Goal: Transaction & Acquisition: Purchase product/service

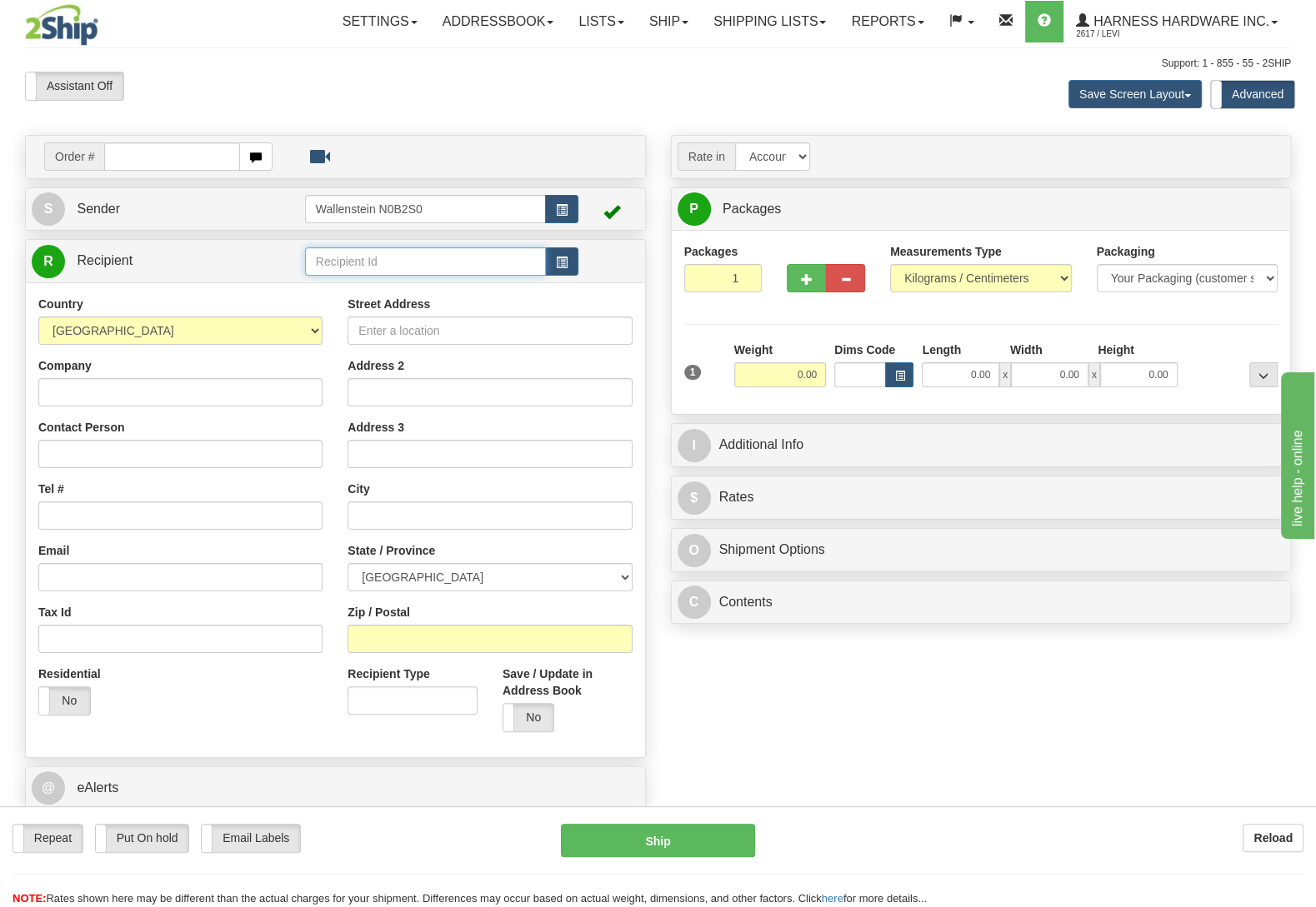
click at [391, 259] on input "text" at bounding box center [425, 262] width 241 height 29
type input "youb"
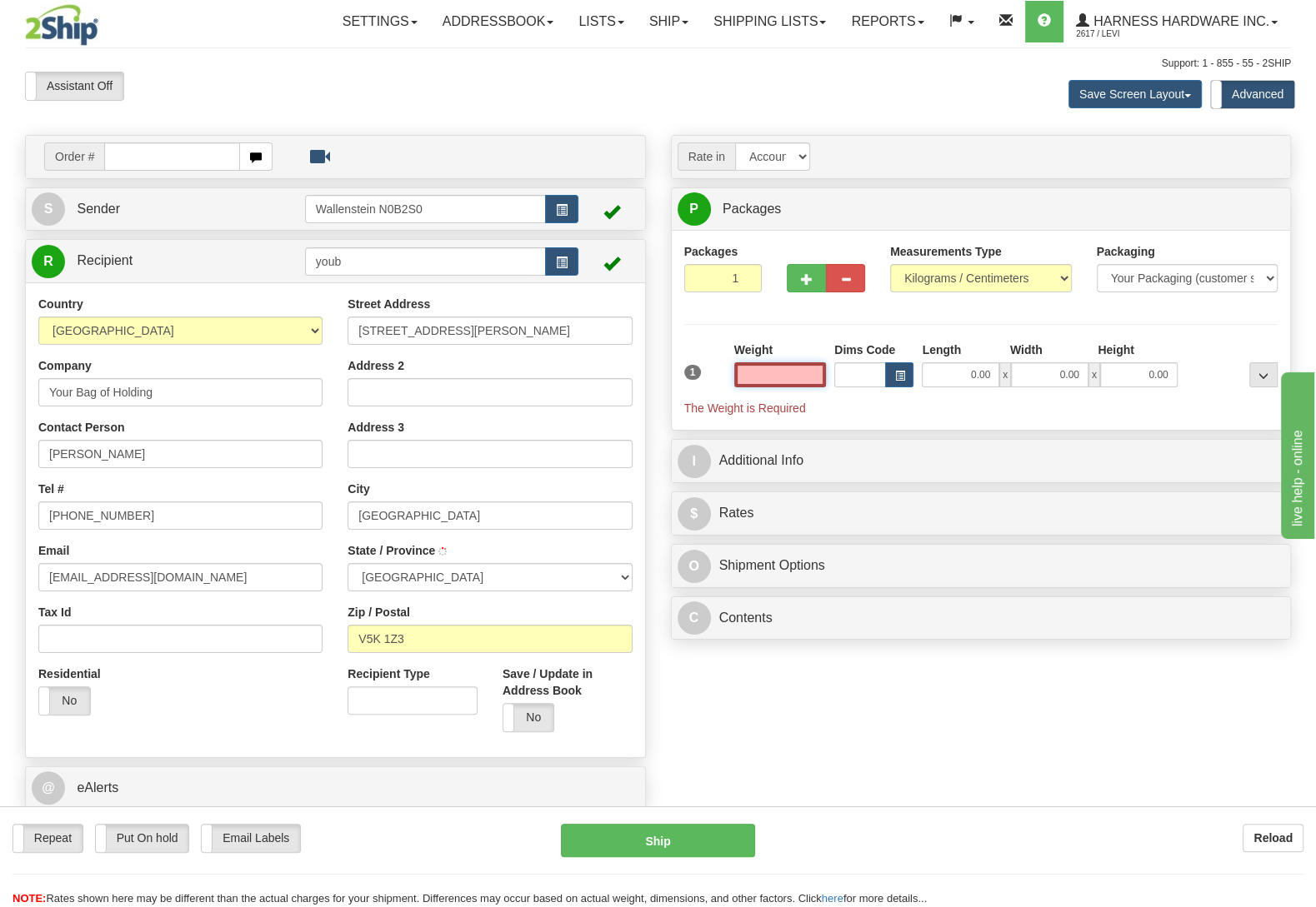
type input "VANCOUVER"
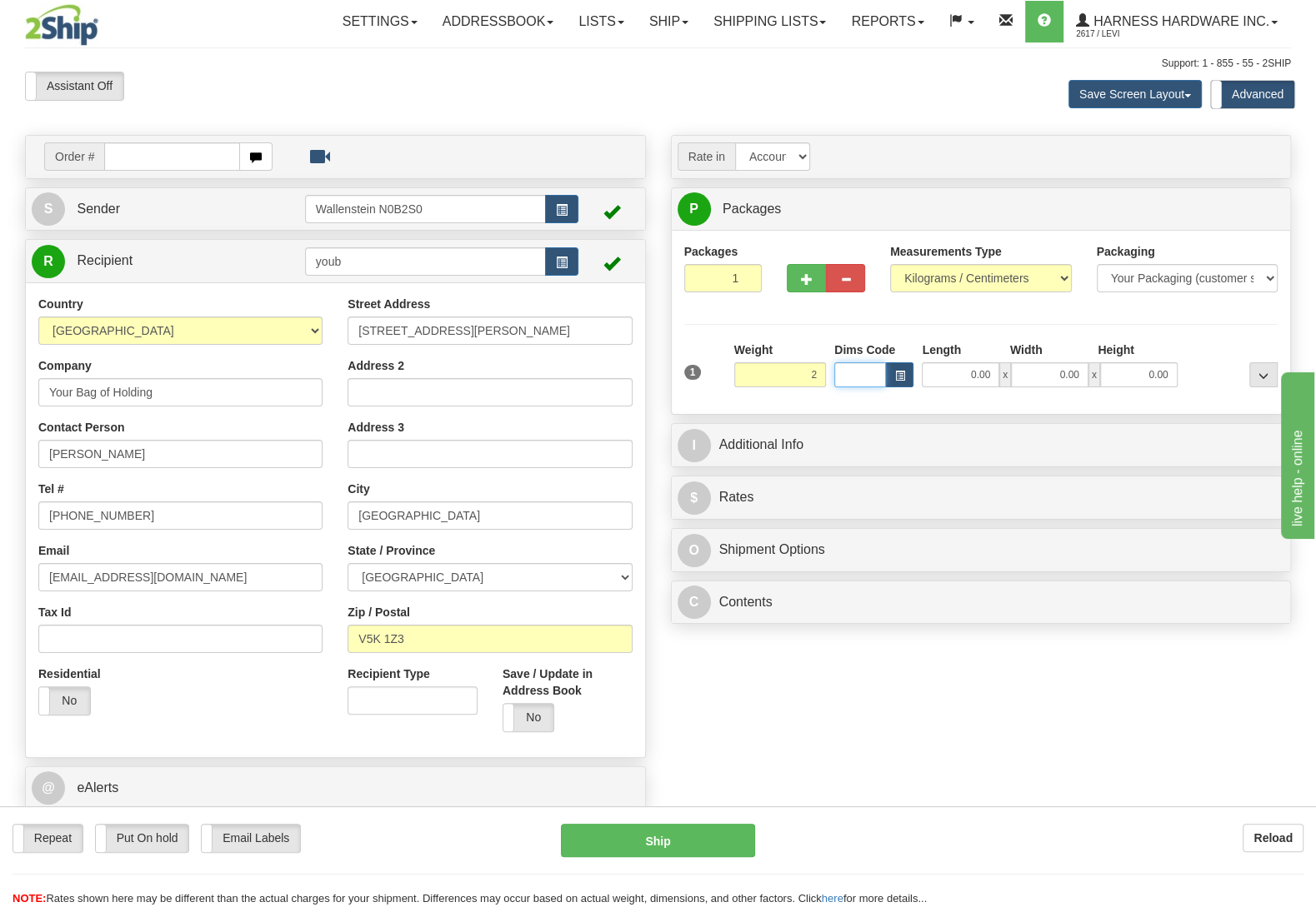
type input "2.00"
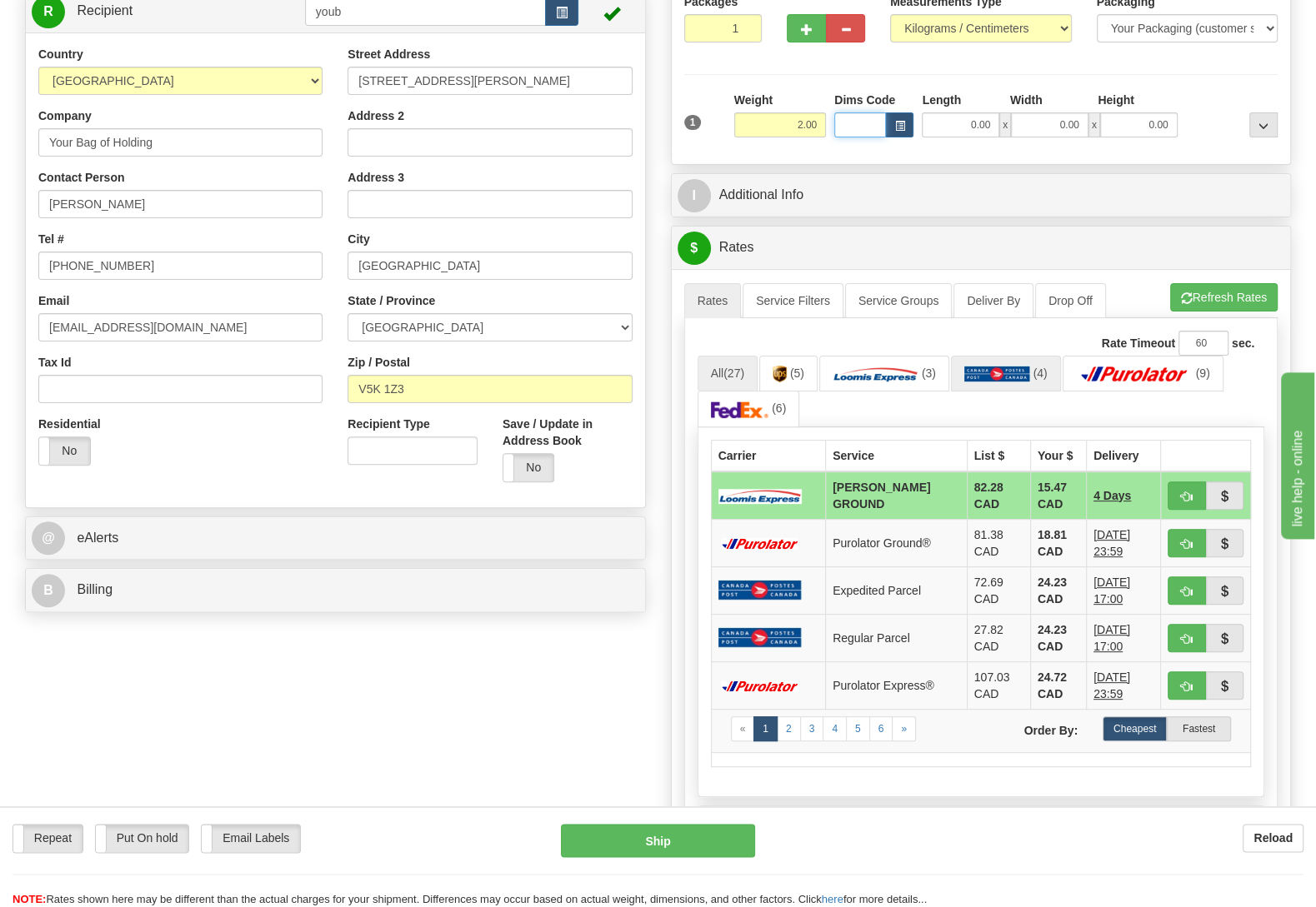
scroll to position [263, 0]
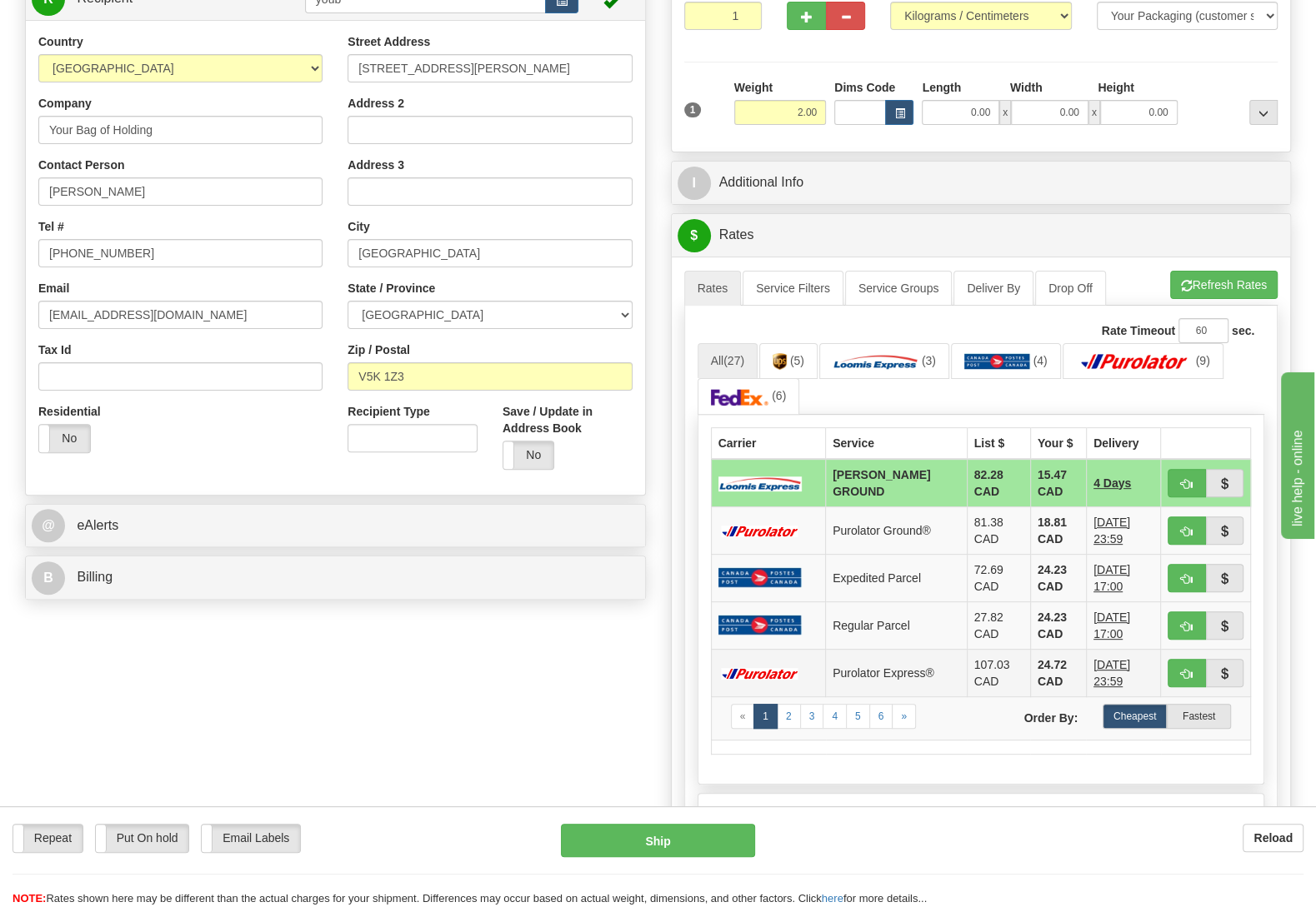
click at [1030, 675] on td "24.72 CAD" at bounding box center [1058, 673] width 56 height 47
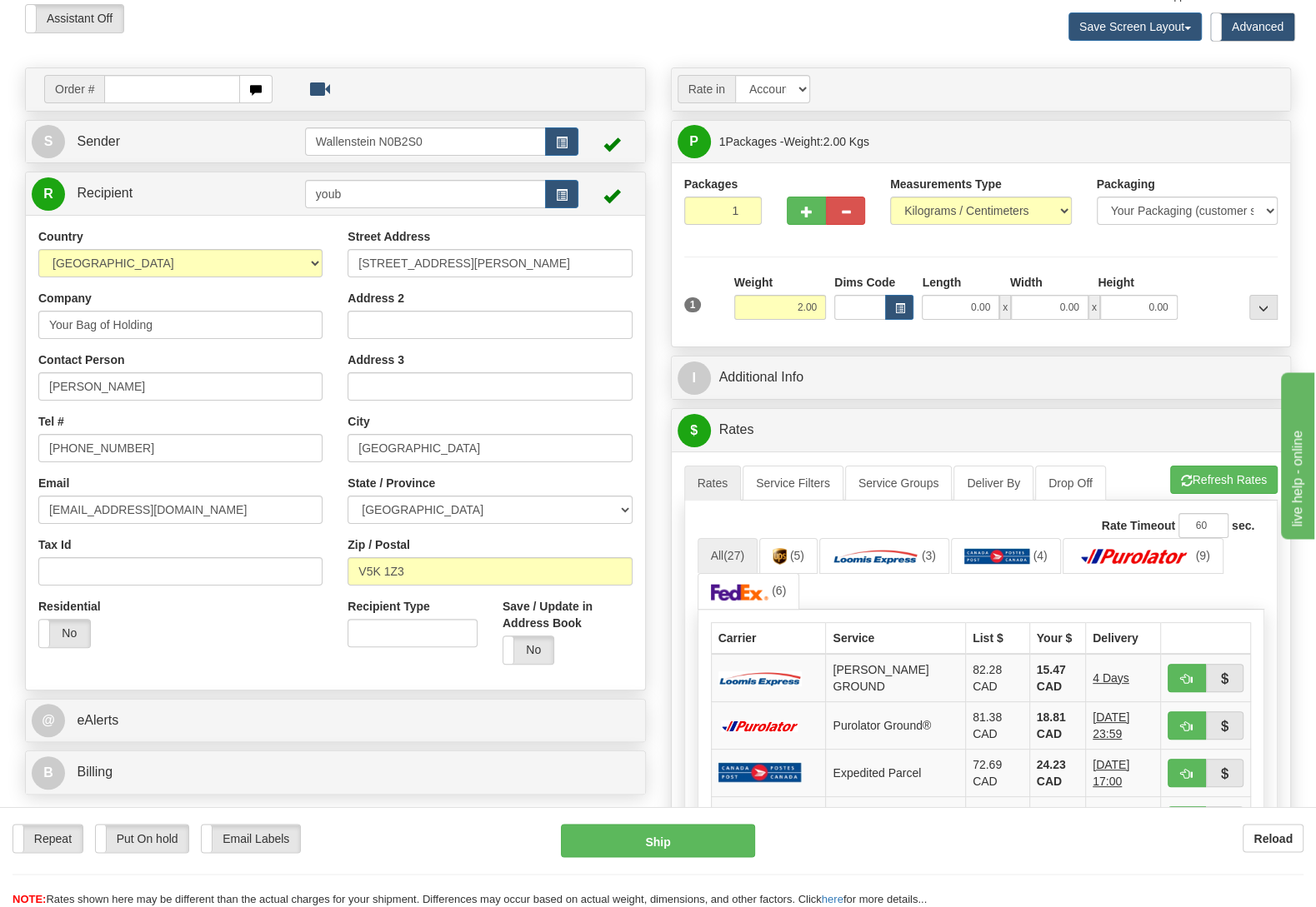
scroll to position [0, 0]
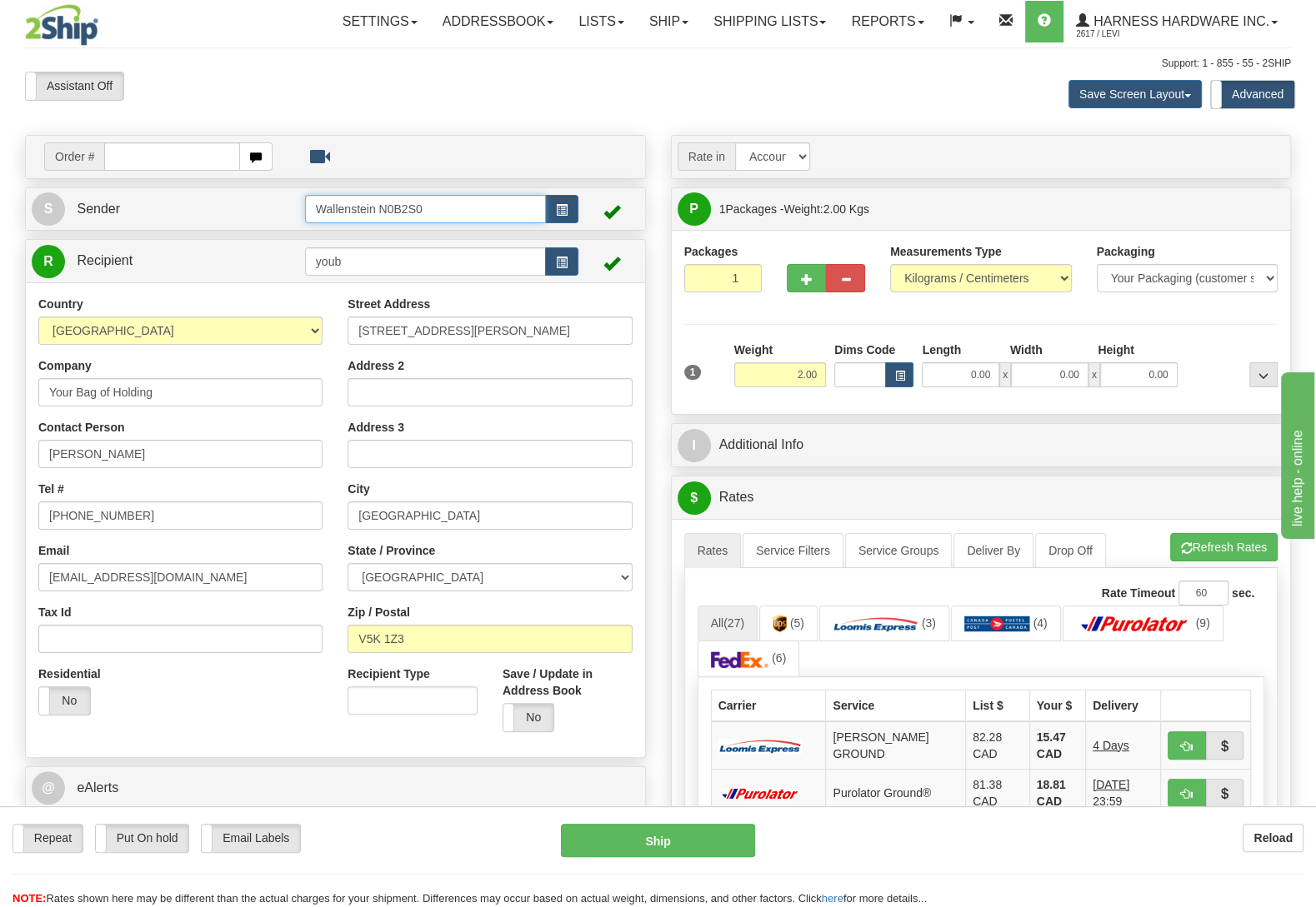
click at [454, 200] on input "Wallenstein N0B2S0" at bounding box center [425, 209] width 241 height 29
click at [170, 205] on link "S Sender" at bounding box center [169, 210] width 273 height 35
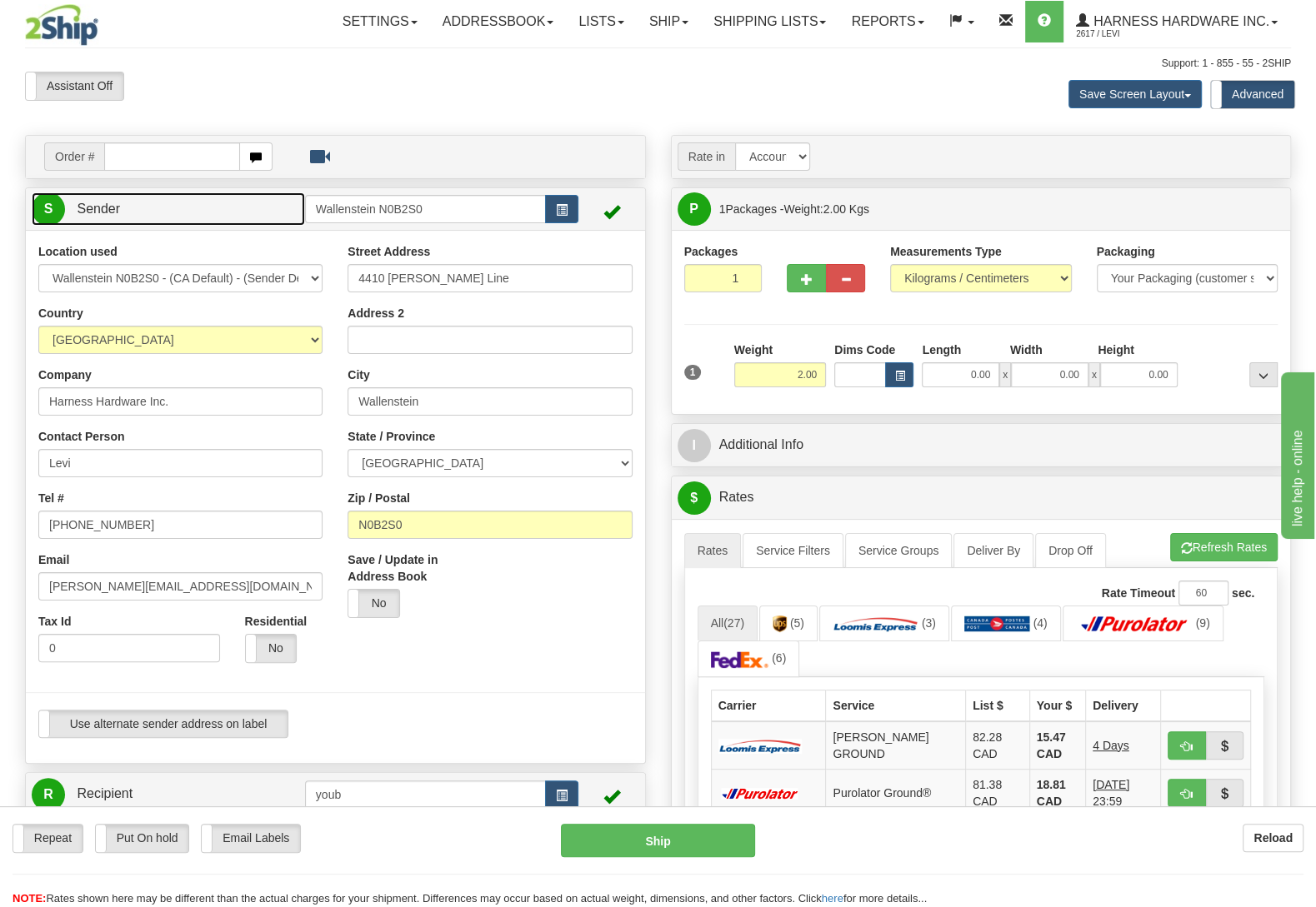
type input "WALLENSTEIN"
click at [523, 283] on input "4410 Lawson Line" at bounding box center [489, 279] width 284 height 29
type input "4410 Lawson Line."
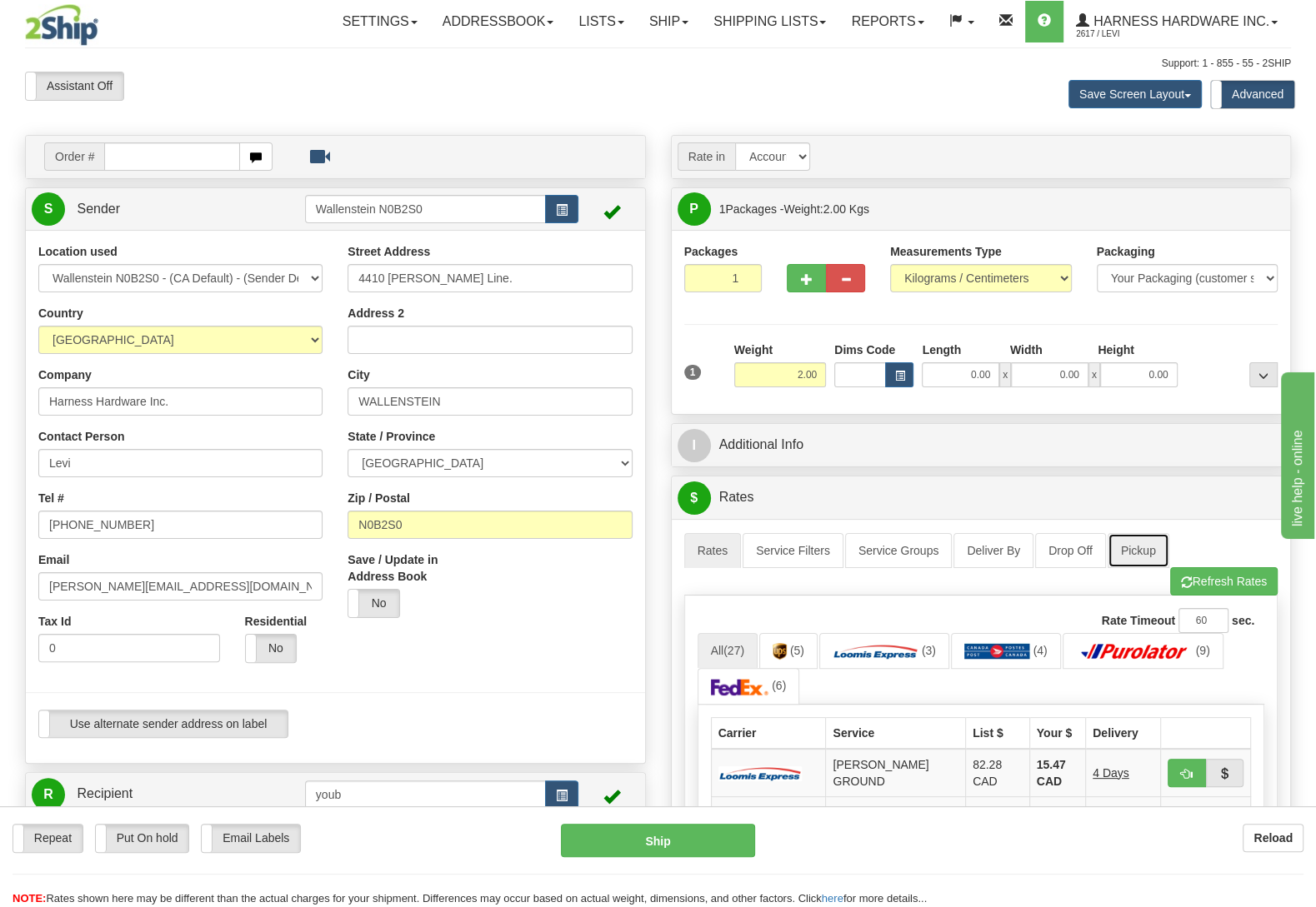
click at [1131, 554] on link "Pickup" at bounding box center [1138, 551] width 62 height 35
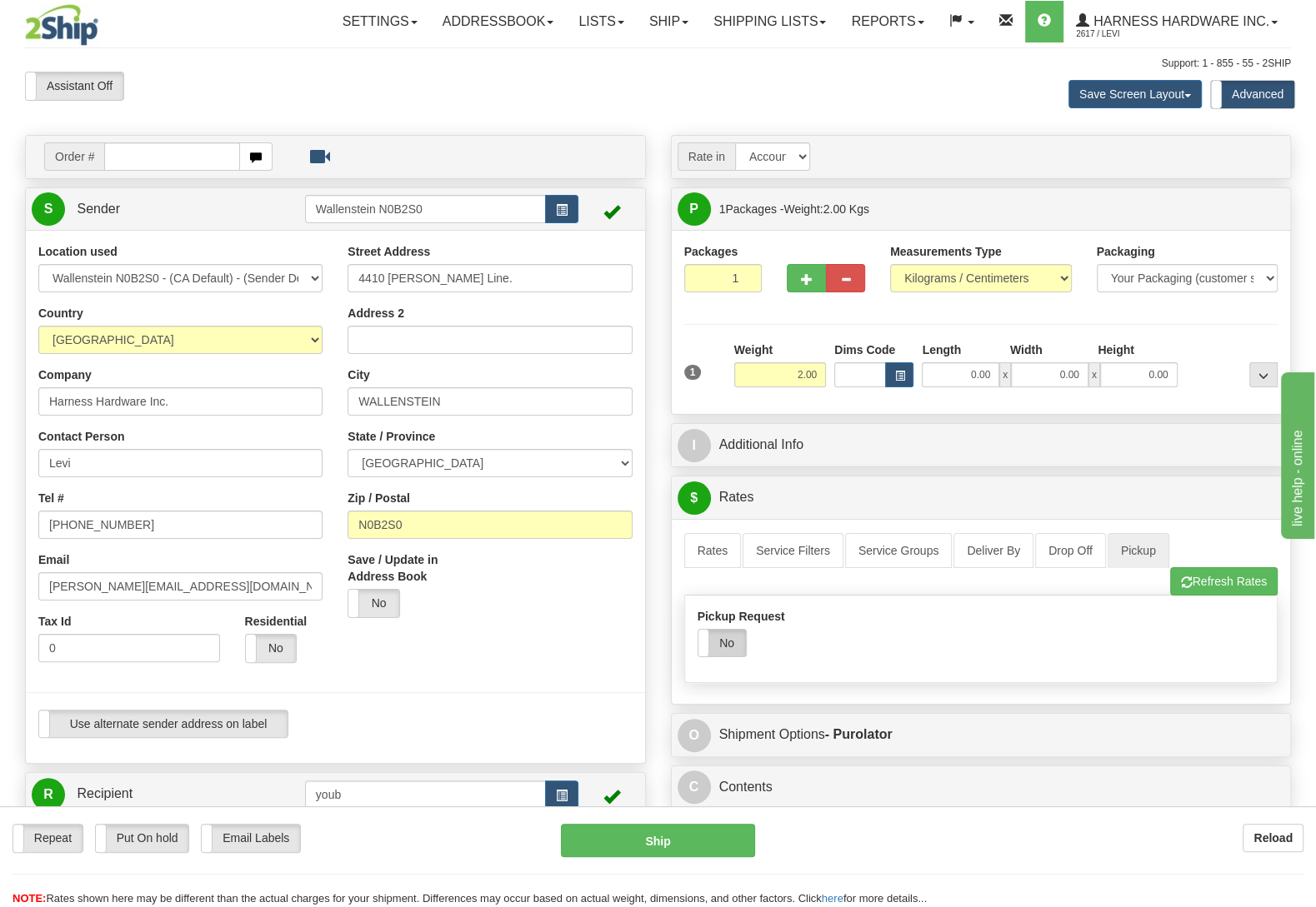
click at [717, 650] on label "No" at bounding box center [722, 643] width 47 height 27
click at [713, 555] on link "Rates" at bounding box center [713, 551] width 57 height 35
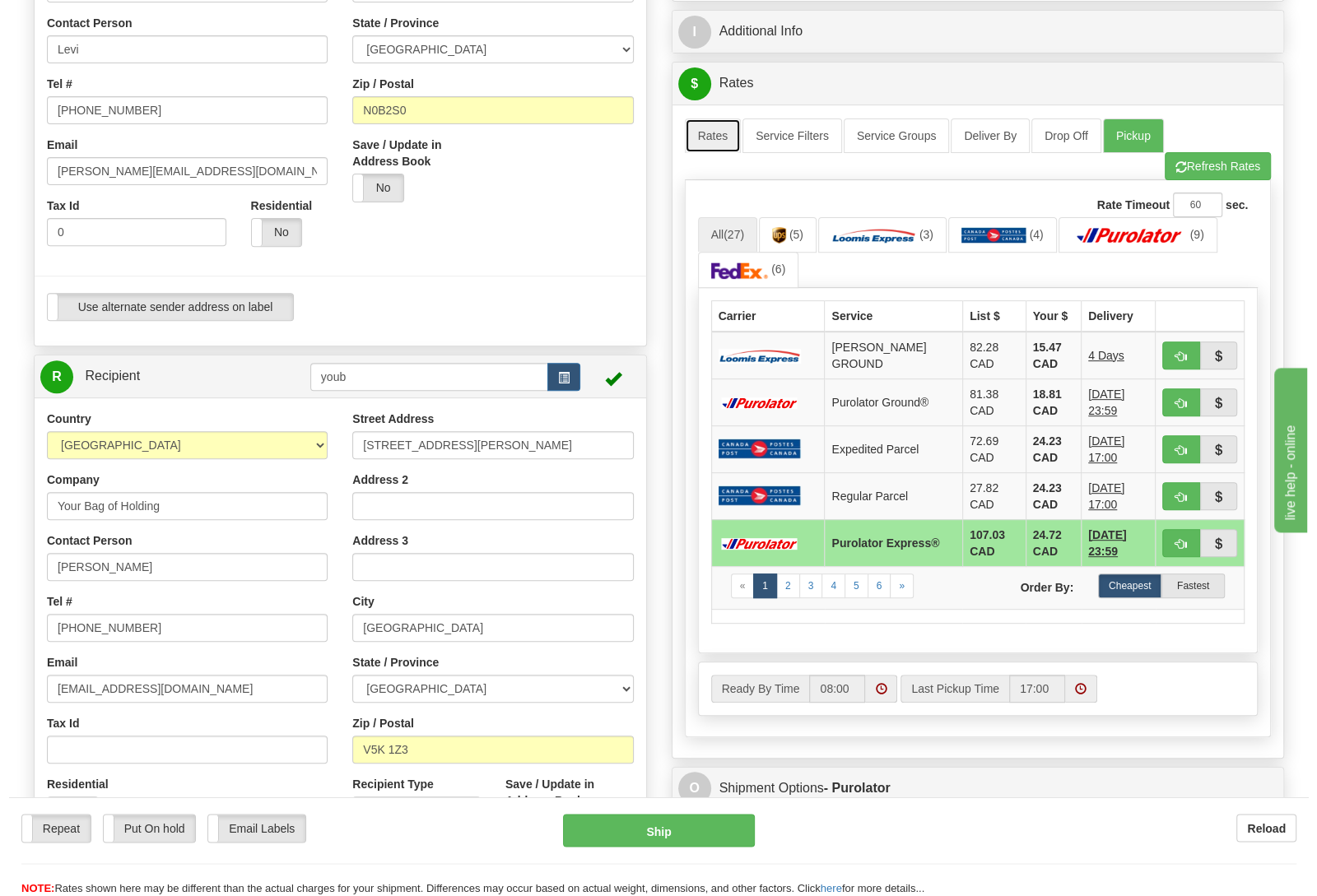
scroll to position [432, 0]
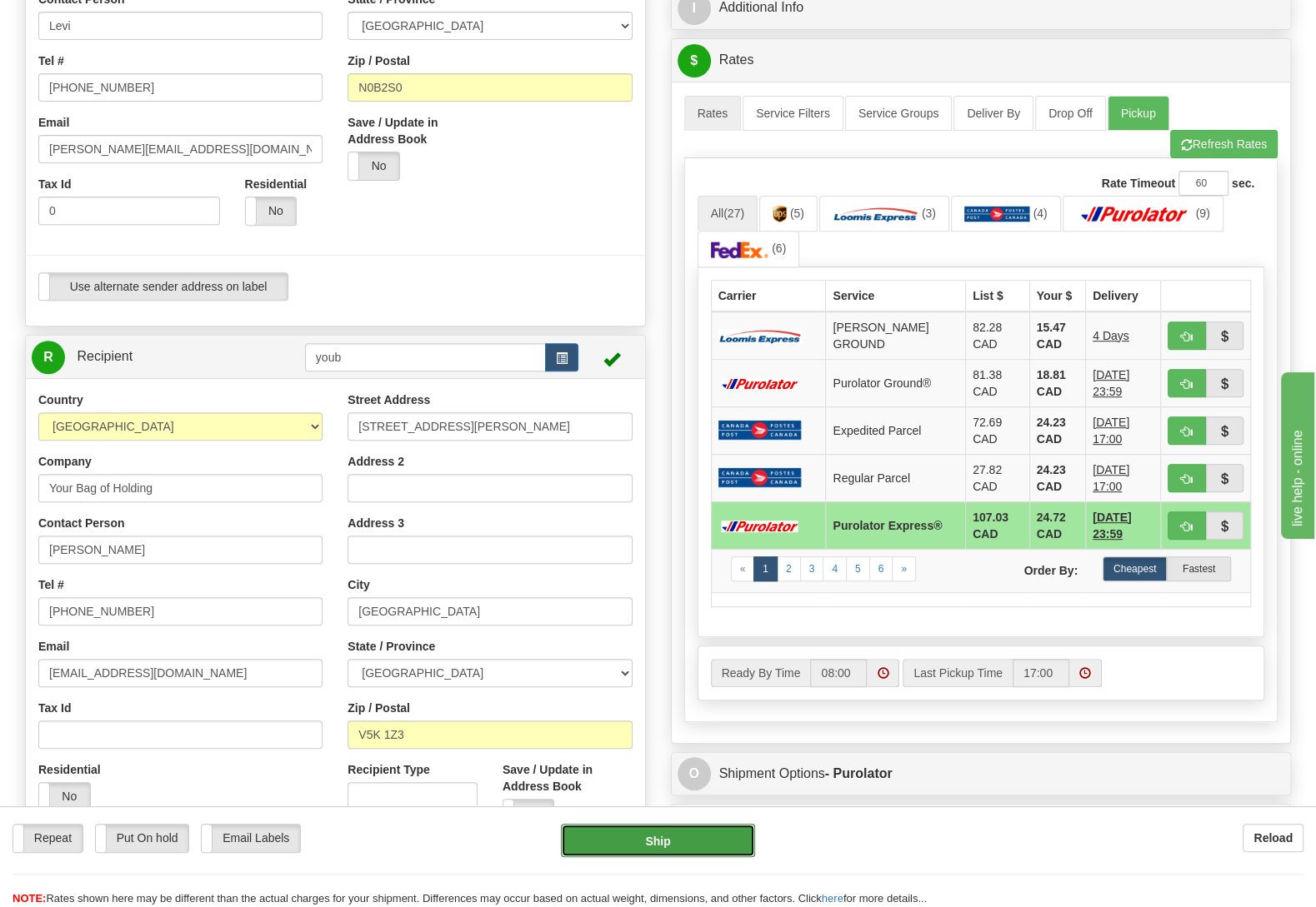
click at [634, 832] on button "Ship" at bounding box center [658, 840] width 195 height 34
type input "202"
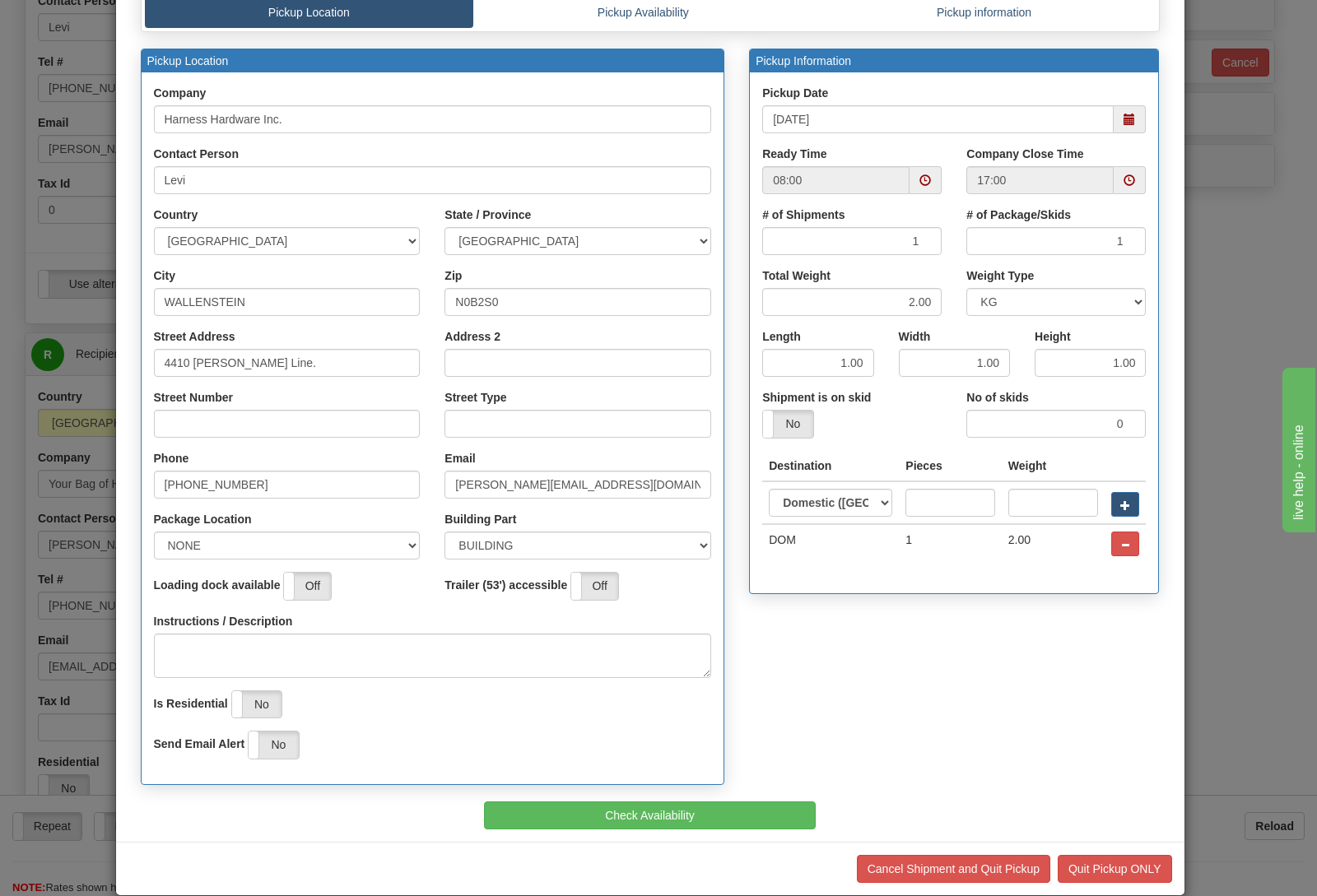
scroll to position [141, 0]
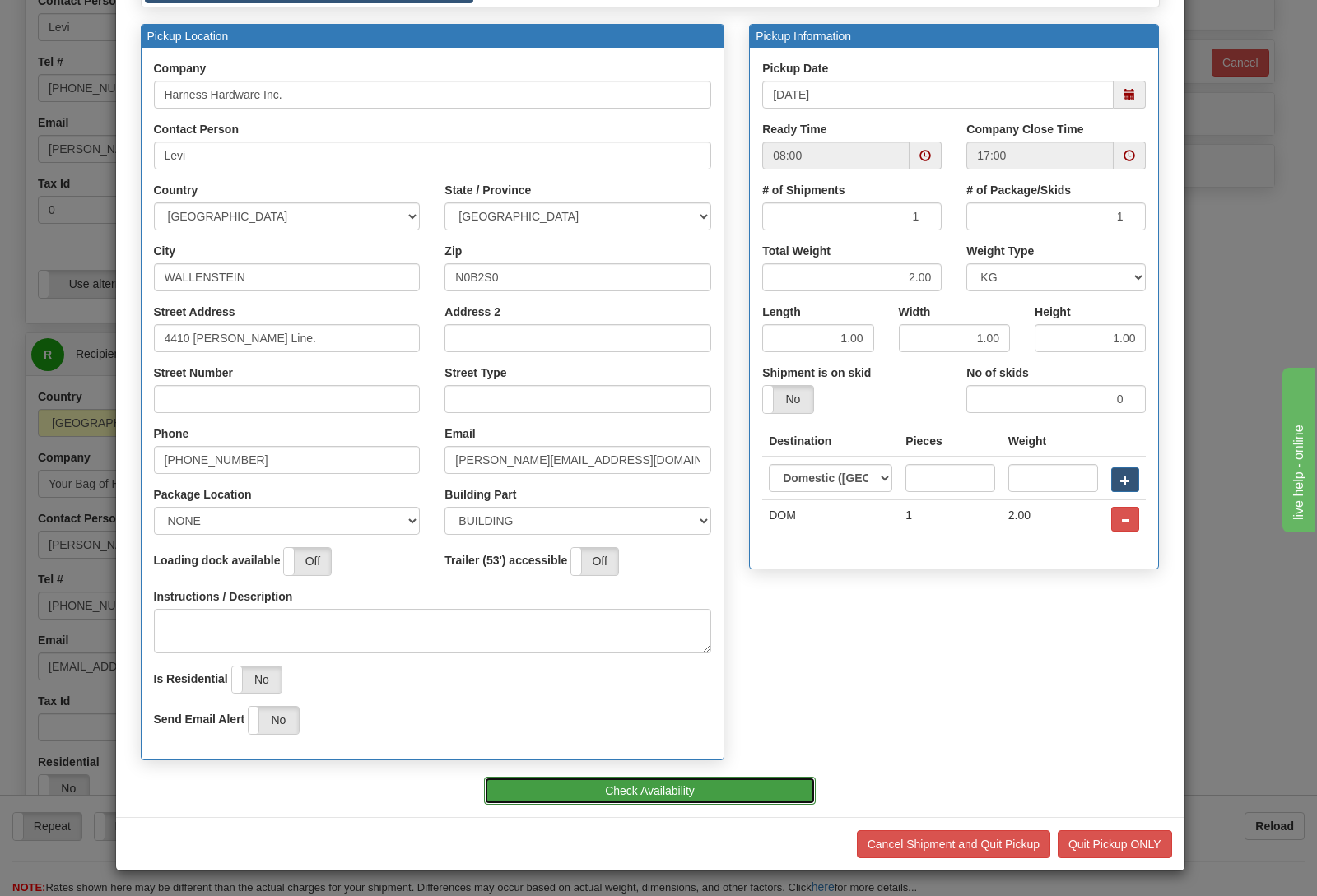
click at [641, 790] on button "Check Availability" at bounding box center [650, 791] width 332 height 28
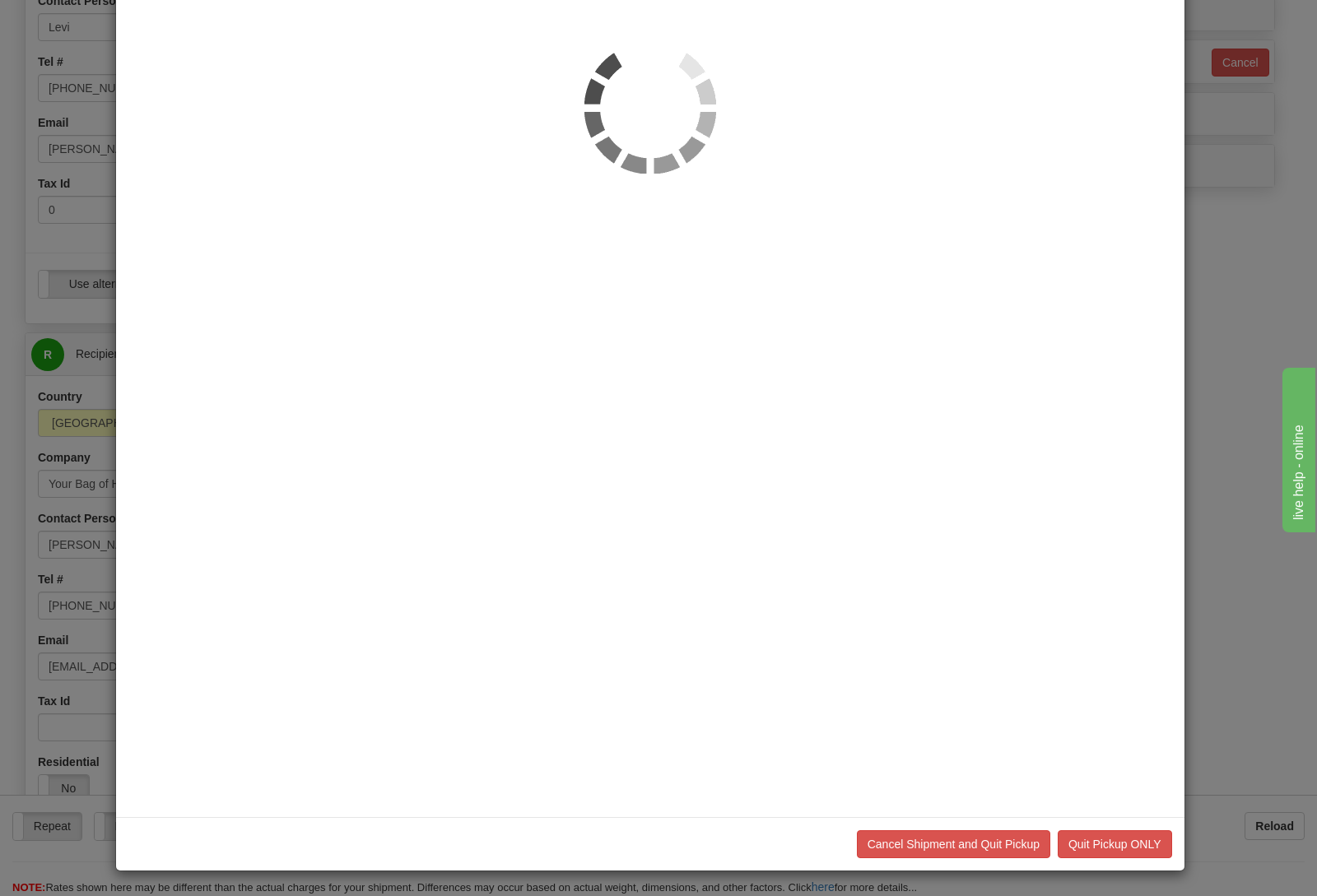
scroll to position [0, 0]
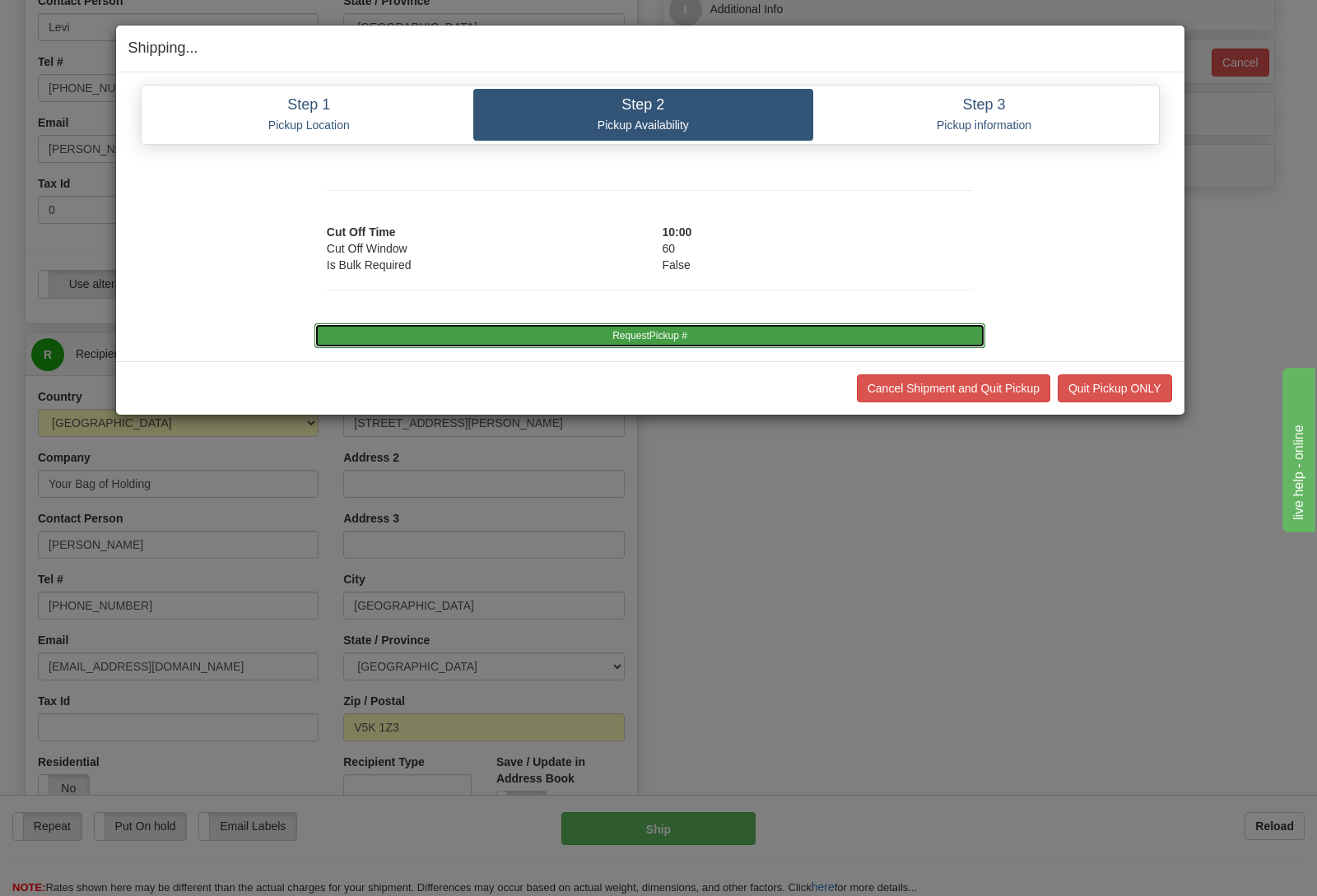
click at [671, 333] on button "RequestPickup #" at bounding box center [650, 336] width 671 height 25
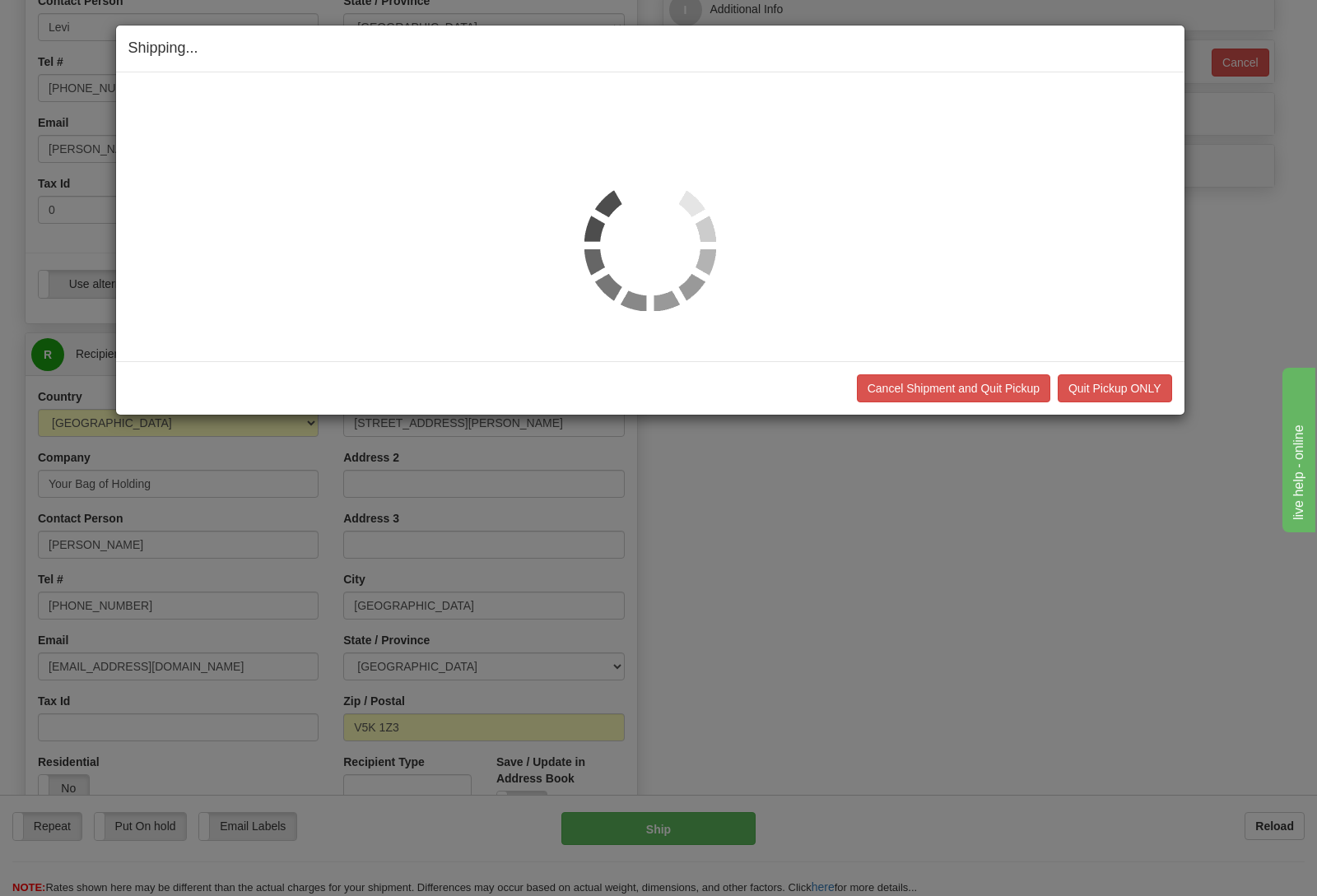
scroll to position [432, 0]
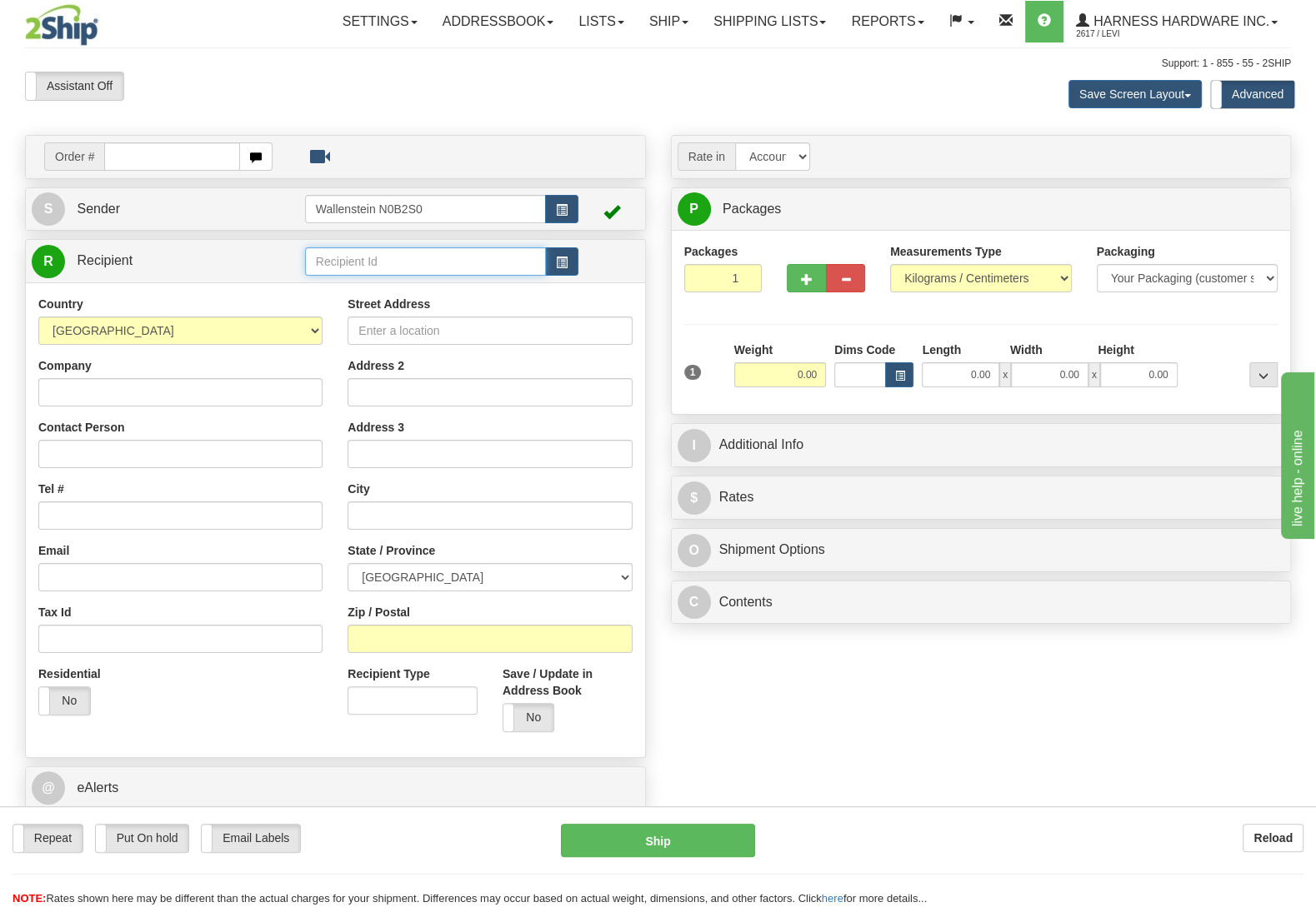
click at [372, 257] on input "text" at bounding box center [425, 262] width 241 height 29
type input "greht"
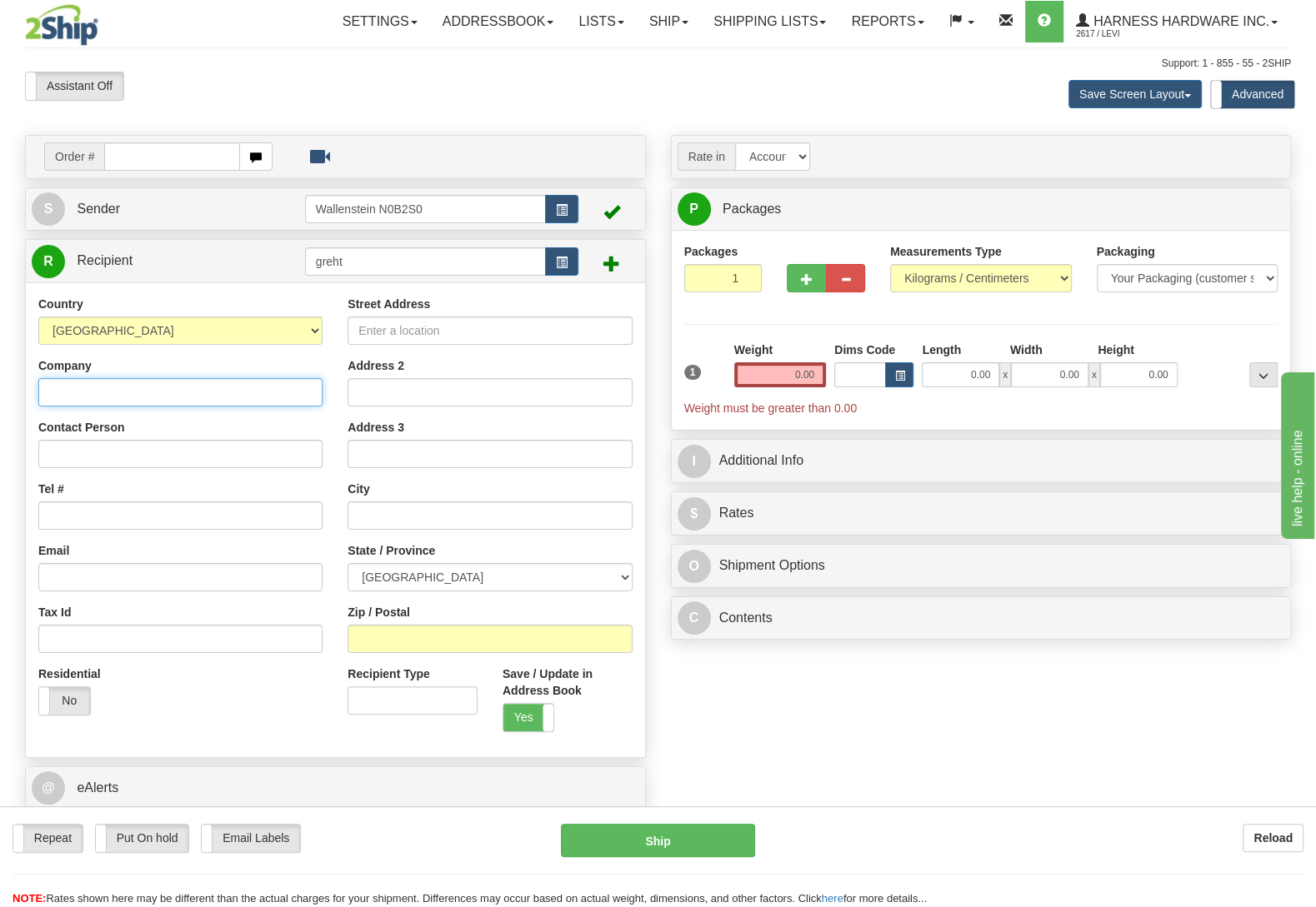
click at [88, 403] on input "Company" at bounding box center [180, 392] width 284 height 29
paste input "Great Horse Tack"
type input "Great Horse Tack"
click at [113, 450] on input "Contact Person" at bounding box center [180, 454] width 284 height 29
paste input "Rosemarie Bahr"
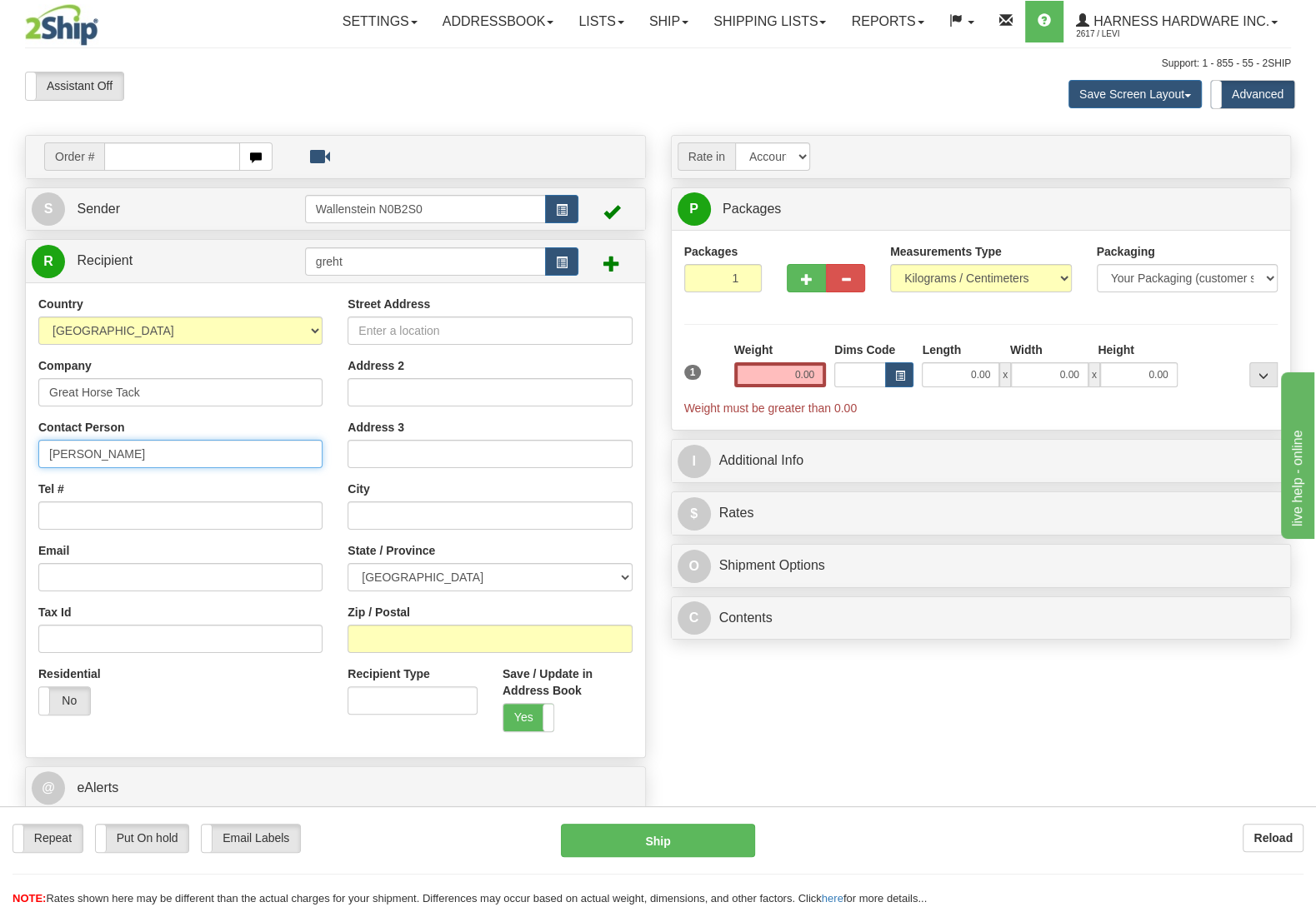
type input "Rosemarie Bahr"
click at [110, 513] on input "Tel #" at bounding box center [180, 516] width 284 height 29
paste input "(705) 652-9626"
type input "(705) 652-9626"
click at [425, 337] on input "Street Address" at bounding box center [489, 331] width 284 height 29
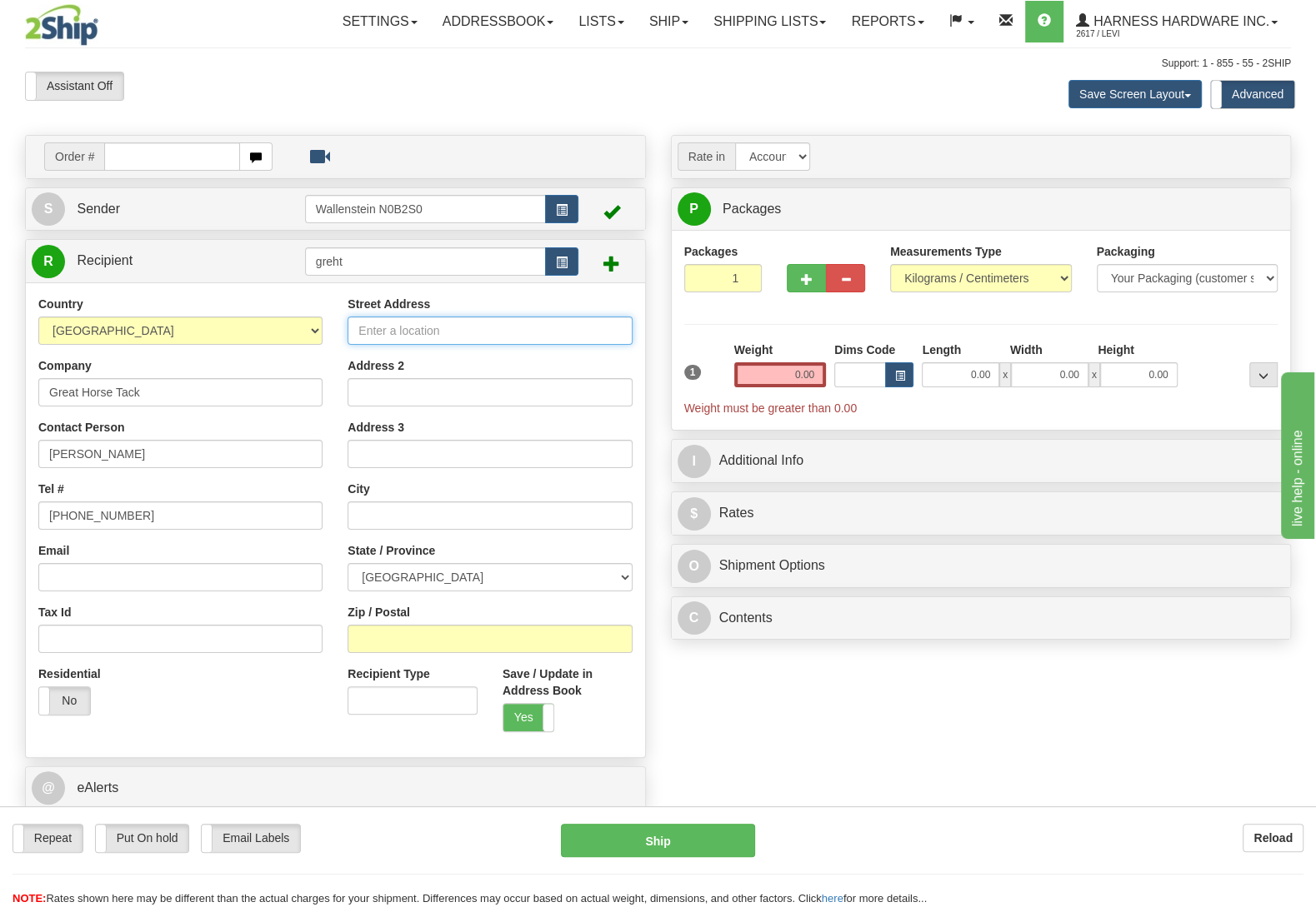
paste input "837 Douro 2nd Line"
type input "837 Douro 2nd Line"
click at [379, 649] on input "Zip / Postal" at bounding box center [489, 639] width 284 height 29
paste input "K0L 2H0"
type input "K0L 2H0"
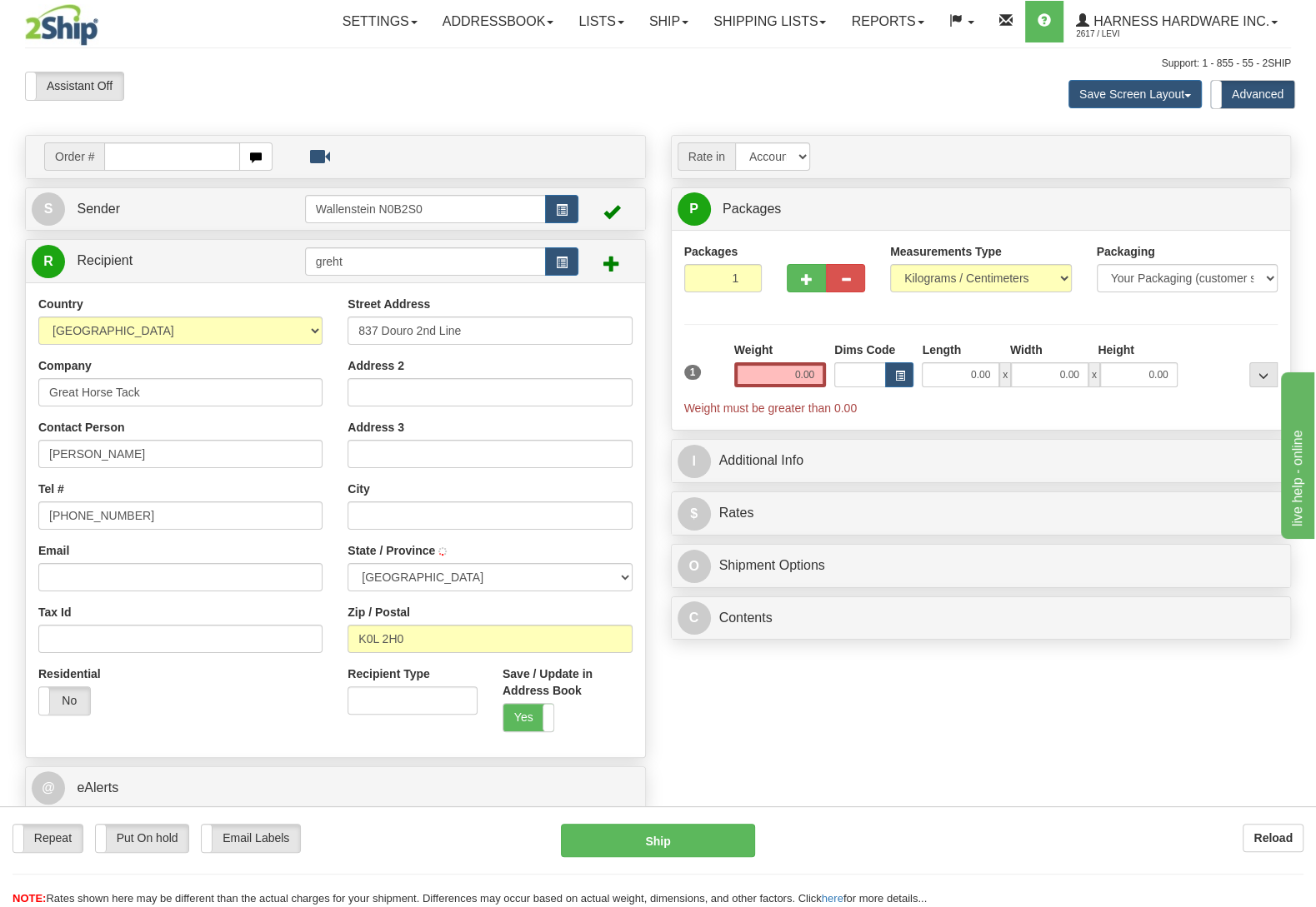
type input "DOURO-DUMMER"
select select "ON"
click at [57, 584] on input "Email" at bounding box center [180, 578] width 284 height 29
paste input "equuleus@nexicom.net"
type input "equuleus@nexicom.net"
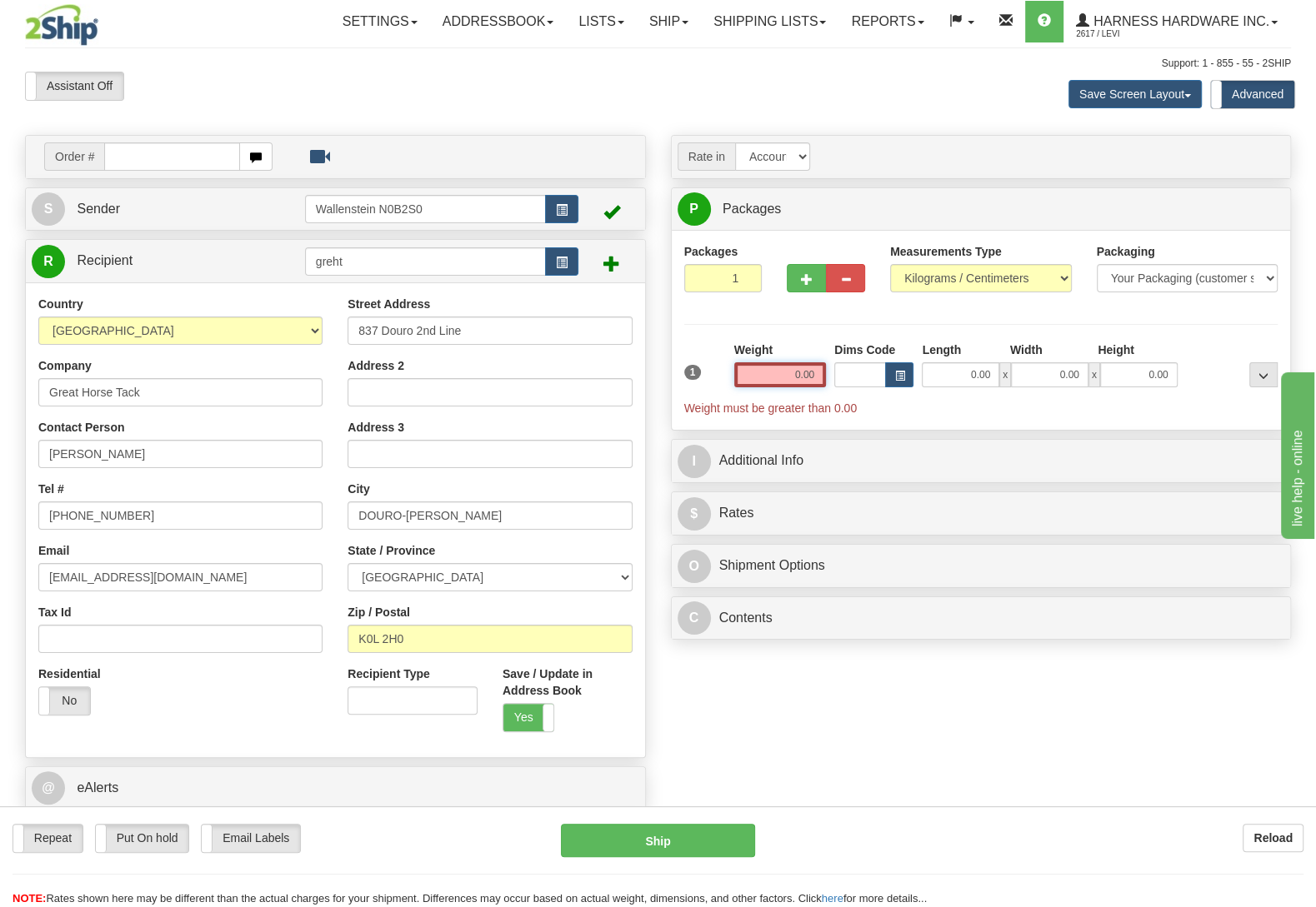
click at [752, 383] on input "0.00" at bounding box center [780, 375] width 92 height 25
type input "3.50"
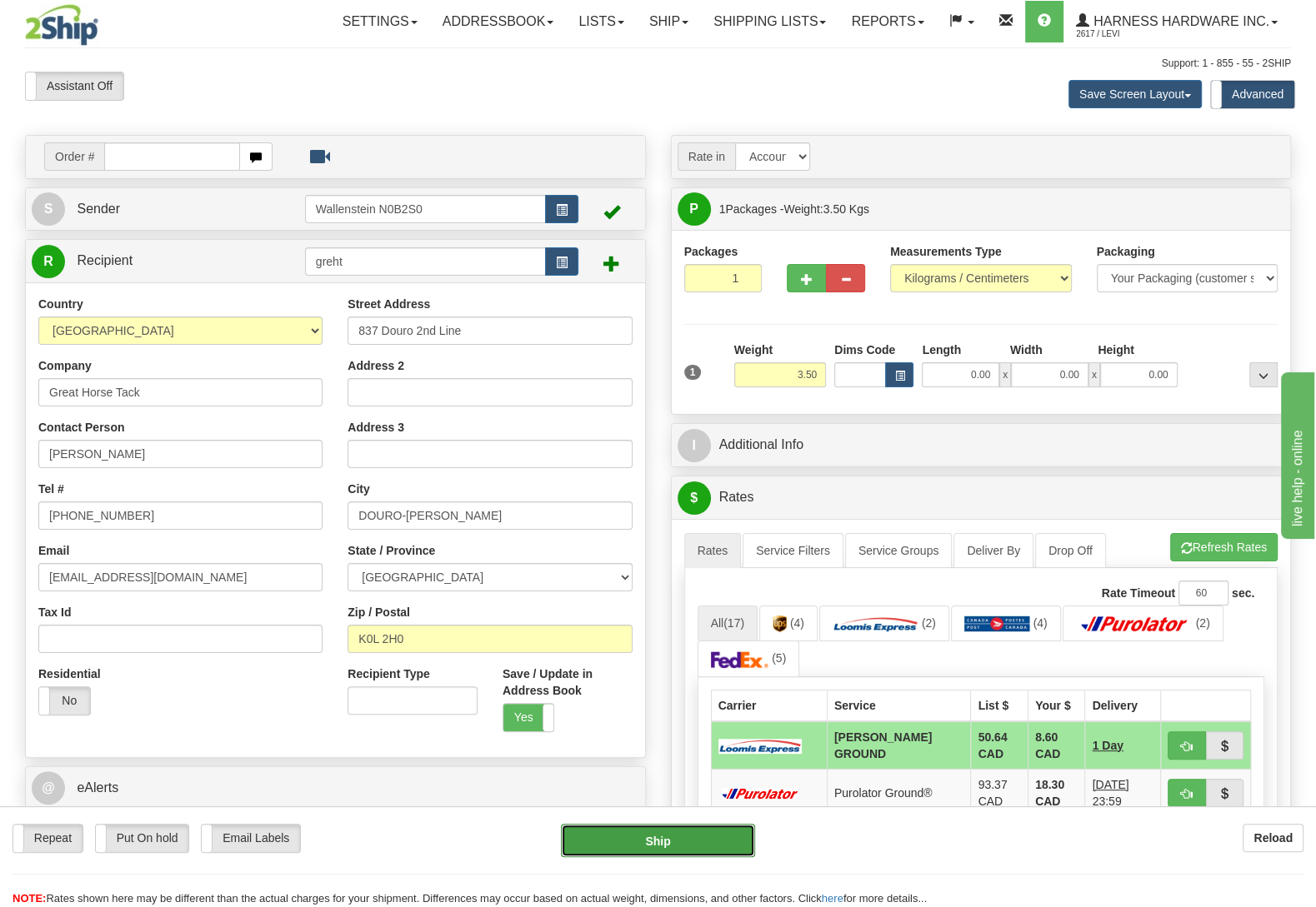
click at [692, 848] on button "Ship" at bounding box center [658, 840] width 195 height 34
type input "DD"
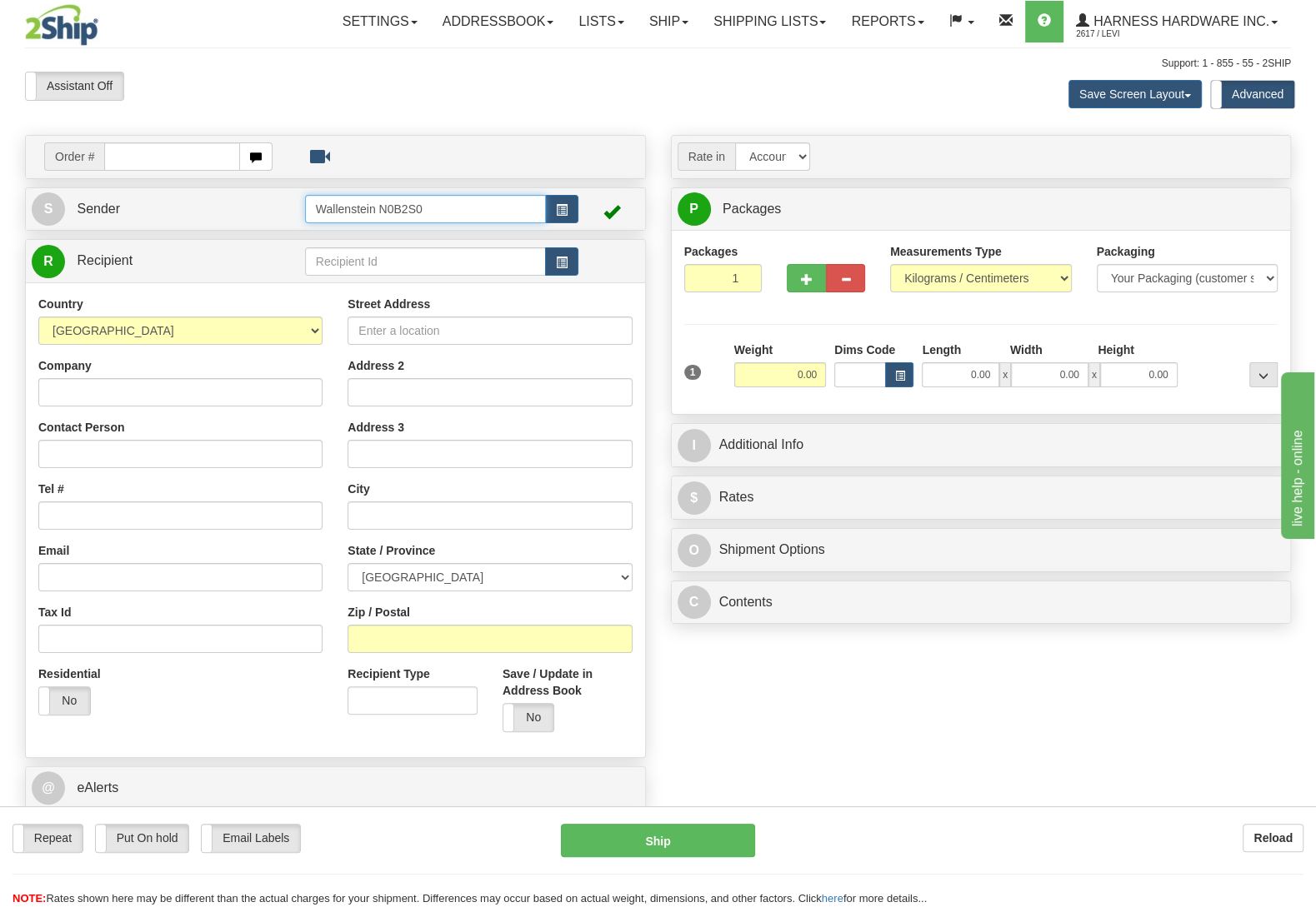
drag, startPoint x: 486, startPoint y: 203, endPoint x: 133, endPoint y: 178, distance: 353.9
click at [305, 195] on input "Wallenstein N0B2S0" at bounding box center [425, 209] width 241 height 29
type input "LVH"
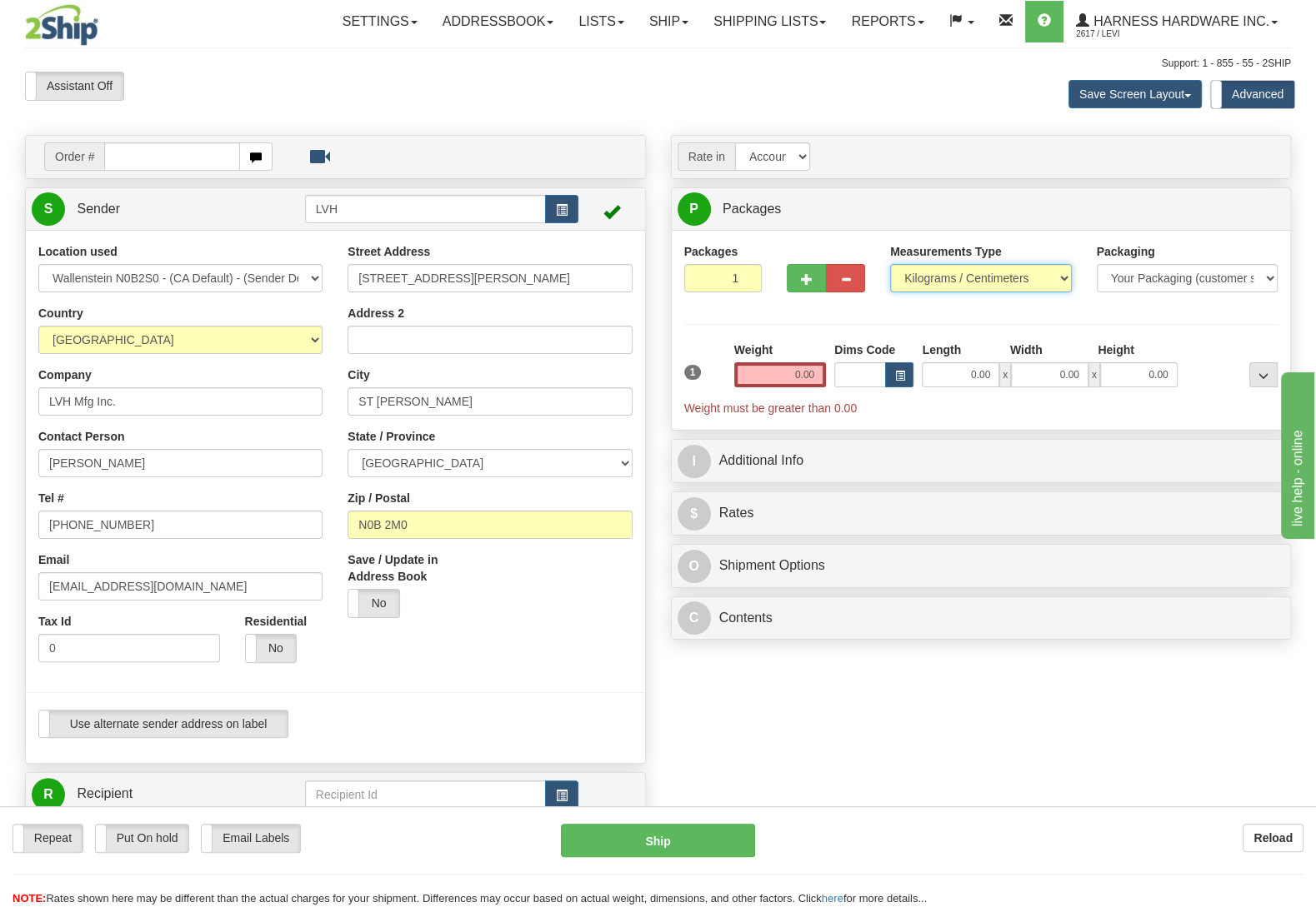
select select "0"
click option "Pounds / Inches" at bounding box center [0, 0] width 0 height 0
drag, startPoint x: 773, startPoint y: 371, endPoint x: 957, endPoint y: 390, distance: 185.0
click at [826, 387] on input "0.00" at bounding box center [780, 375] width 92 height 25
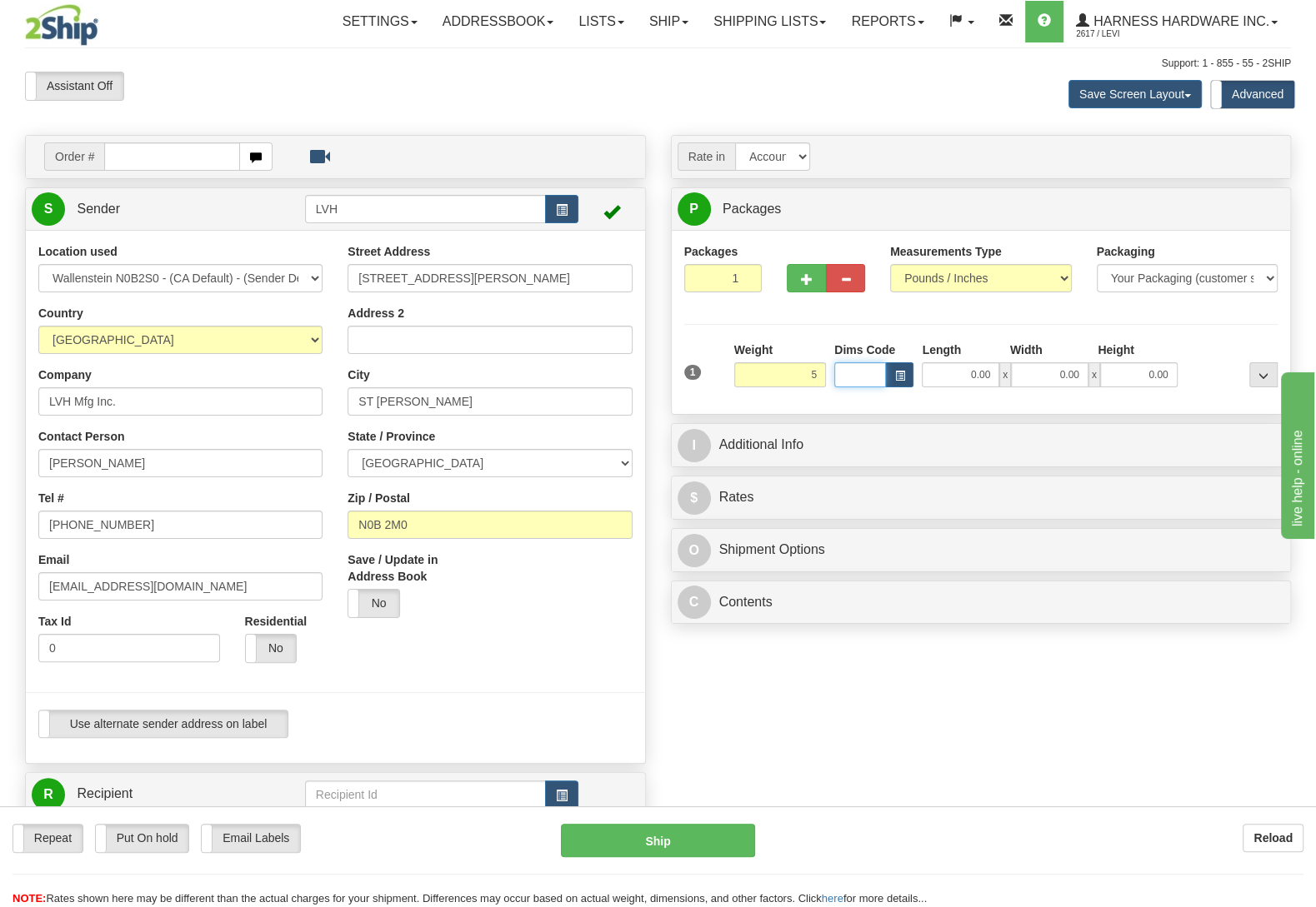
type input "5.00"
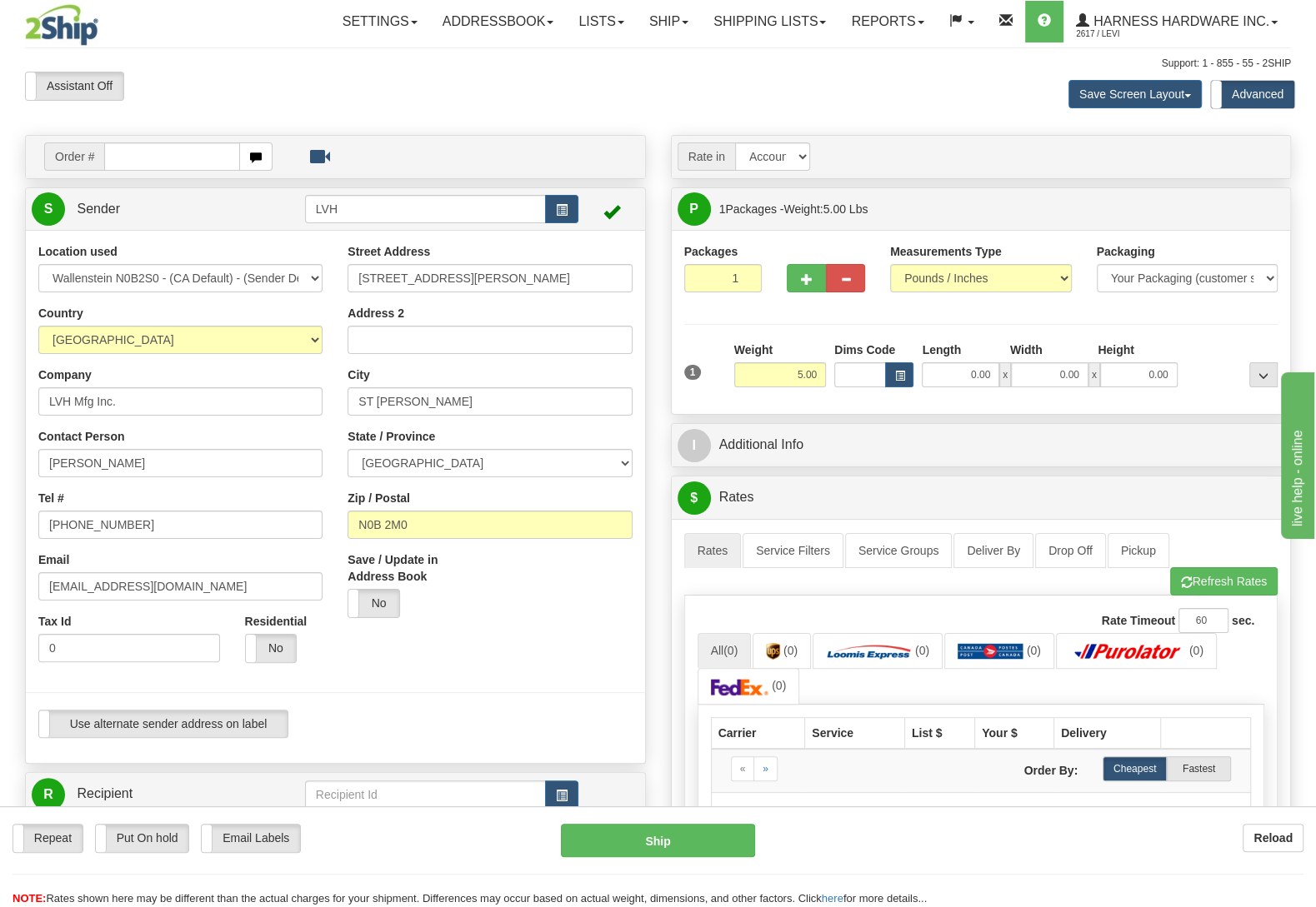
click at [676, 613] on div "A change has been made which could impact your rate estimate. To ensure the est…" at bounding box center [981, 731] width 619 height 424
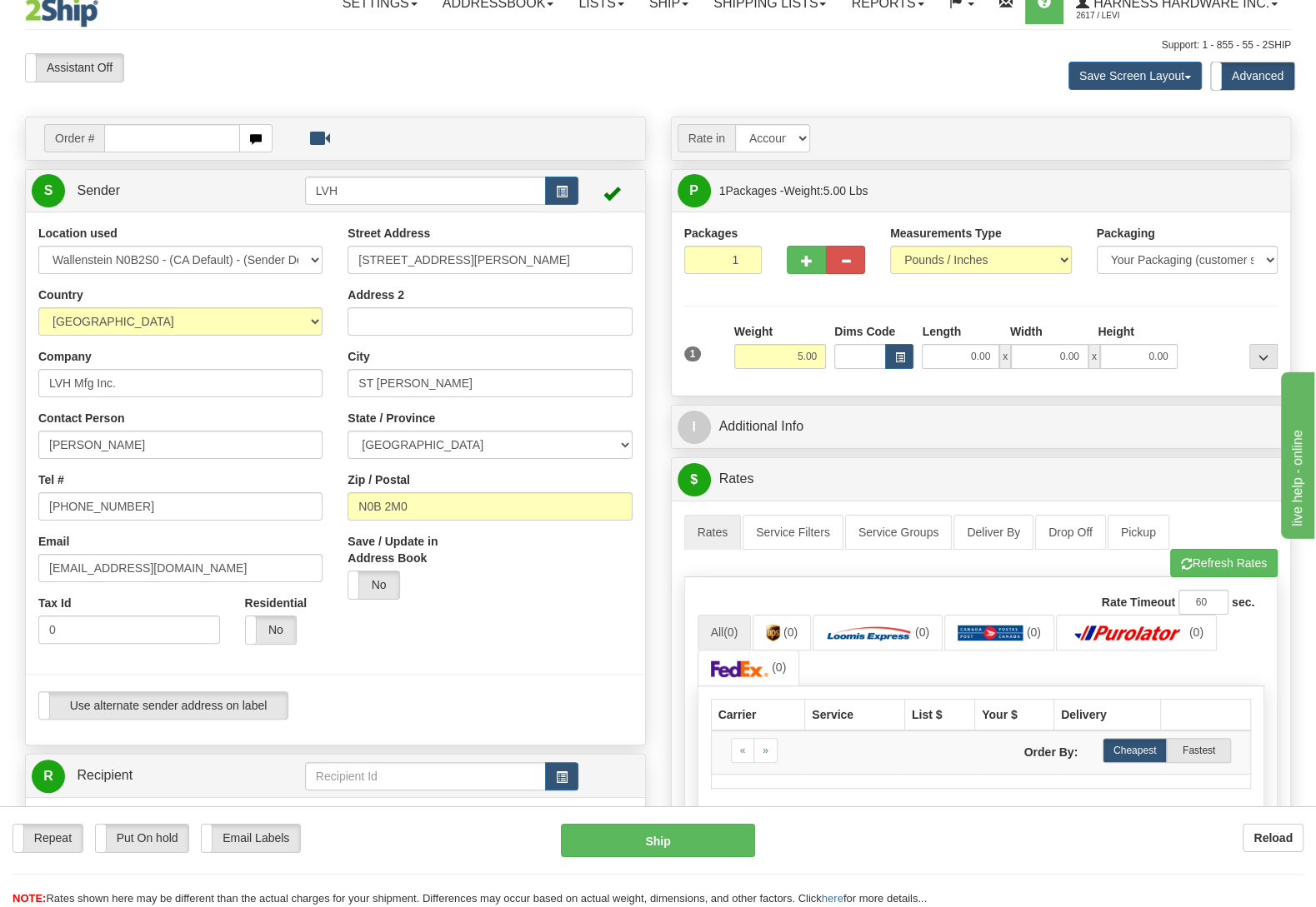
scroll to position [349, 0]
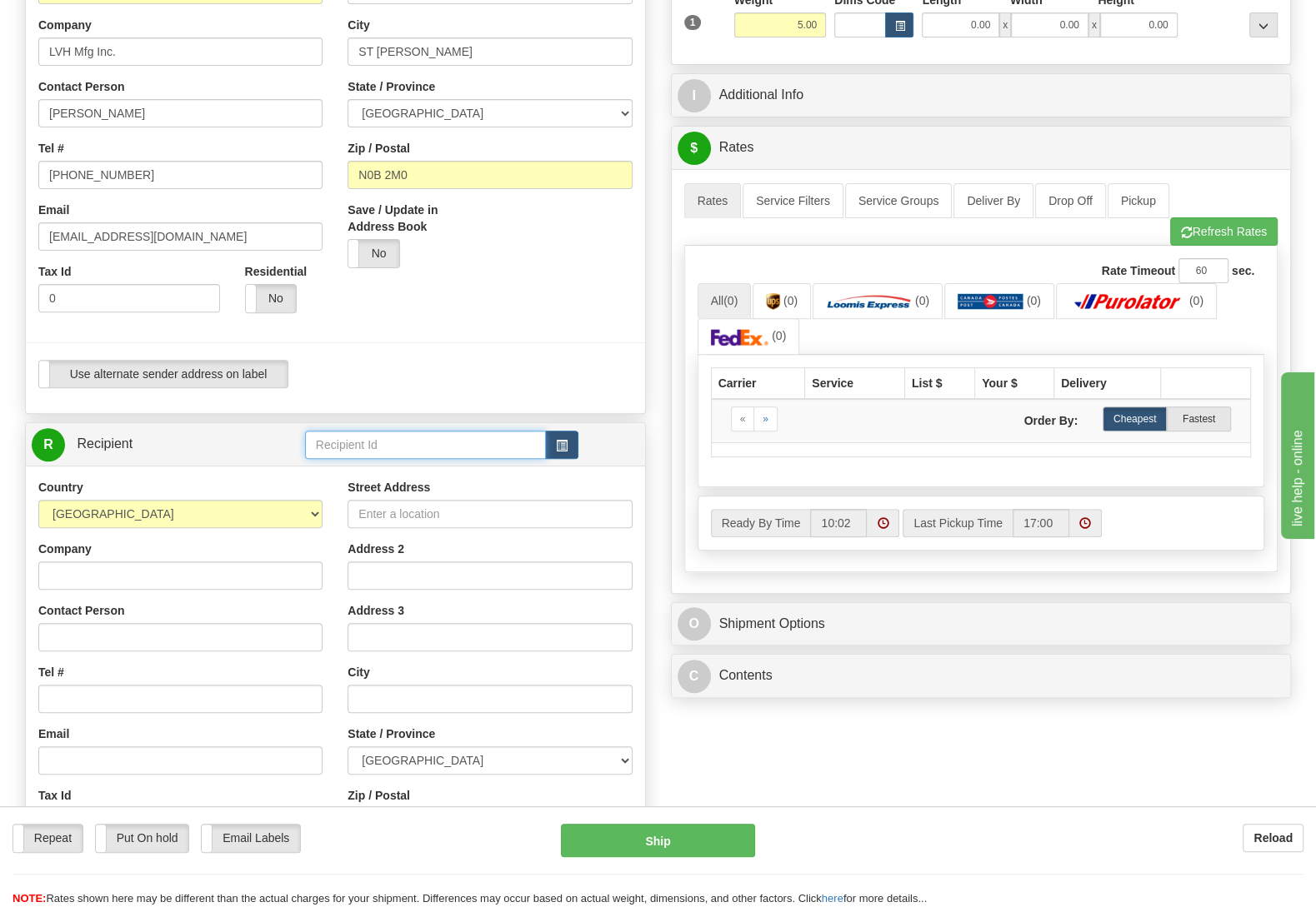
click at [394, 436] on input "text" at bounding box center [425, 445] width 241 height 29
type input "HAYI"
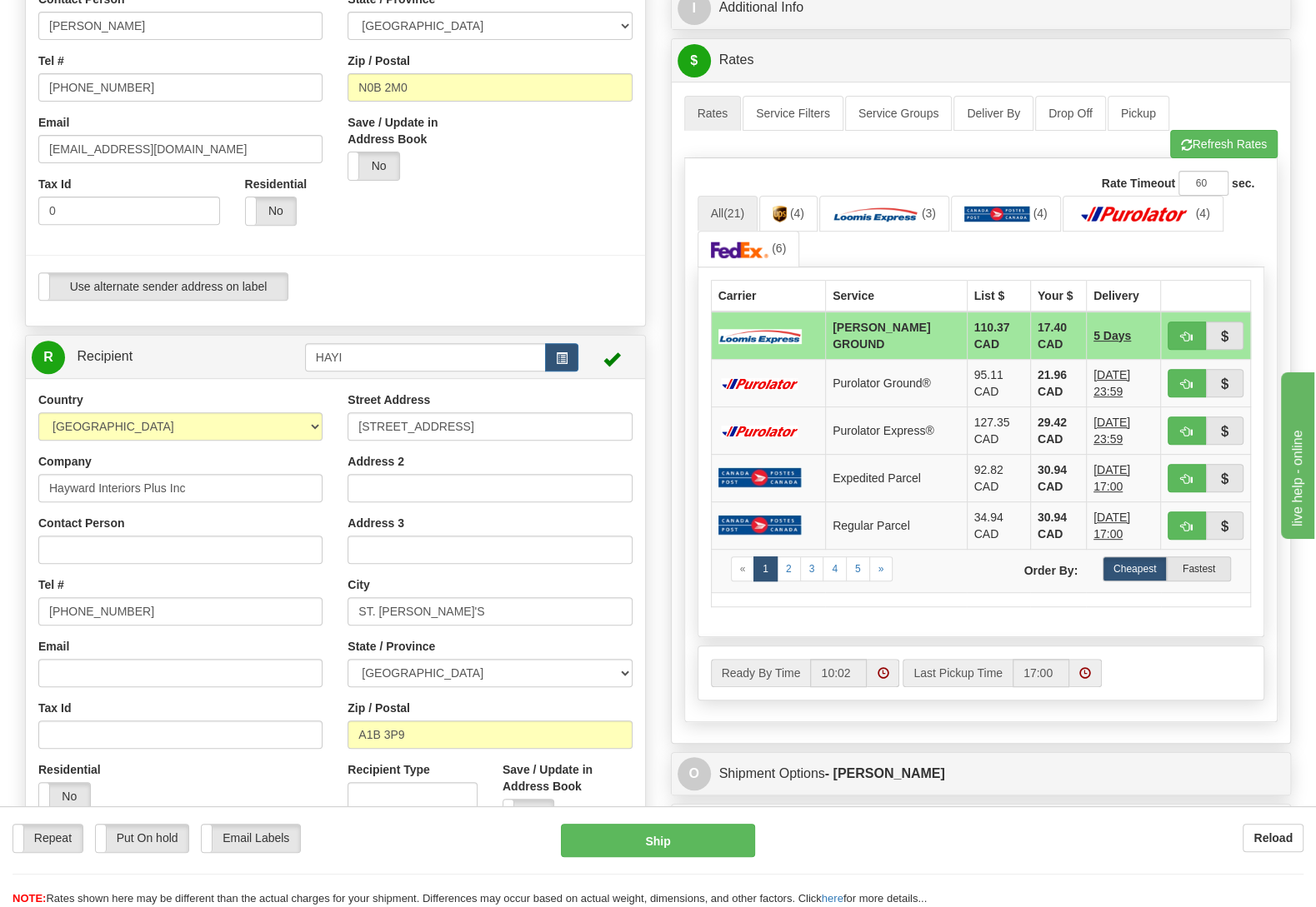
scroll to position [0, 0]
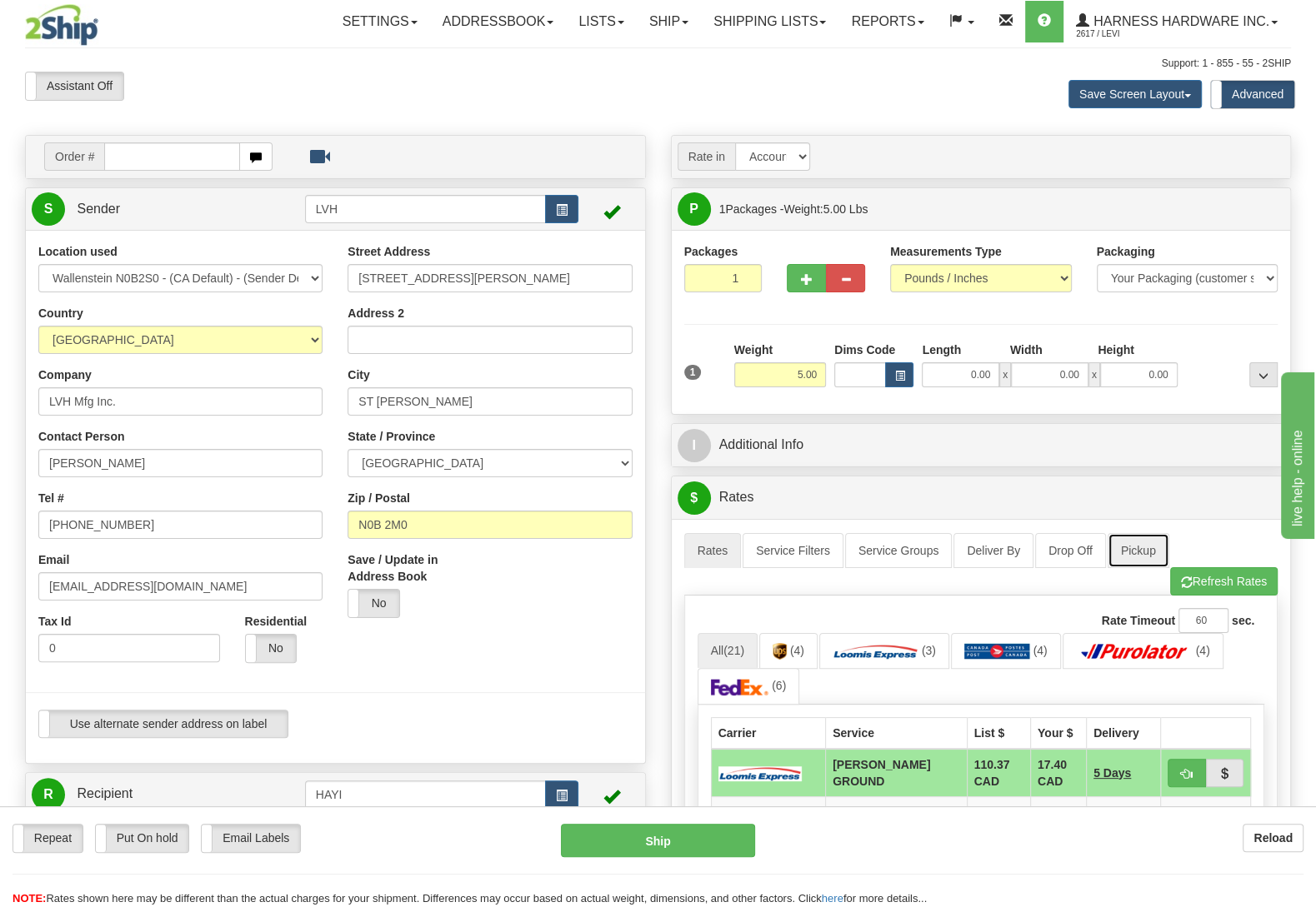
click at [1155, 563] on link "Pickup" at bounding box center [1138, 551] width 62 height 35
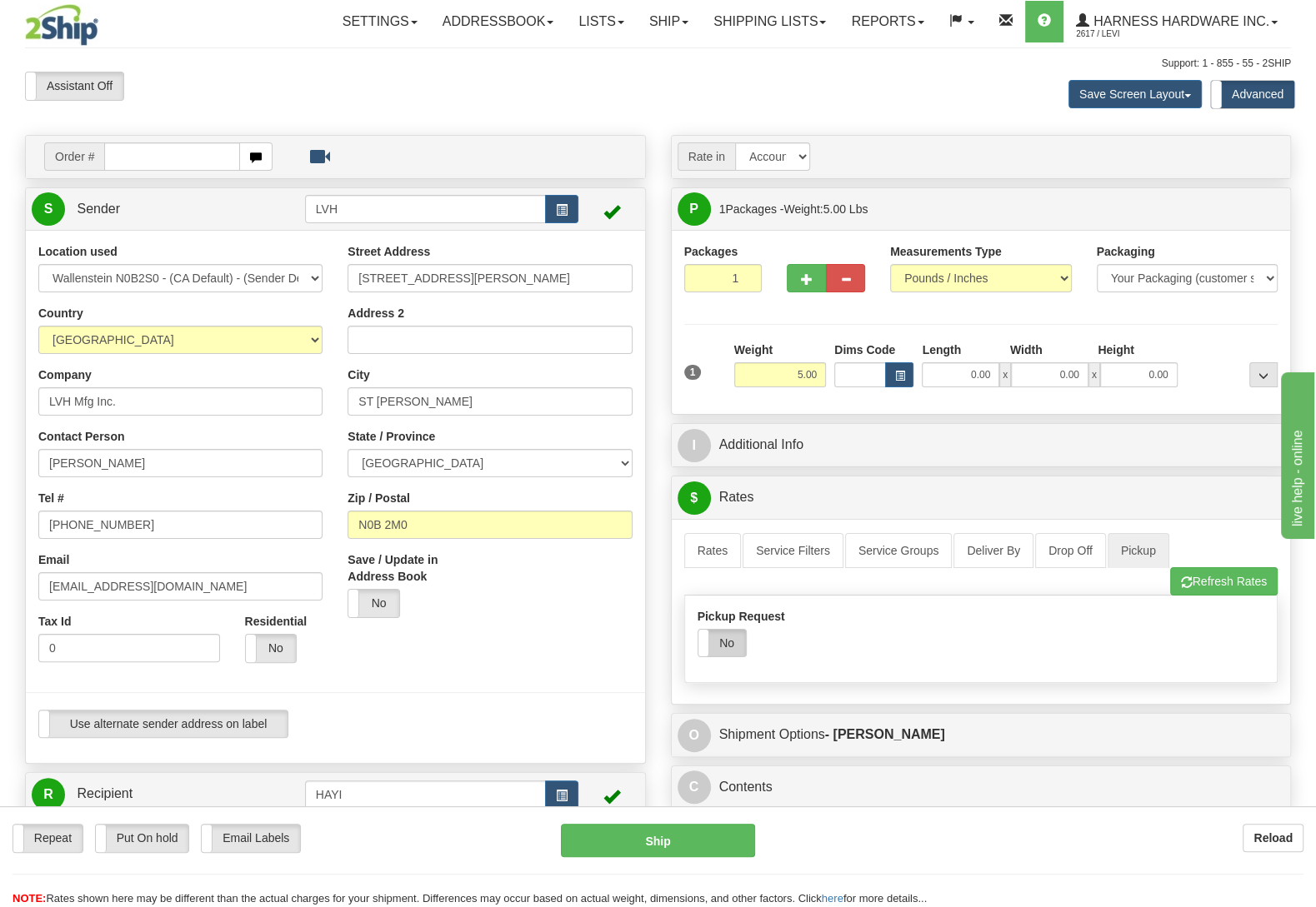
click at [717, 657] on label "No" at bounding box center [722, 643] width 47 height 27
click at [716, 558] on link "Rates" at bounding box center [713, 551] width 57 height 35
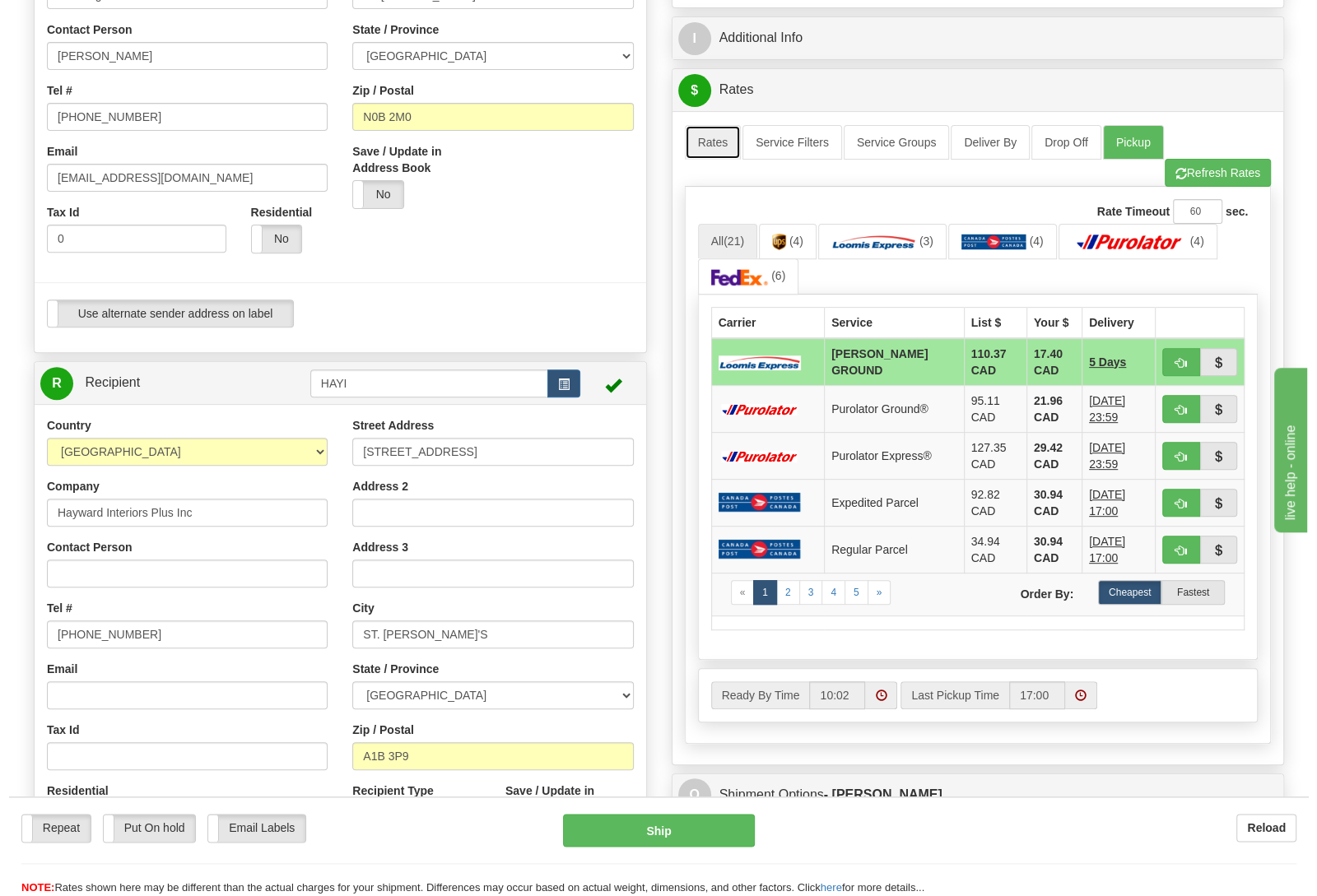
scroll to position [518, 0]
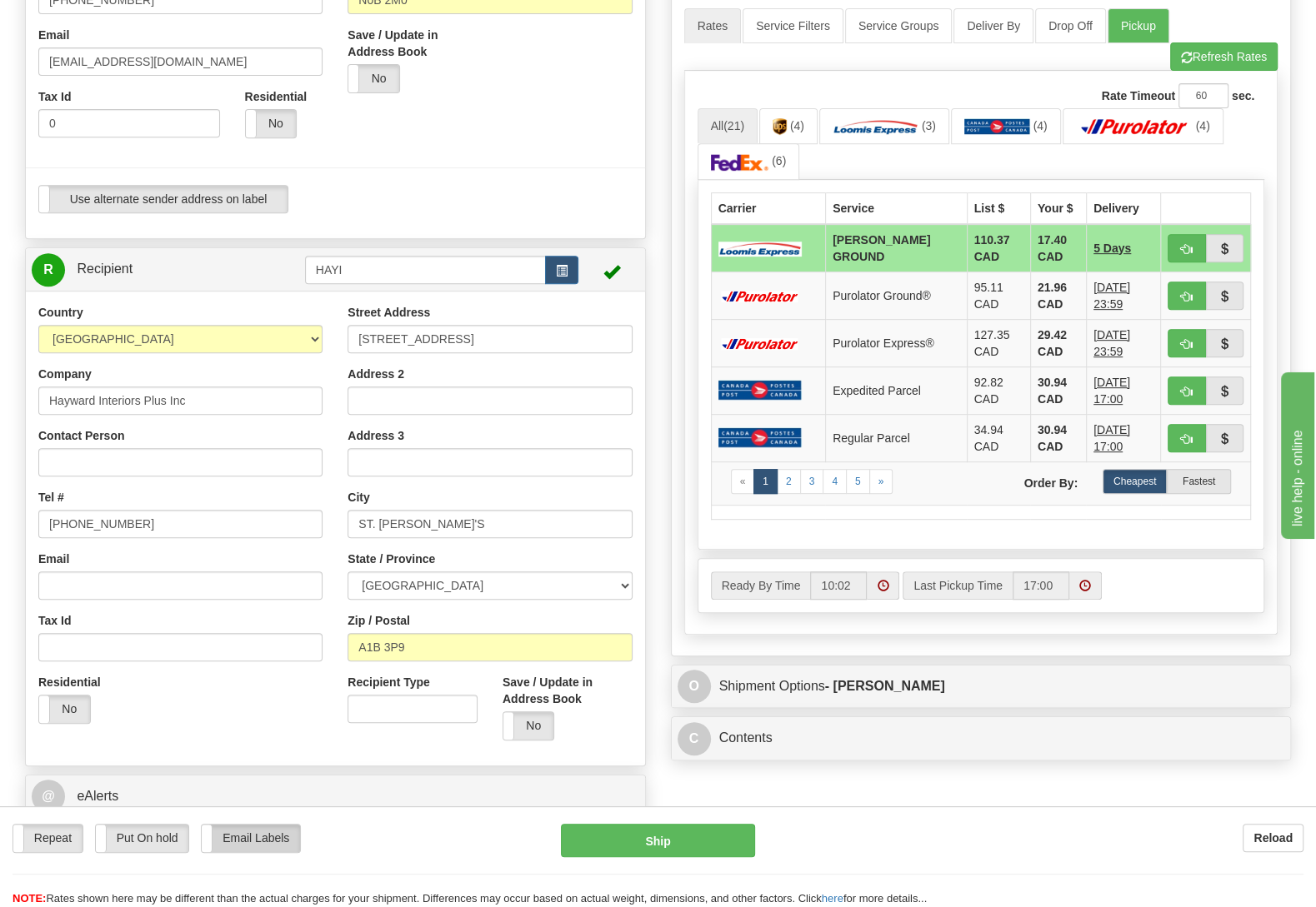
click at [259, 841] on label "Email Labels" at bounding box center [250, 838] width 99 height 28
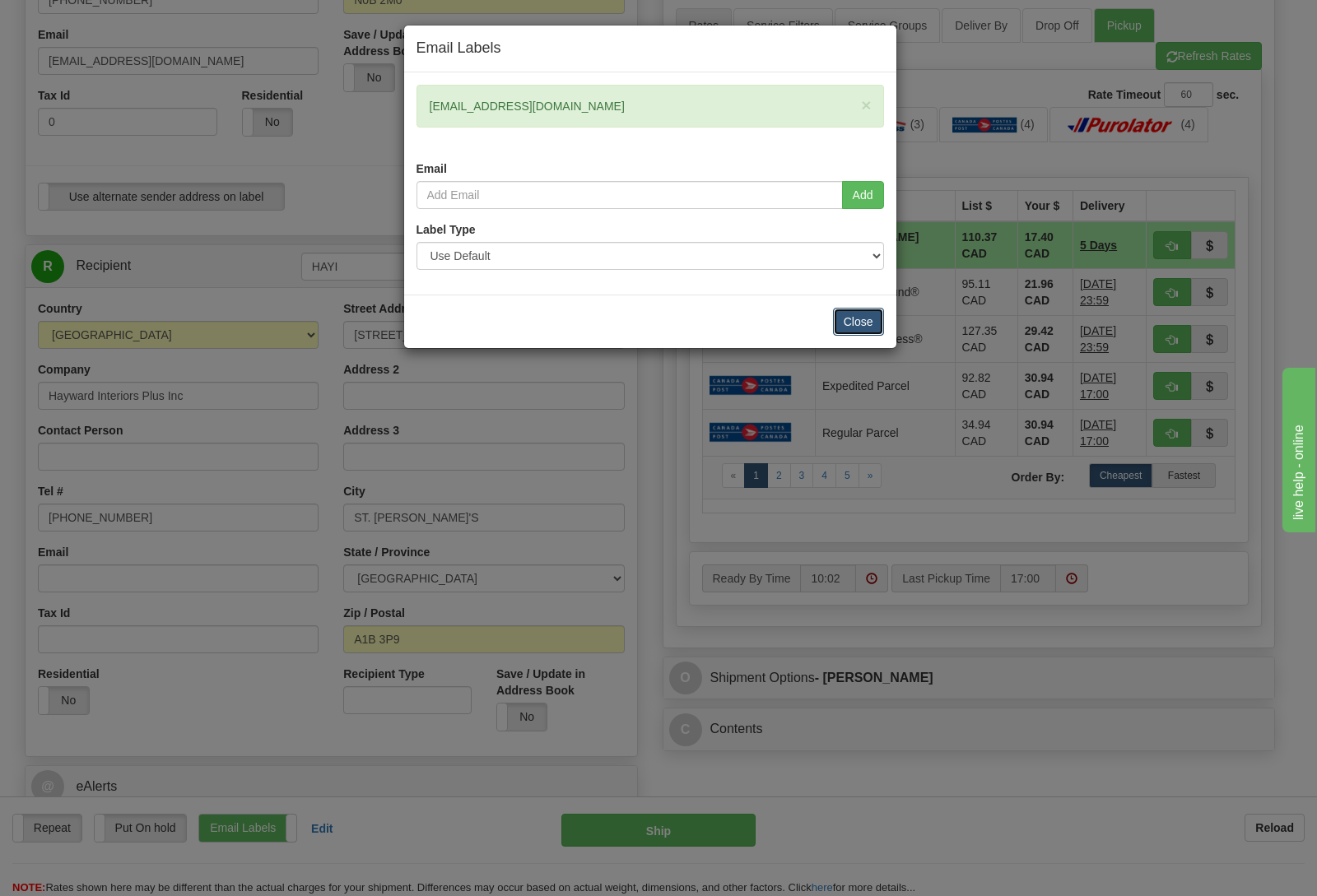
click at [856, 325] on button "Close" at bounding box center [858, 322] width 51 height 28
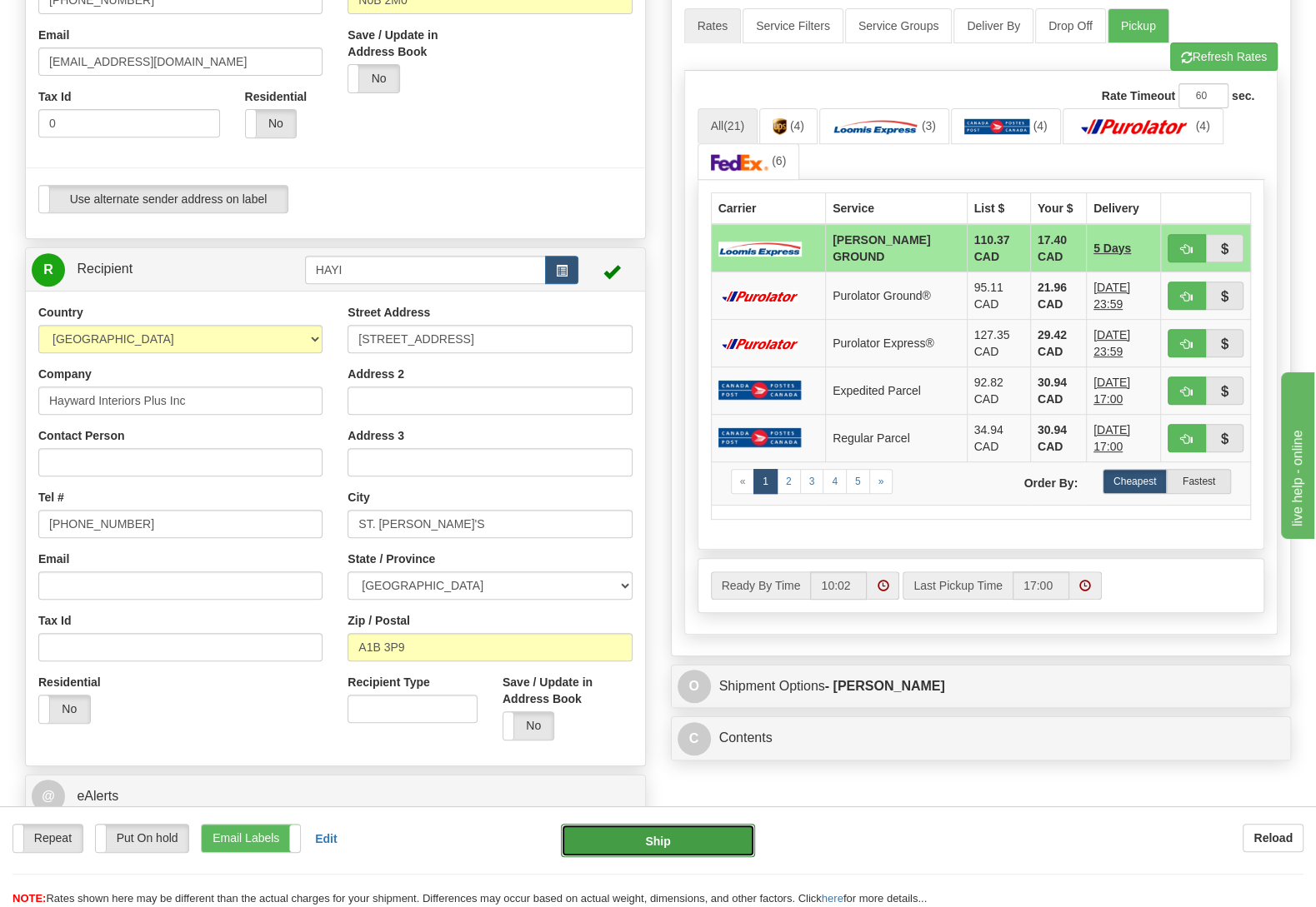
click at [660, 842] on button "Ship" at bounding box center [658, 840] width 195 height 34
type input "DD"
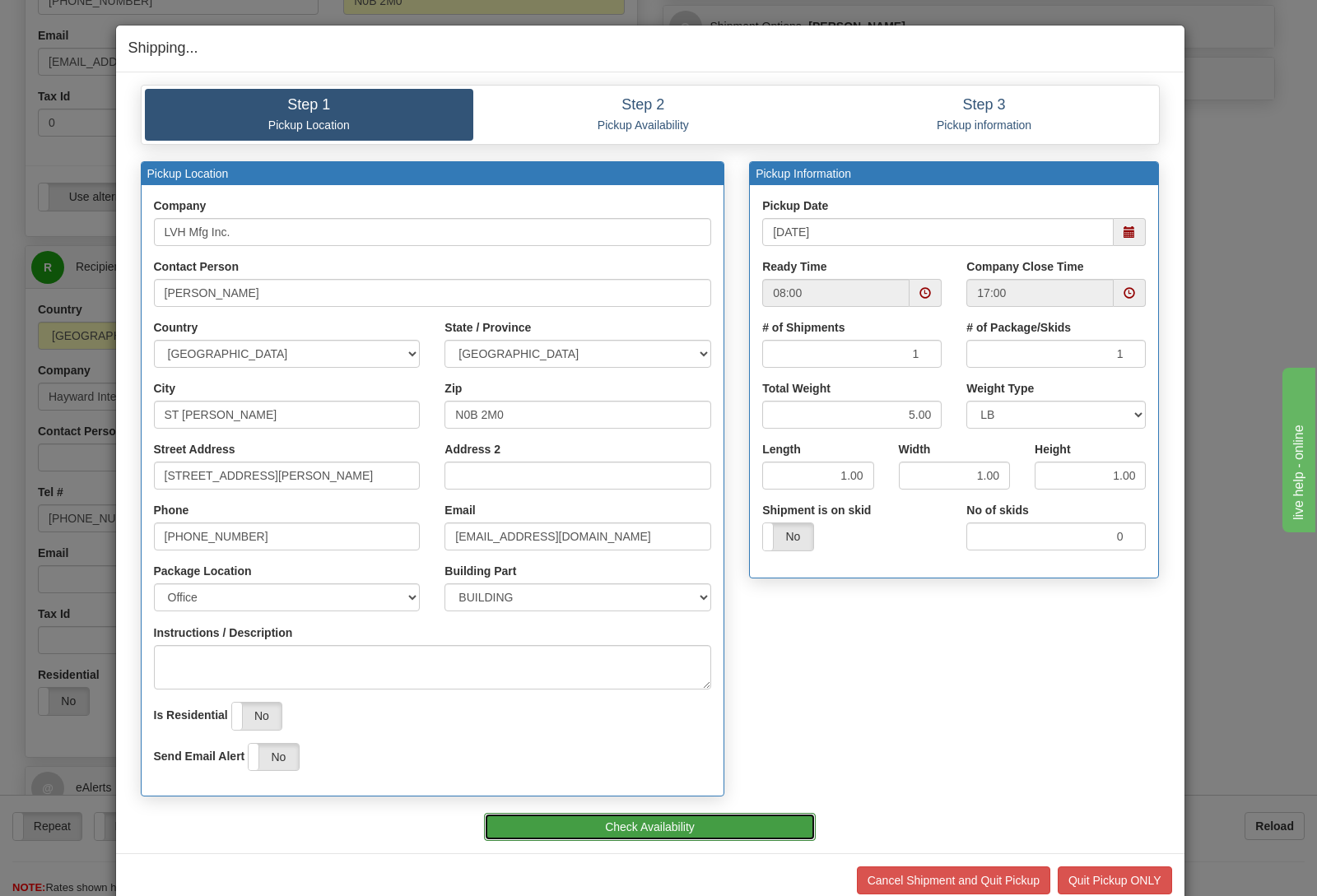
click at [690, 824] on button "Check Availability" at bounding box center [650, 827] width 332 height 28
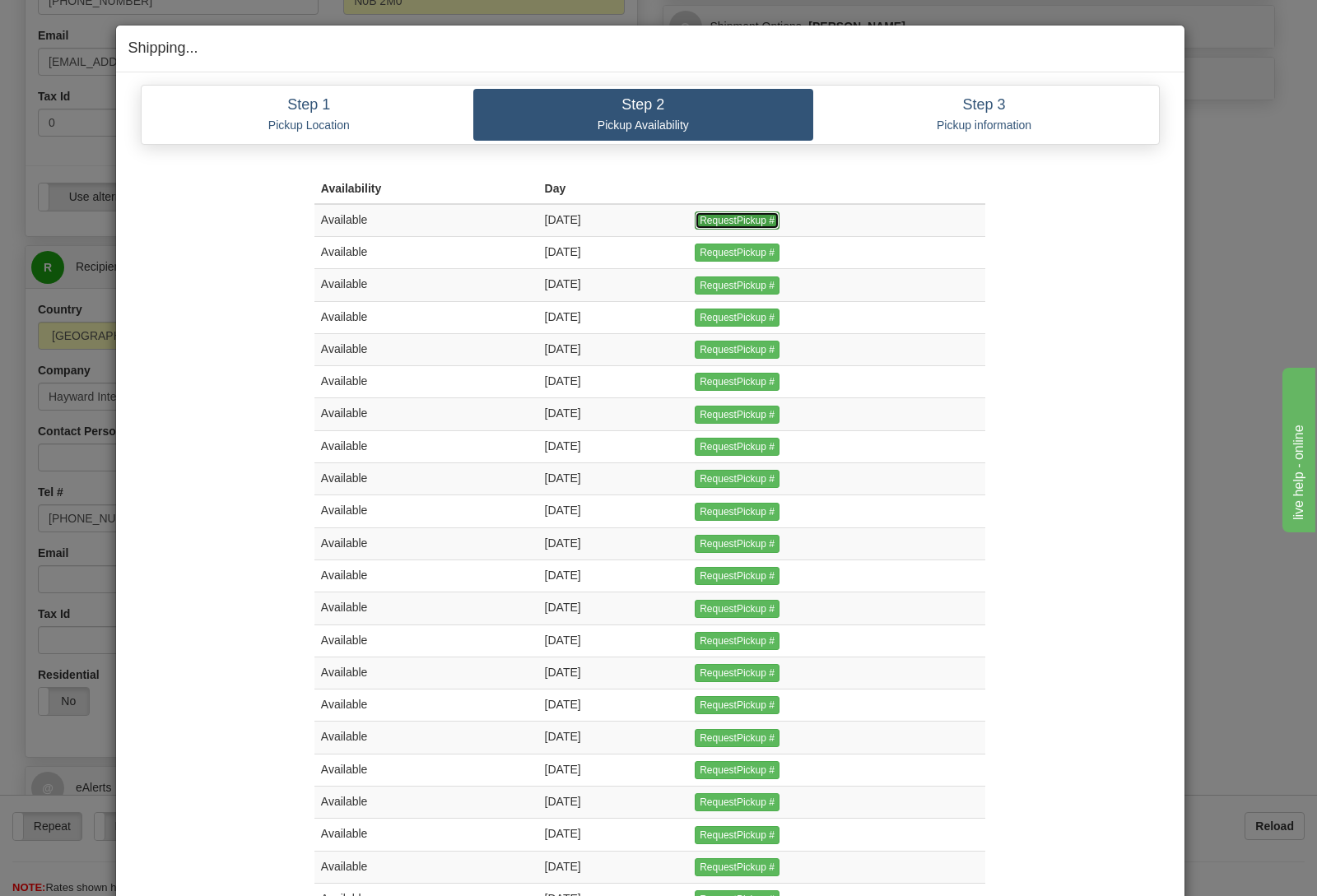
click at [748, 216] on input "RequestPickup #" at bounding box center [737, 220] width 85 height 18
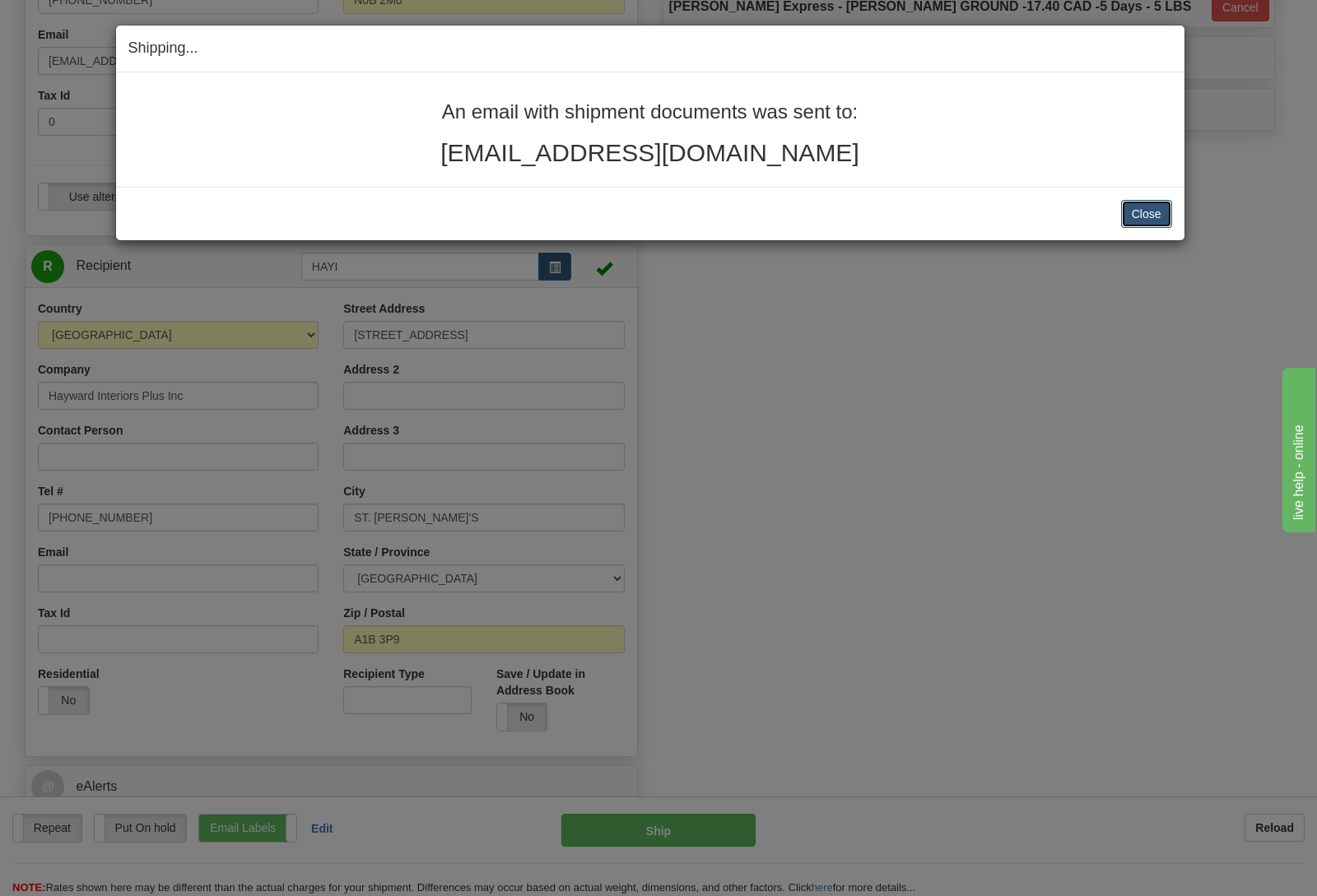
click at [1131, 221] on button "Close" at bounding box center [1146, 214] width 51 height 28
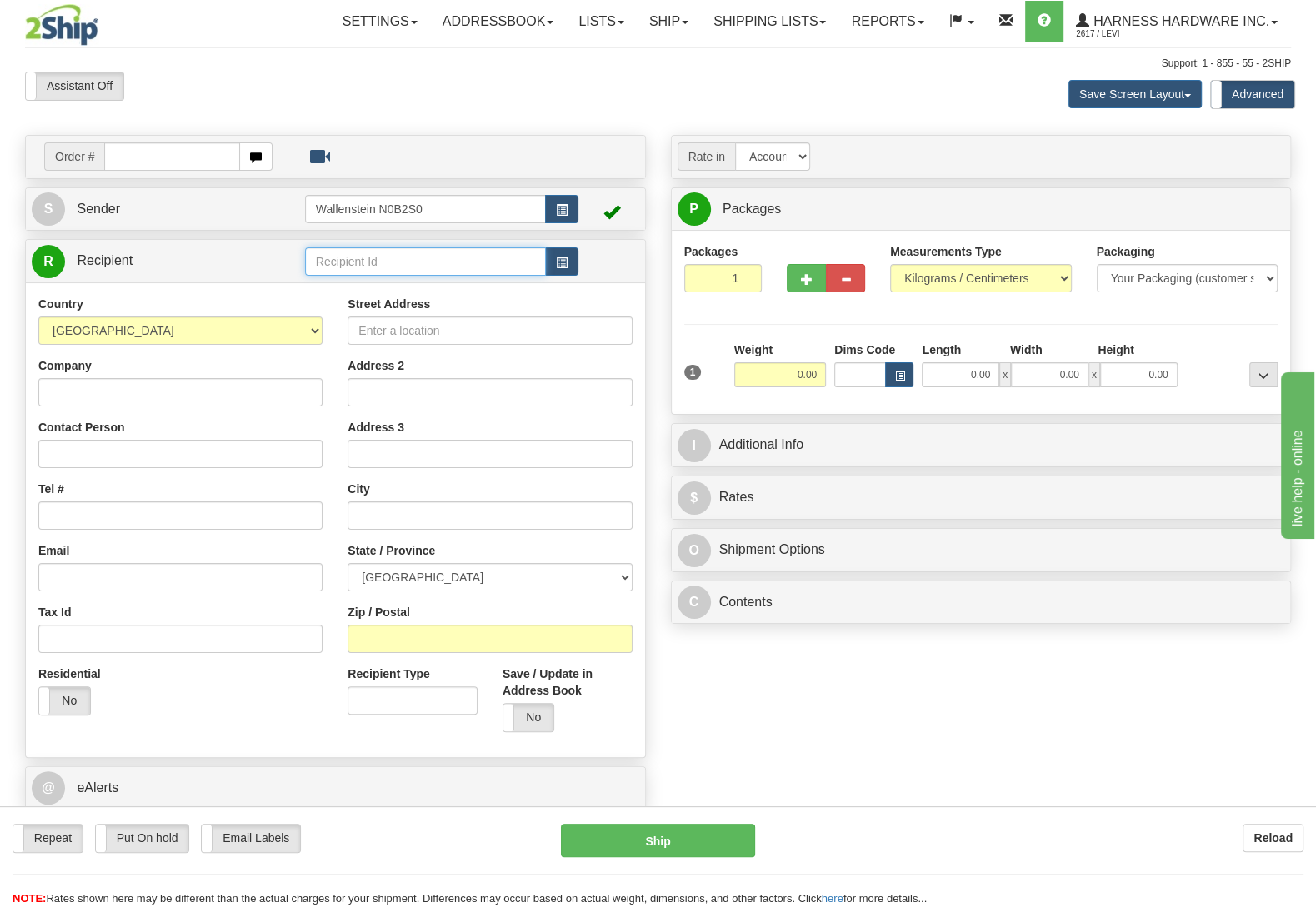
click at [399, 259] on input "text" at bounding box center [425, 262] width 241 height 29
type input "carh"
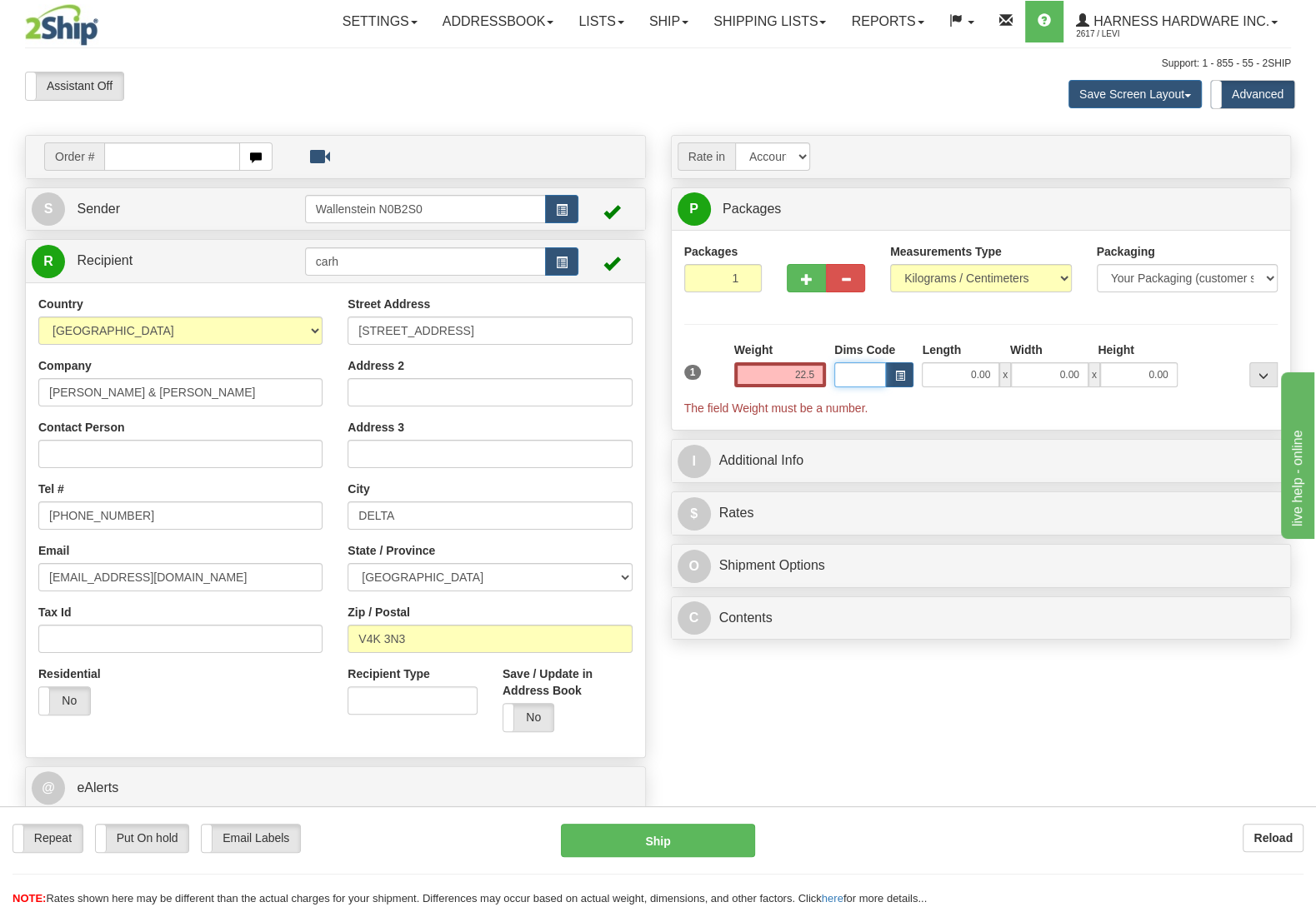
type input "22.50"
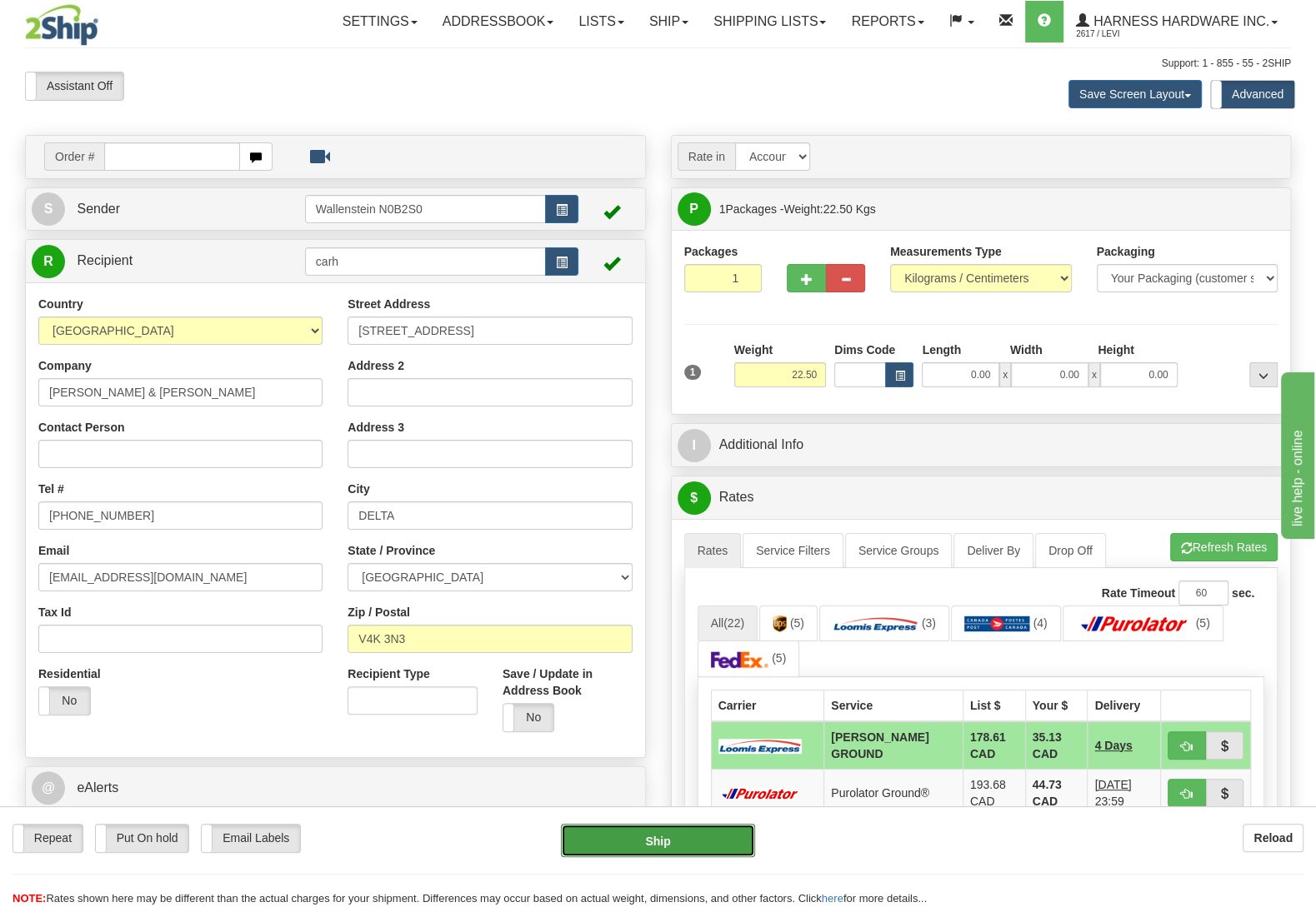
click at [629, 835] on button "Ship" at bounding box center [658, 840] width 195 height 34
type input "DD"
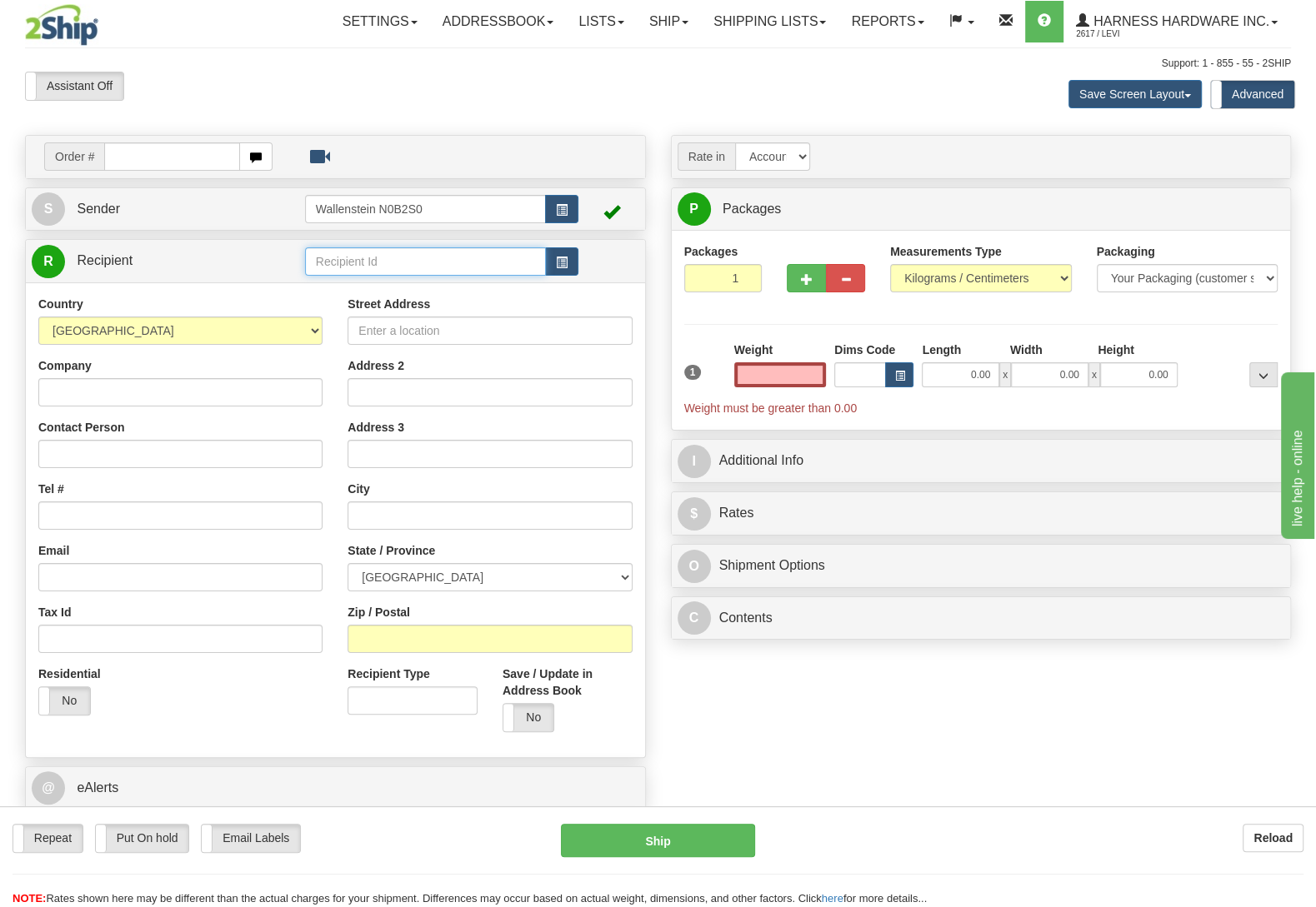
type input "0.00"
click at [436, 265] on input "text" at bounding box center [425, 262] width 241 height 29
type input "outs"
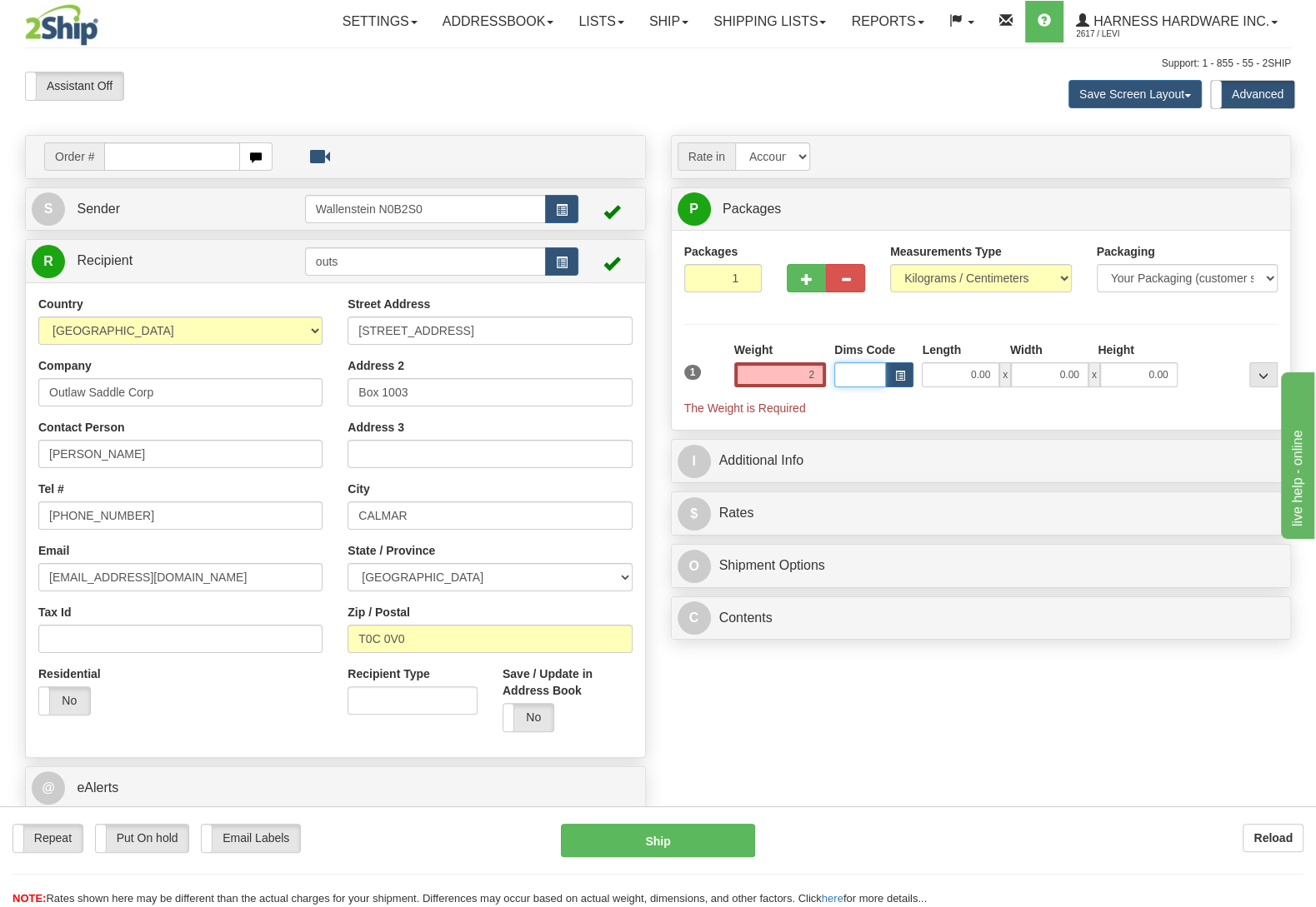
type input "2.00"
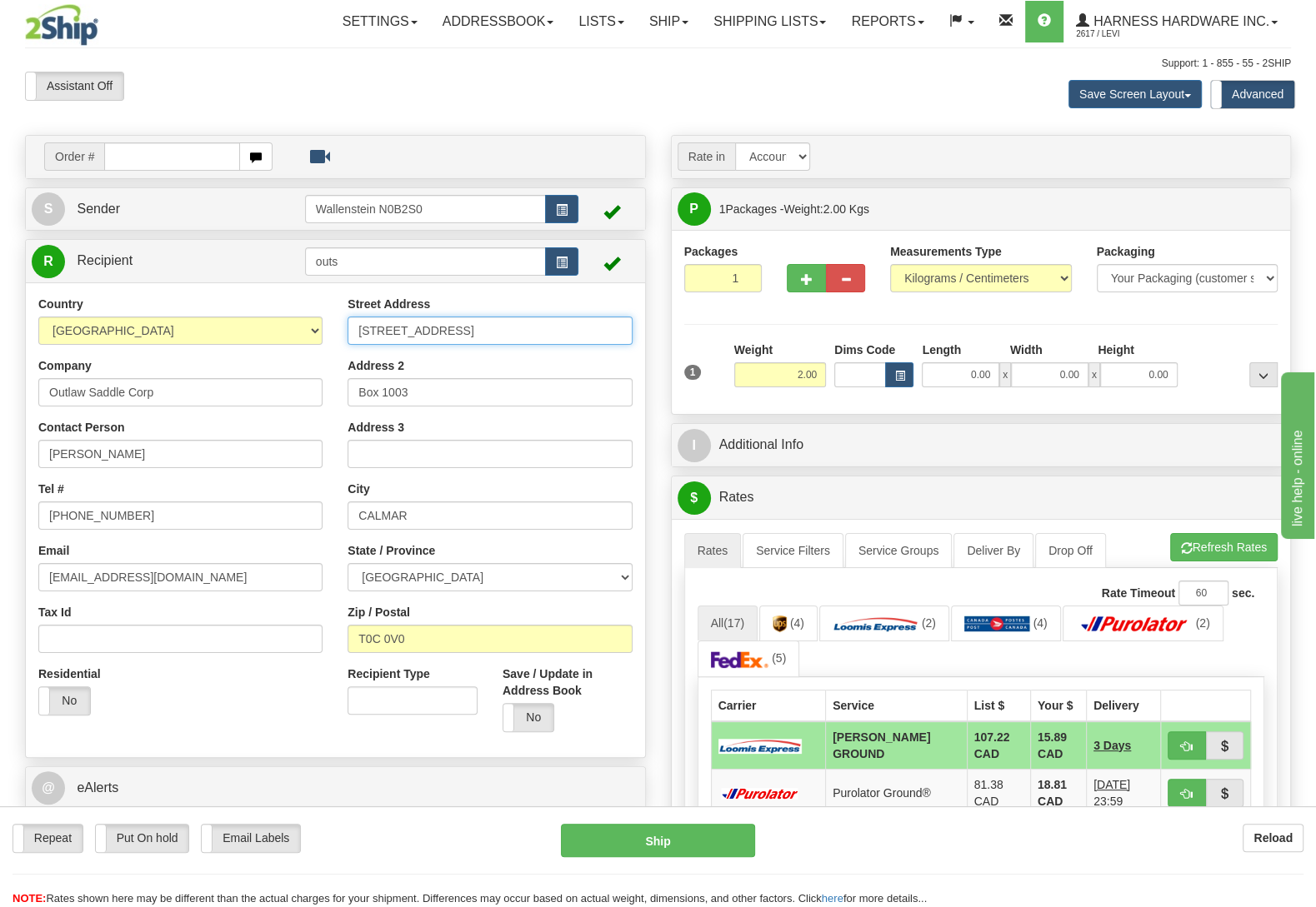
drag, startPoint x: 437, startPoint y: 337, endPoint x: 266, endPoint y: 330, distance: 171.1
click at [348, 330] on input "[STREET_ADDRESS]" at bounding box center [489, 331] width 284 height 29
paste input "[STREET_ADDRESS]"
type input "[STREET_ADDRESS]"
drag, startPoint x: 497, startPoint y: 643, endPoint x: 254, endPoint y: 649, distance: 243.1
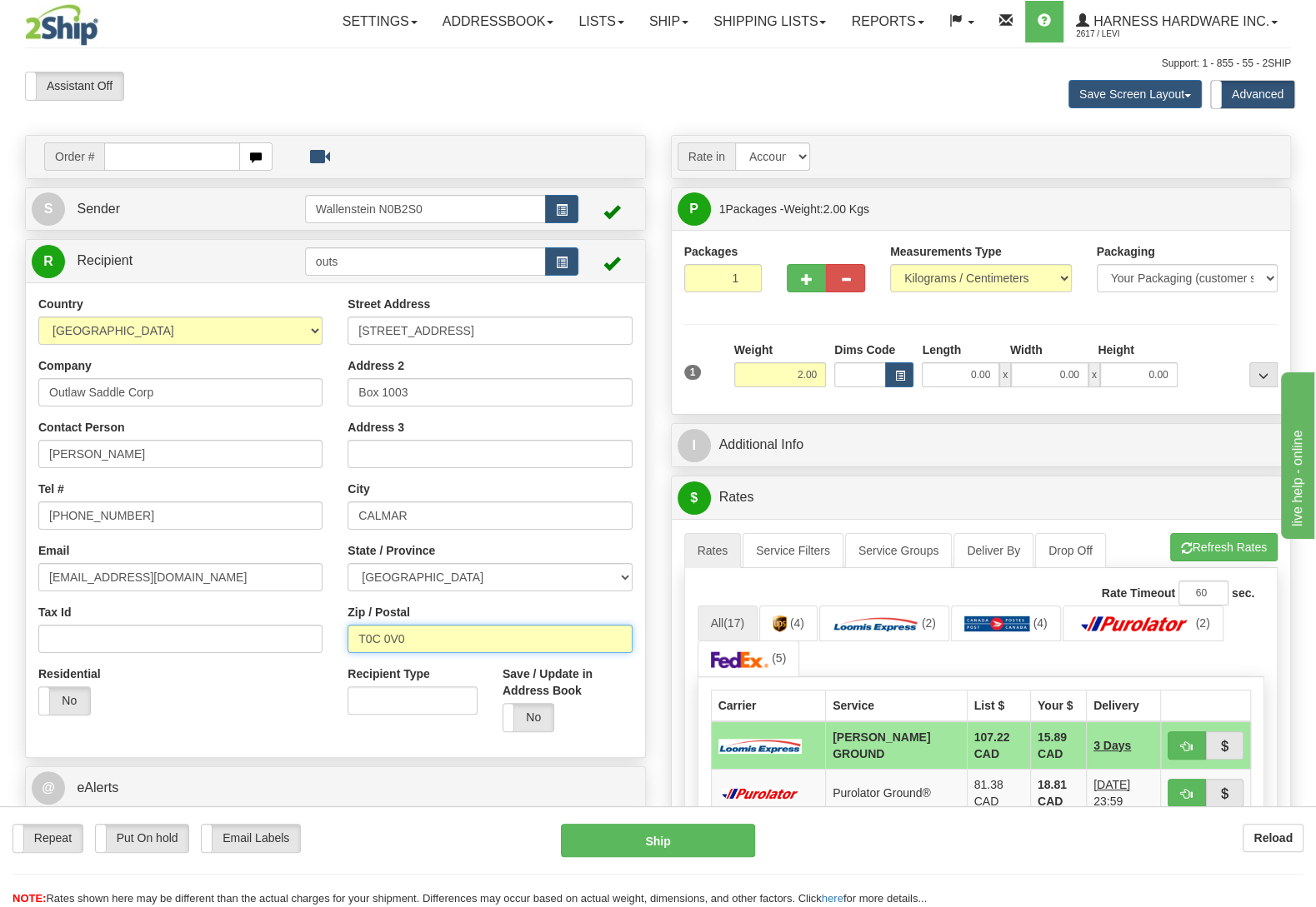
click at [348, 649] on input "T0C 0V0" at bounding box center [489, 639] width 284 height 29
paste input "4X 0X4"
type input "T4X 0X4"
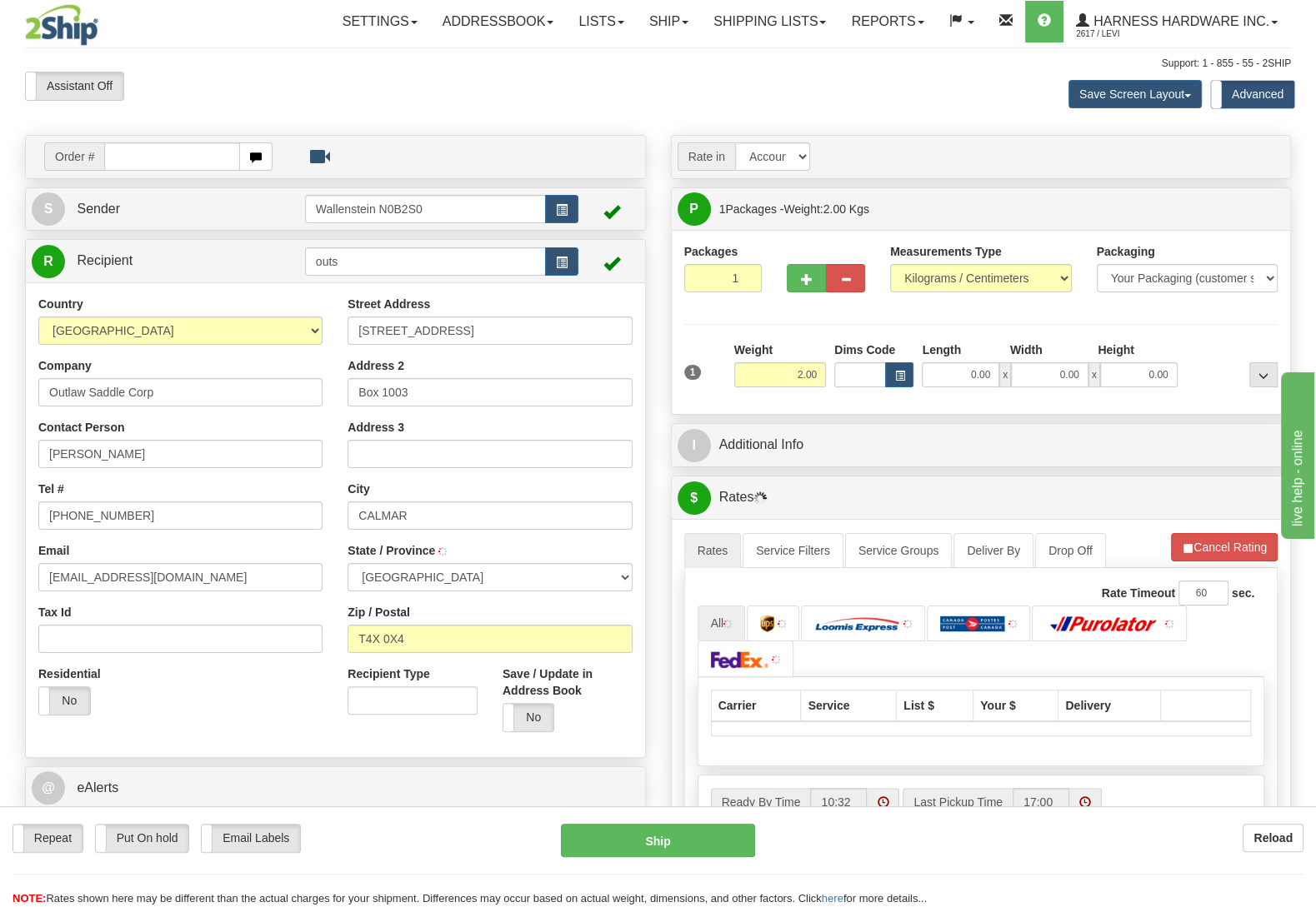
type input "[GEOGRAPHIC_DATA]"
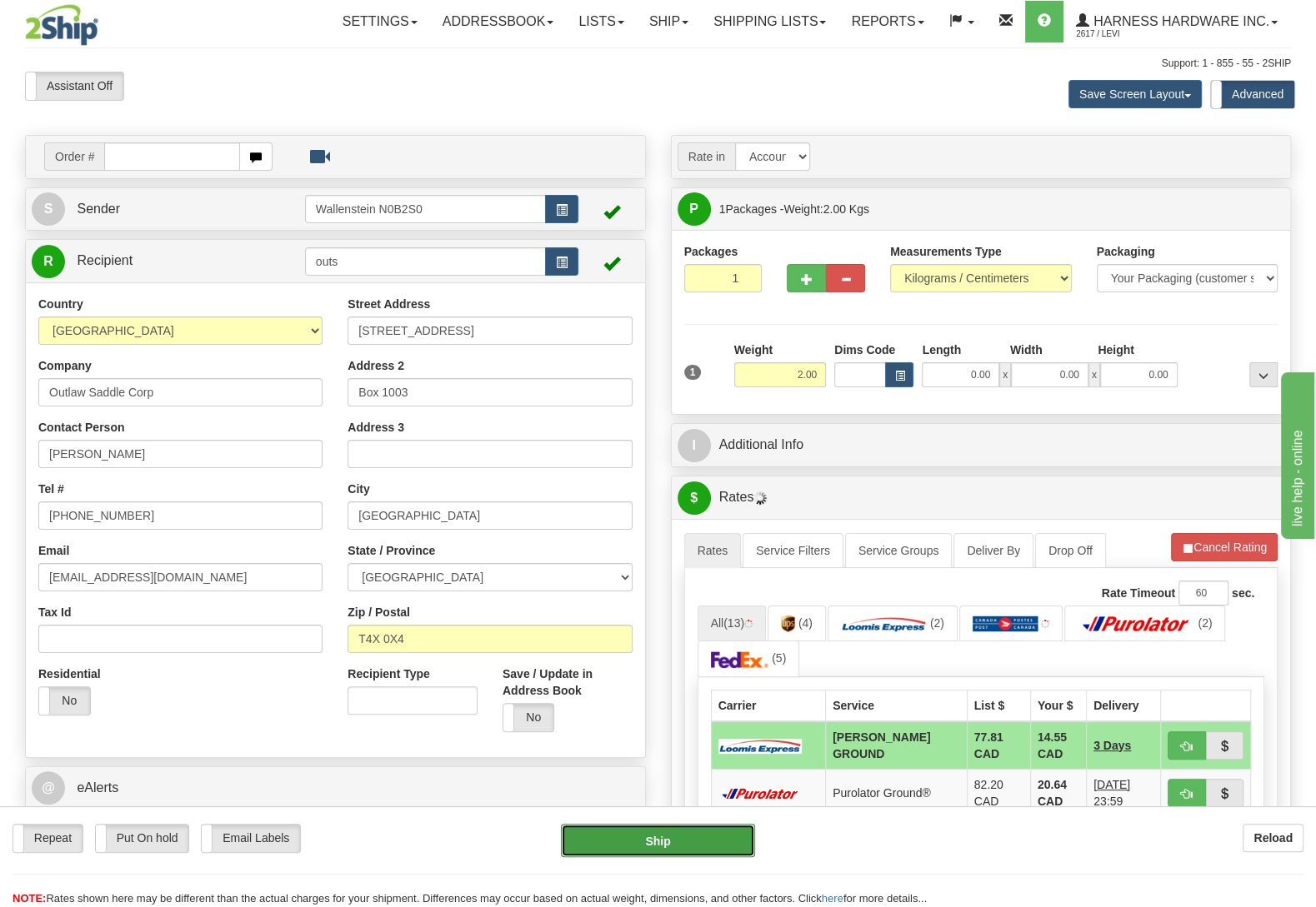
click at [708, 837] on button "Ship" at bounding box center [658, 840] width 195 height 34
type input "DD"
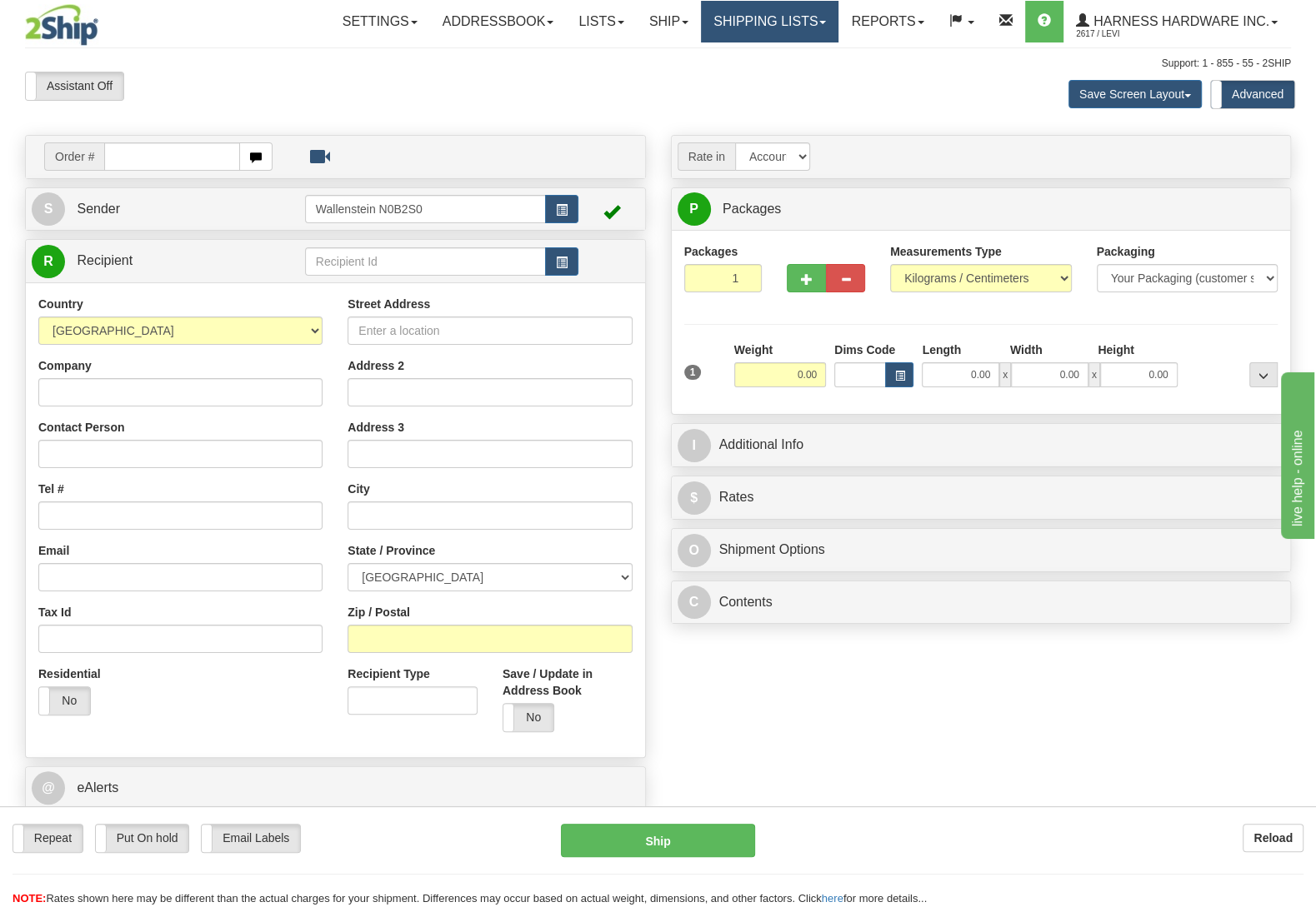
click at [752, 24] on link "Shipping lists" at bounding box center [769, 21] width 137 height 41
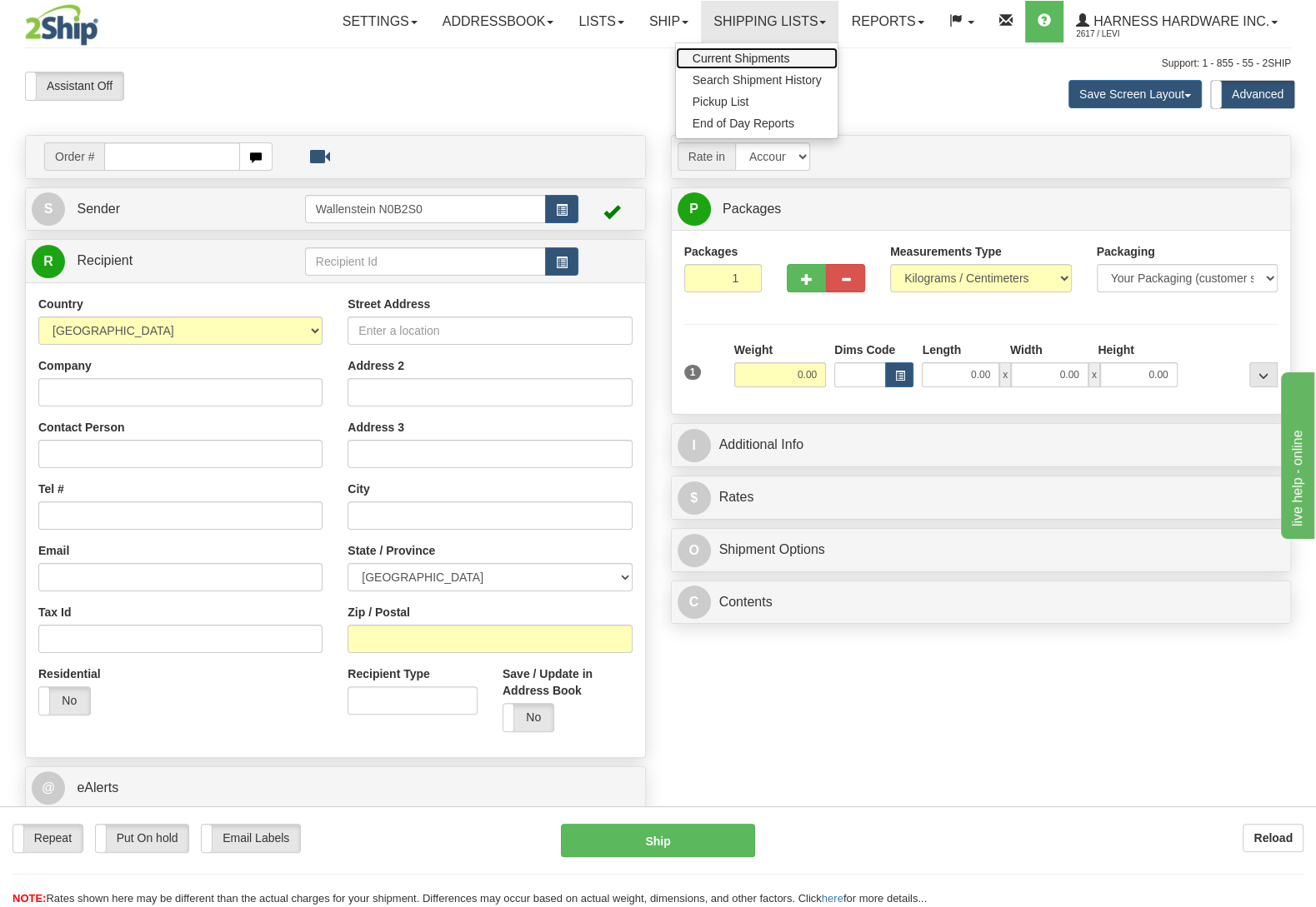
click at [759, 61] on span "Current Shipments" at bounding box center [741, 58] width 98 height 13
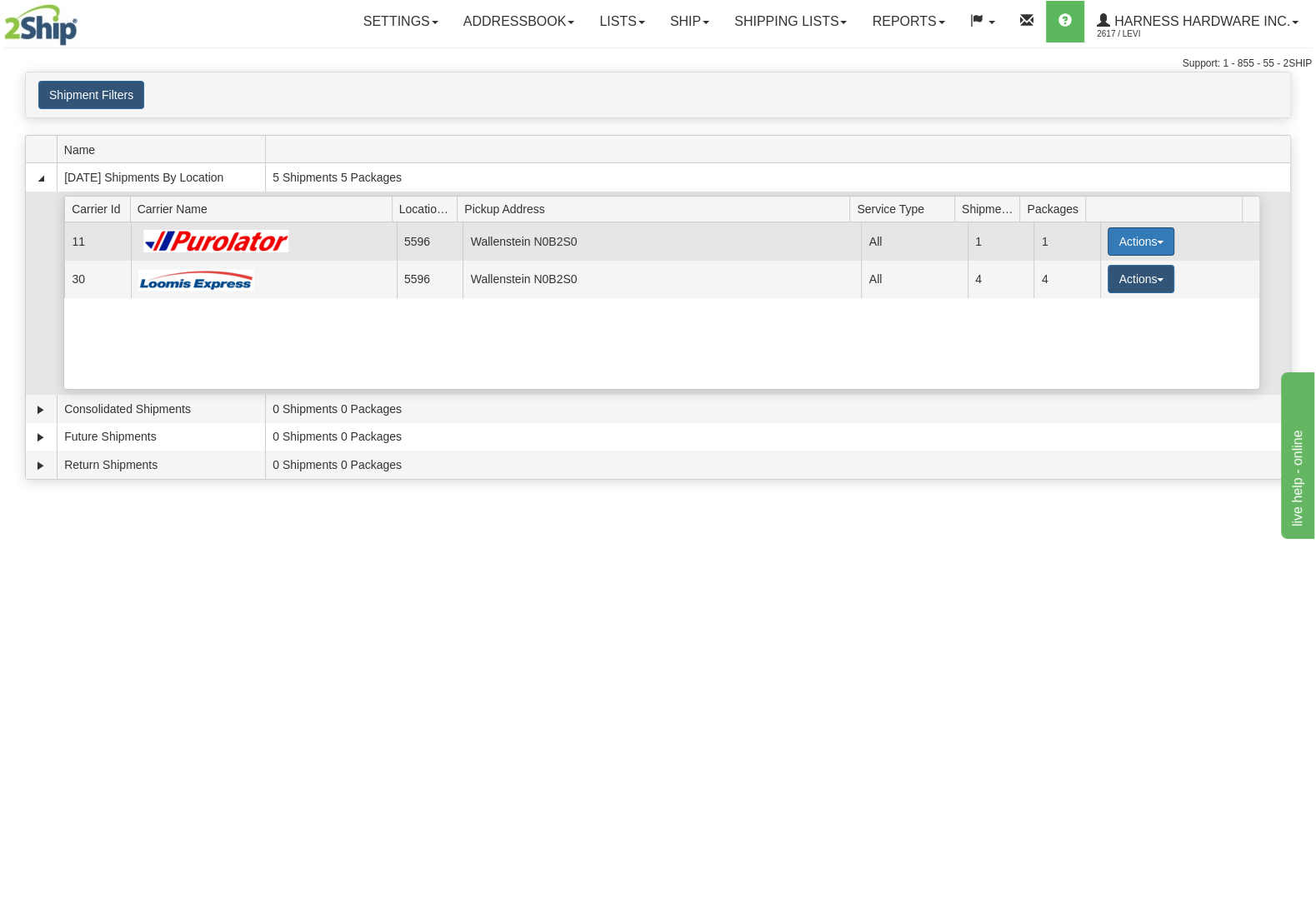
click at [1142, 250] on button "Actions" at bounding box center [1141, 242] width 67 height 29
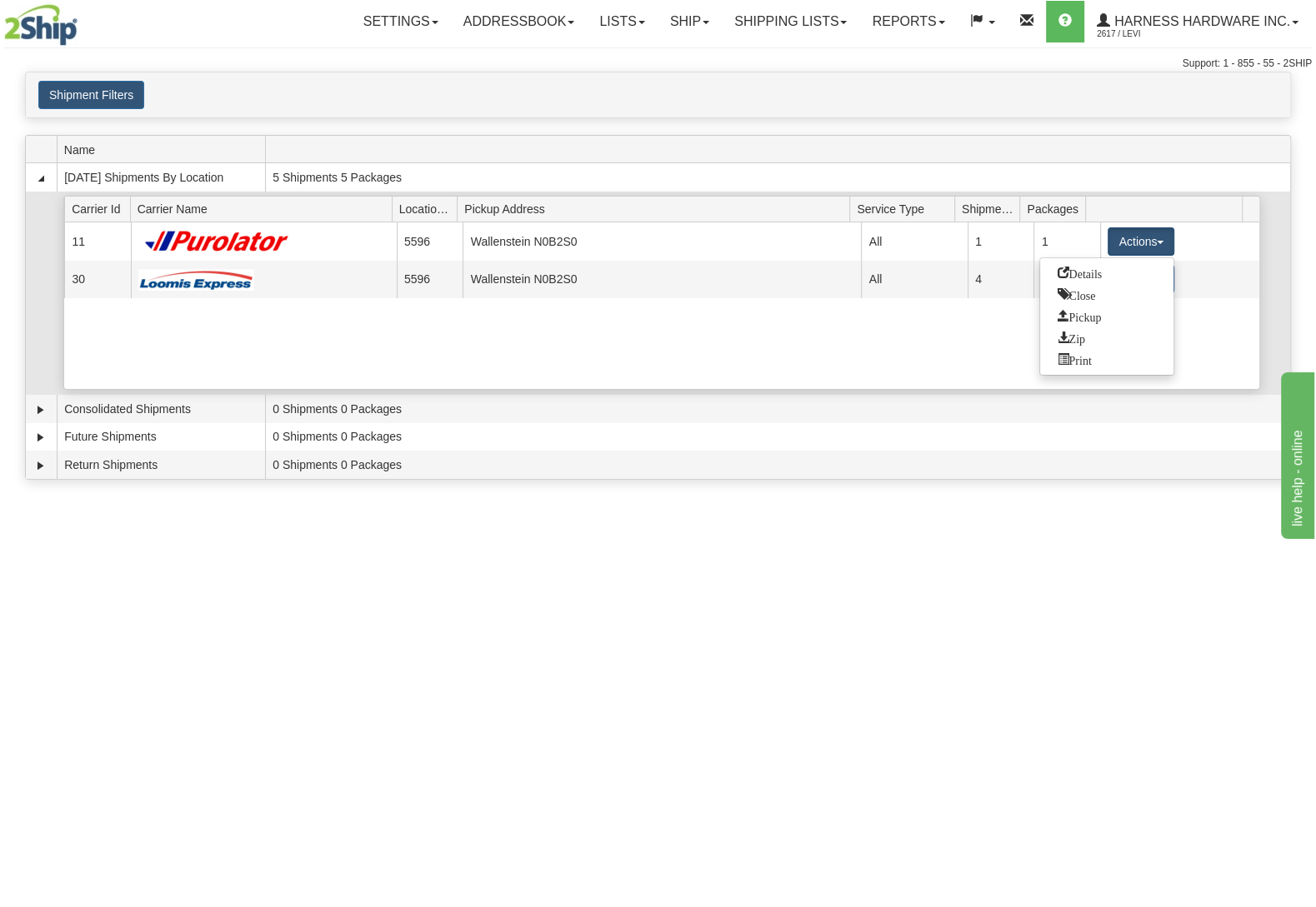
click at [928, 304] on div "Current 11 5596 Wallenstein N0B2S0 14312 All 1 1 Actions Details Close Pickup Z…" at bounding box center [661, 306] width 1196 height 167
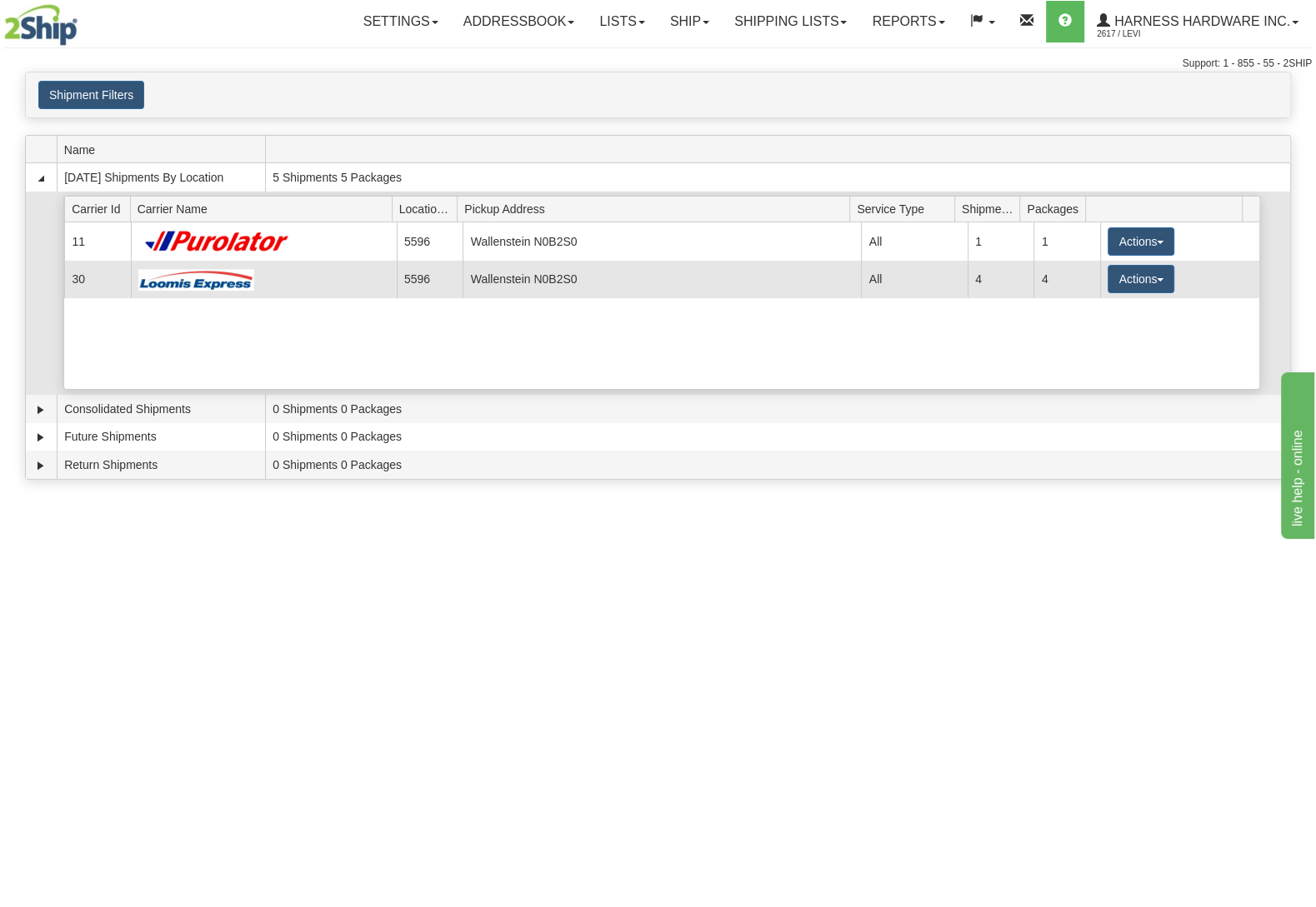
click at [924, 290] on td "All" at bounding box center [914, 280] width 106 height 38
click at [1131, 280] on button "Actions" at bounding box center [1141, 280] width 67 height 29
click at [1116, 315] on link "Details" at bounding box center [1107, 311] width 133 height 22
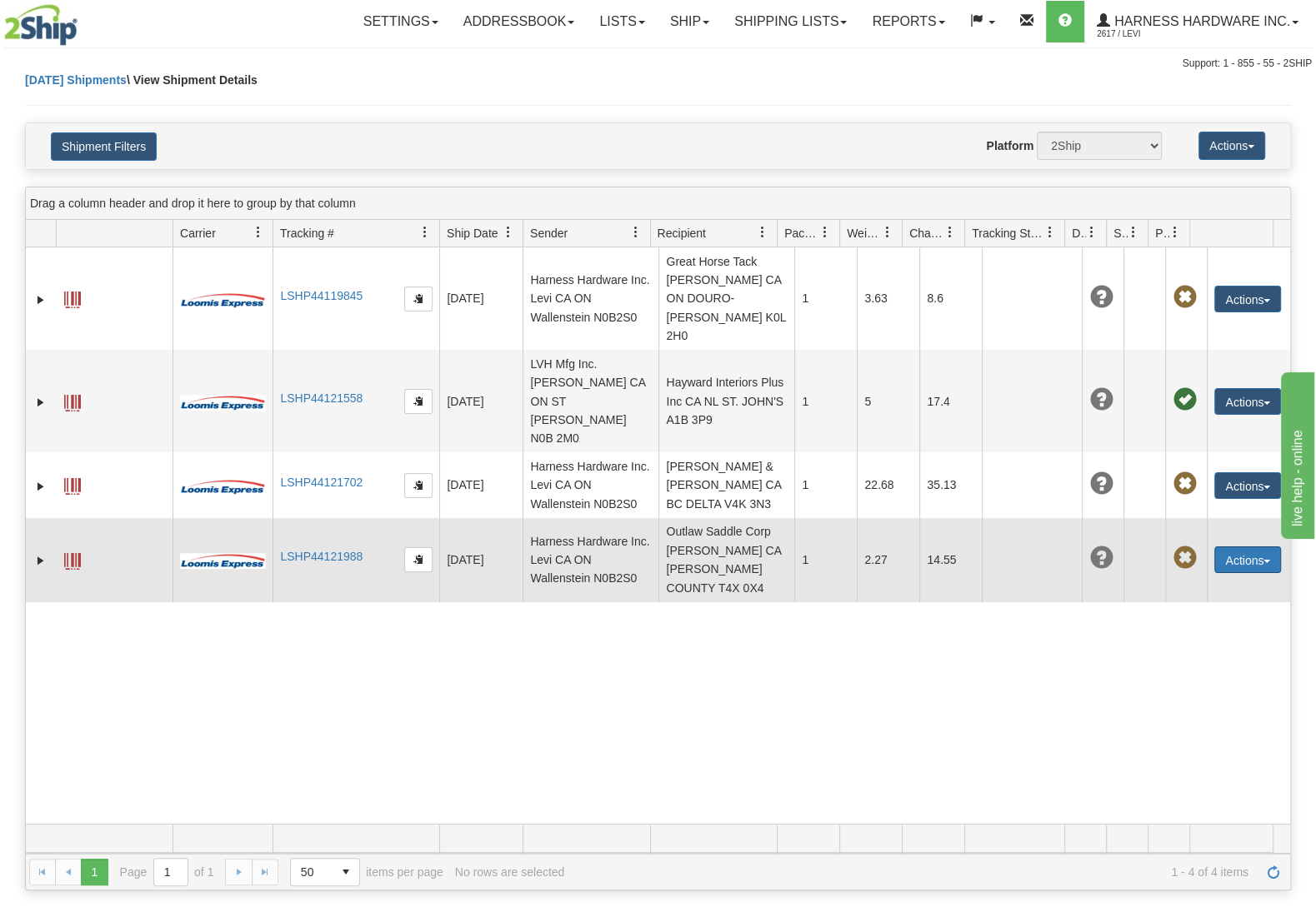
click at [1232, 547] on button "Actions" at bounding box center [1247, 560] width 67 height 27
click at [1220, 580] on link "Edit" at bounding box center [1213, 591] width 133 height 22
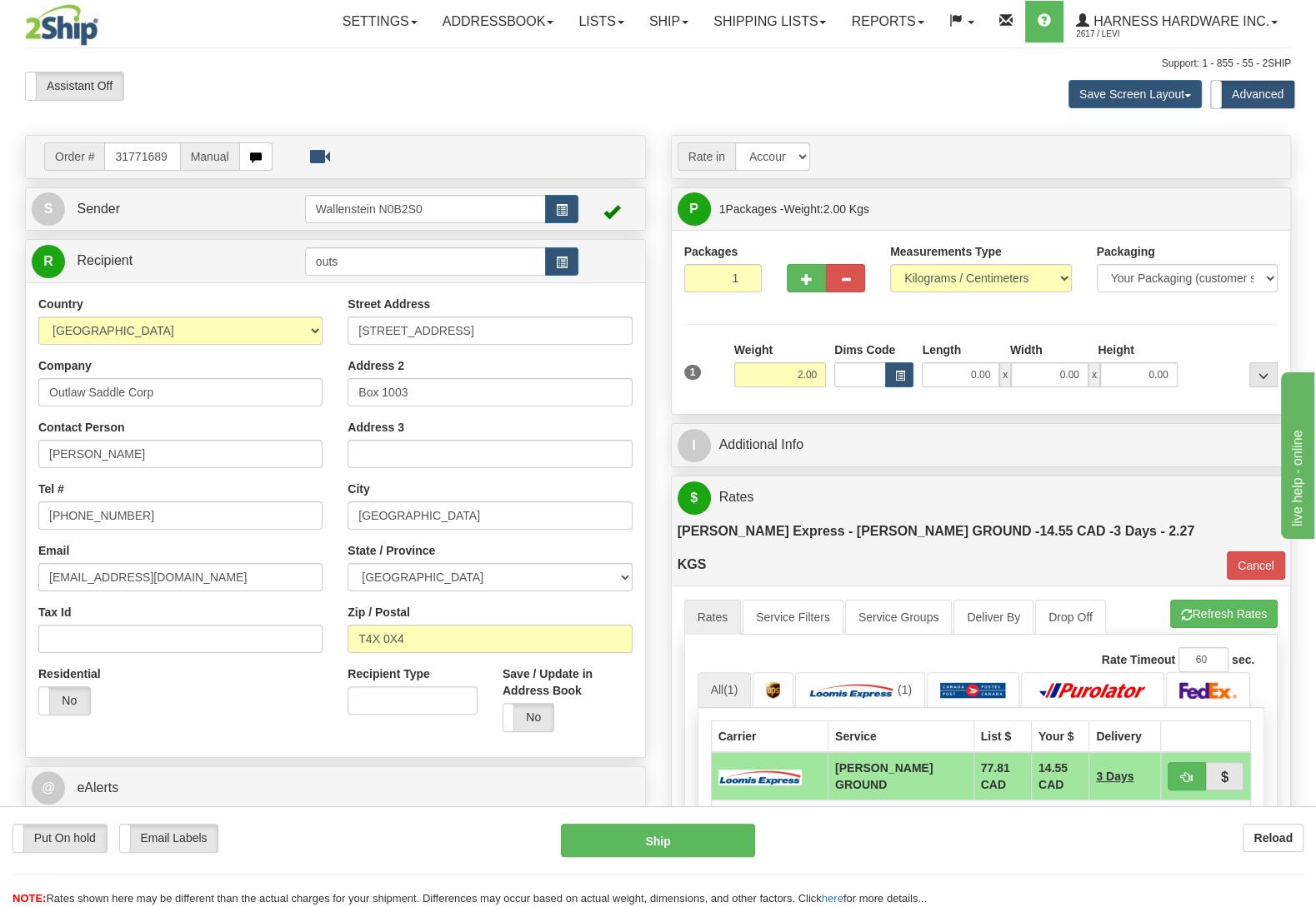
type input "[EMAIL_ADDRESS][DOMAIN_NAME]"
click at [533, 713] on label "No" at bounding box center [529, 718] width 51 height 28
drag, startPoint x: 420, startPoint y: 398, endPoint x: 94, endPoint y: 407, distance: 326.1
click at [348, 407] on input "Box 1003" at bounding box center [489, 392] width 284 height 29
click at [1196, 600] on button "Refresh Rates" at bounding box center [1224, 614] width 108 height 29
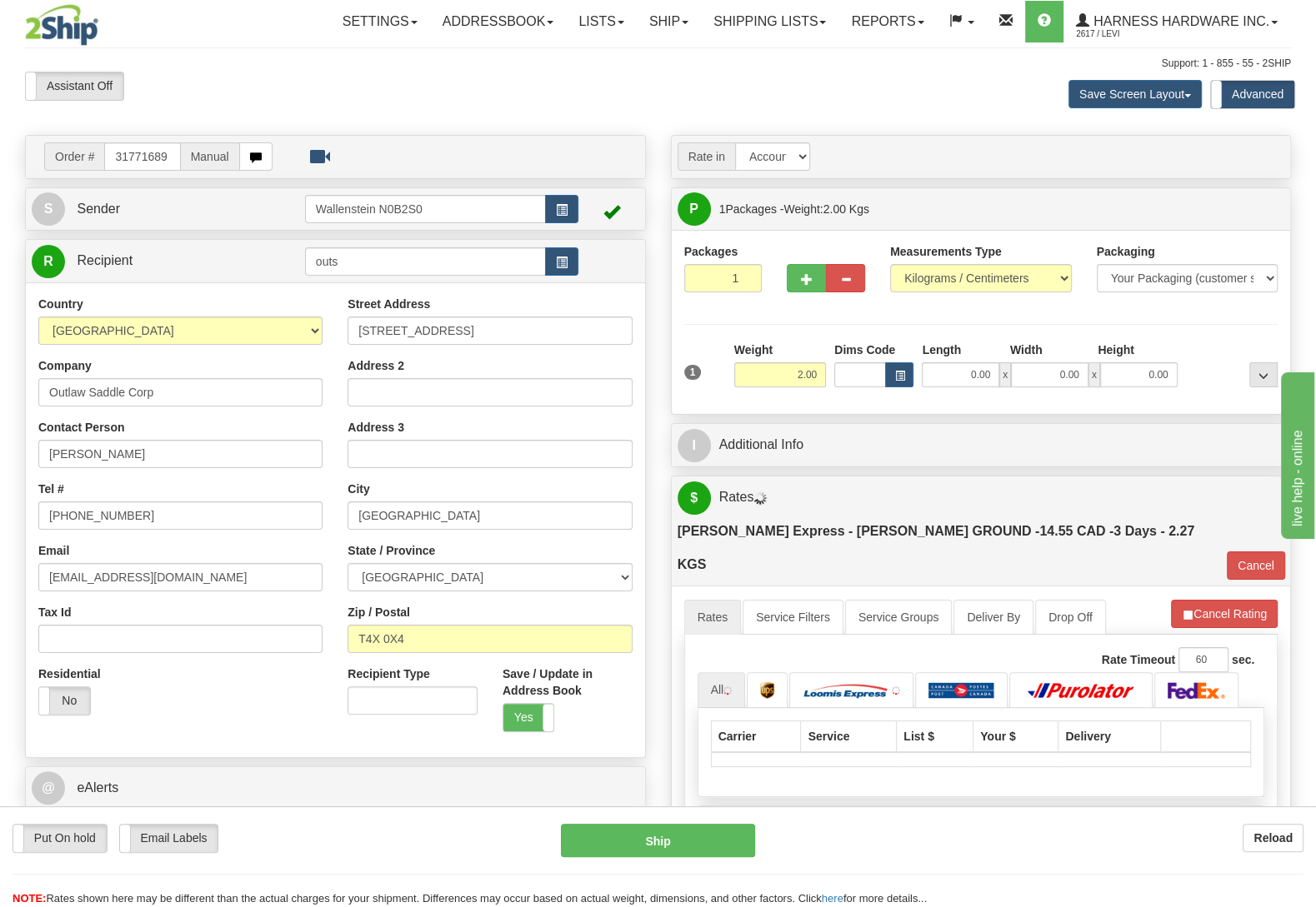
type input "DD"
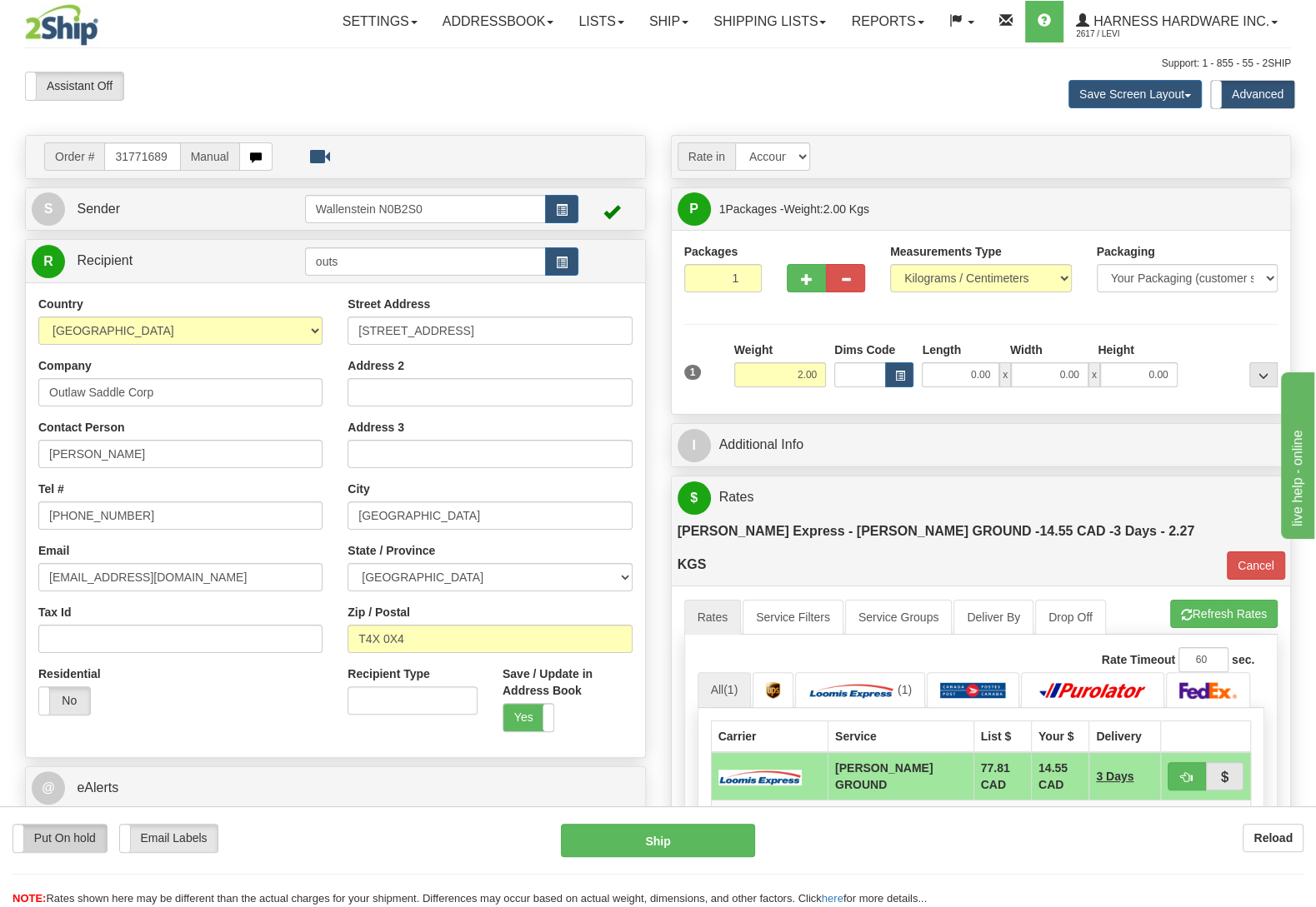
click at [78, 844] on label "Put On hold" at bounding box center [60, 838] width 94 height 28
click at [638, 840] on button "Hold" at bounding box center [658, 840] width 195 height 34
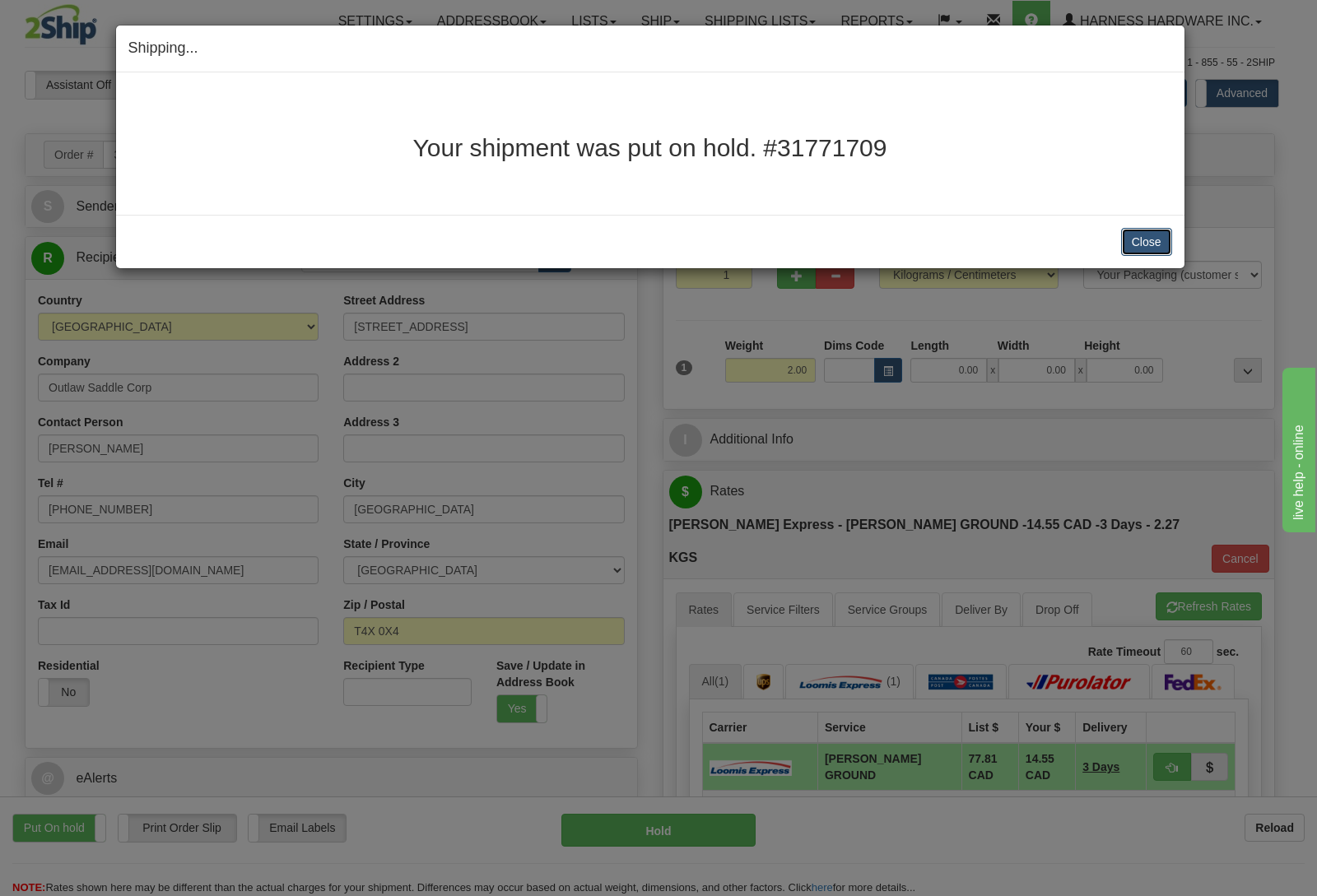
click at [1170, 252] on button "Close" at bounding box center [1146, 242] width 51 height 28
click at [1144, 239] on button "Close" at bounding box center [1146, 242] width 51 height 28
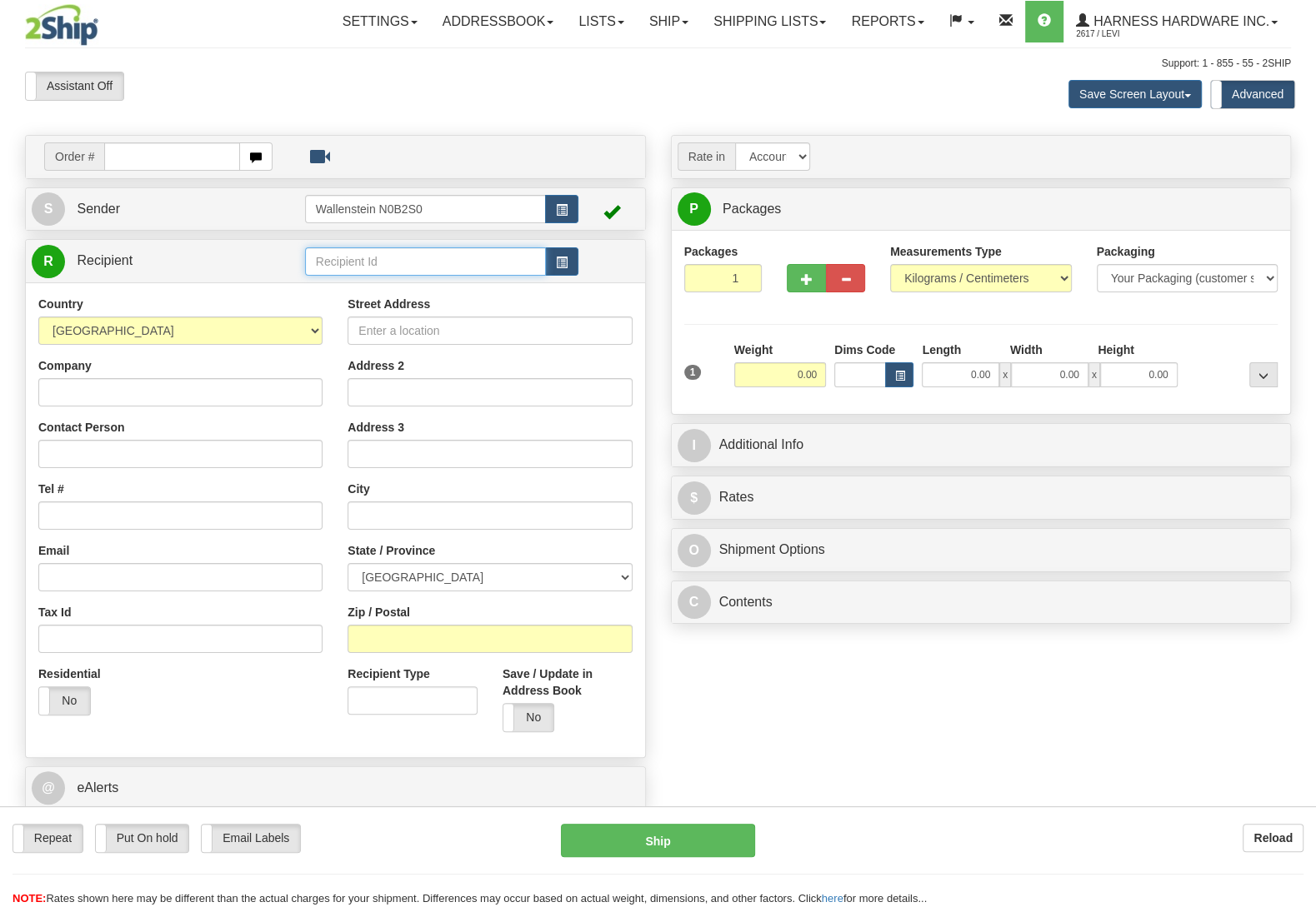
click at [422, 264] on input "text" at bounding box center [425, 262] width 241 height 29
type input "albc"
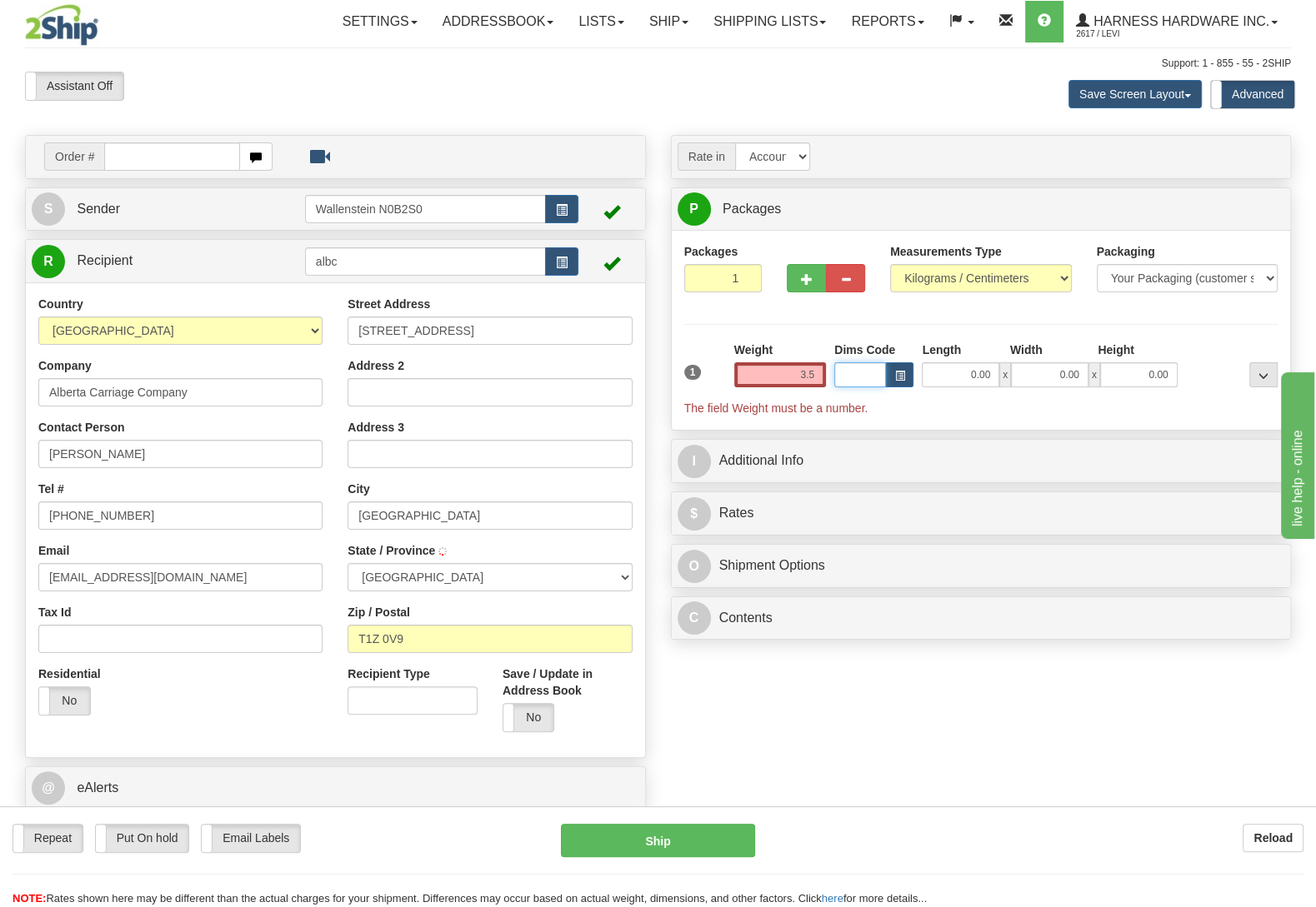
type input "3.50"
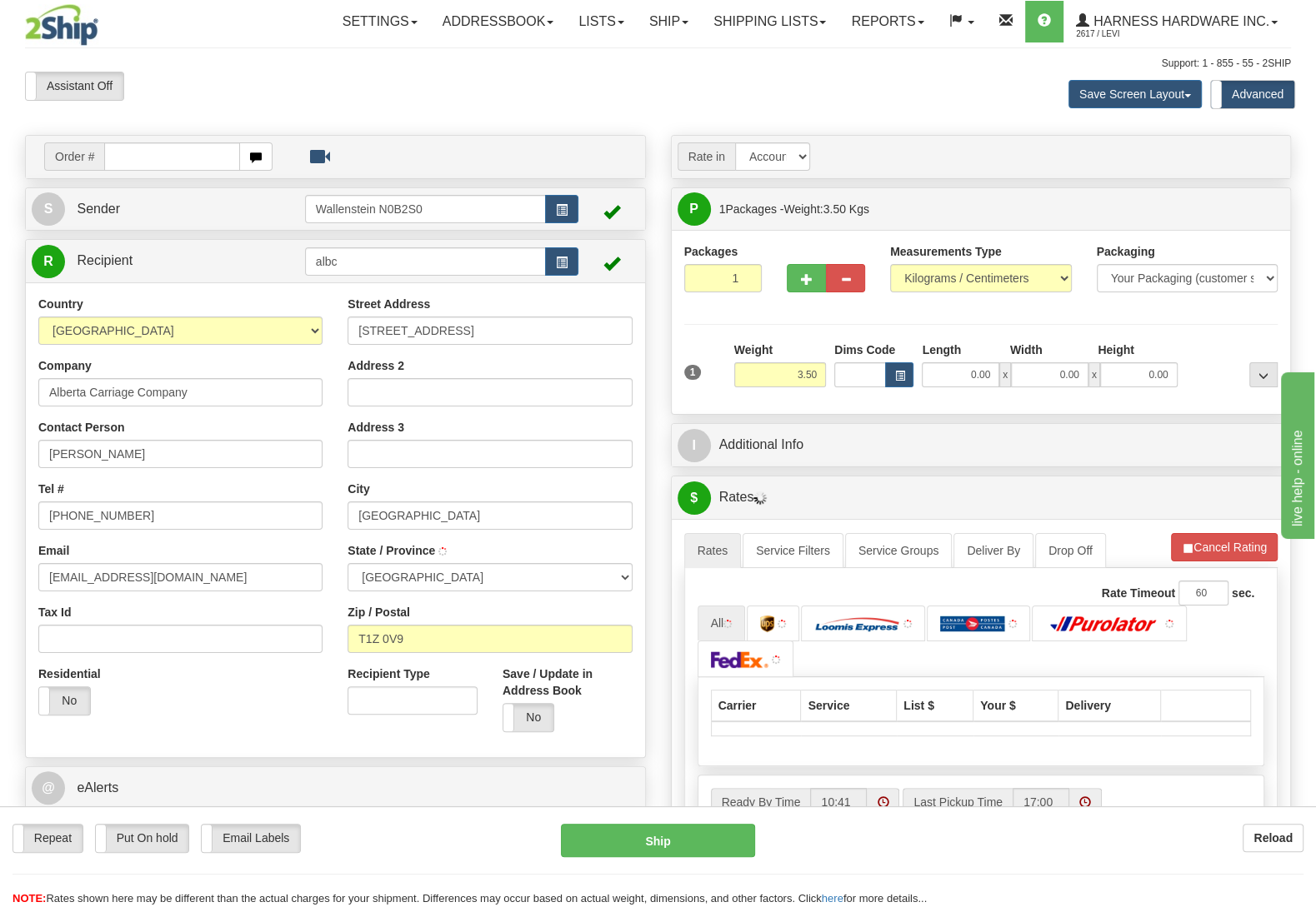
type input "ROCKY VIEW COUNTY"
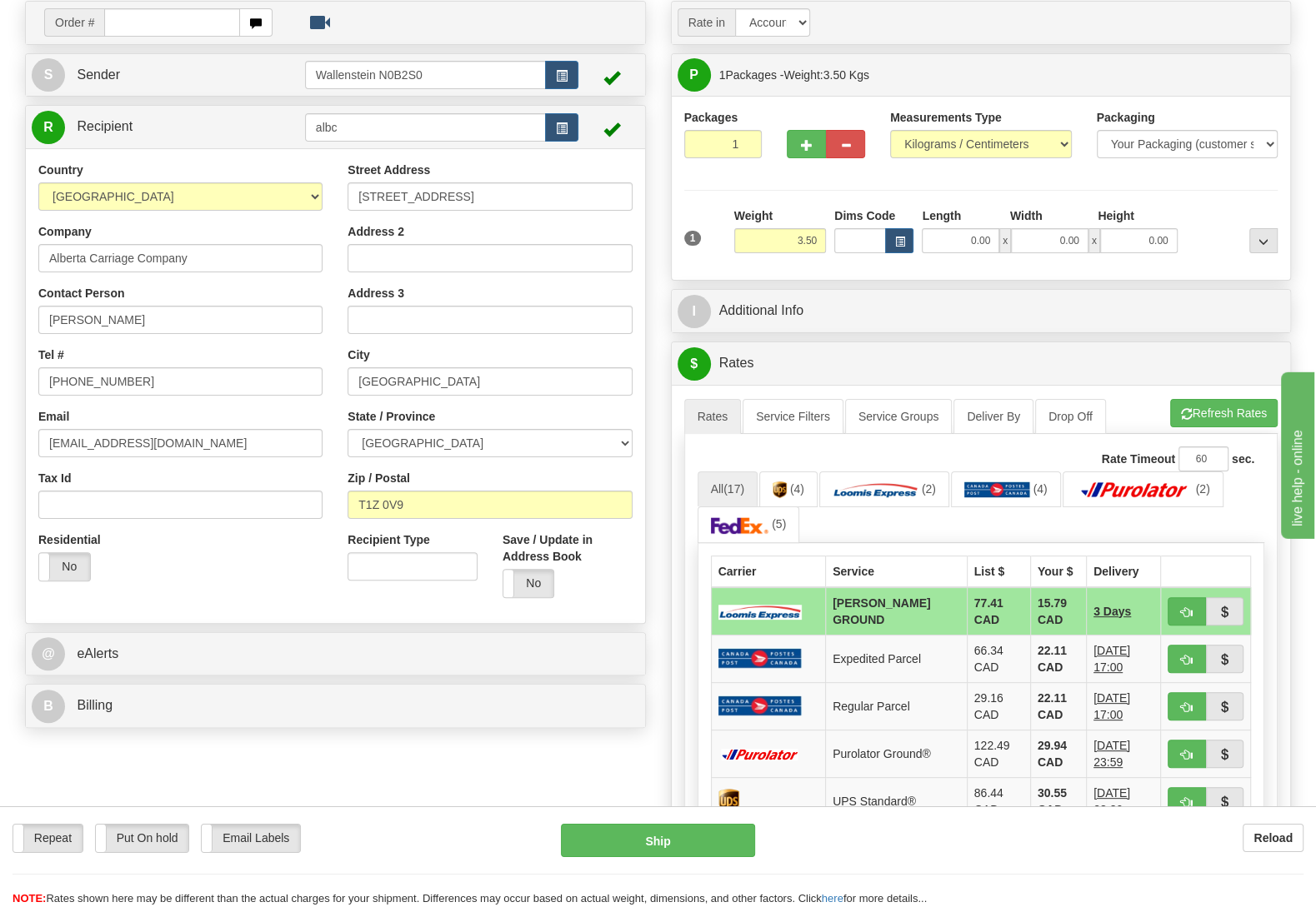
scroll to position [175, 0]
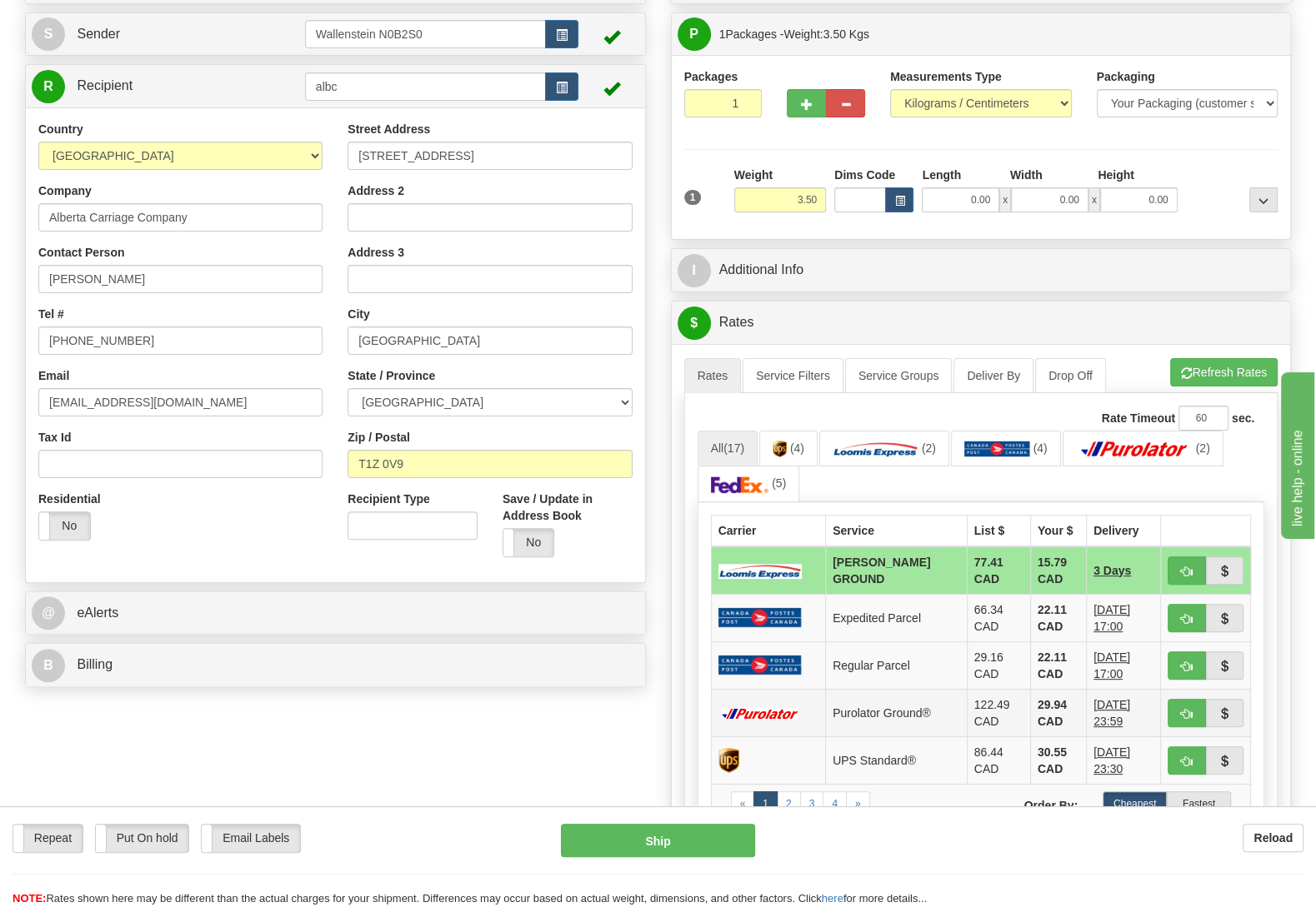
click at [1030, 719] on td "29.94 CAD" at bounding box center [1058, 712] width 56 height 47
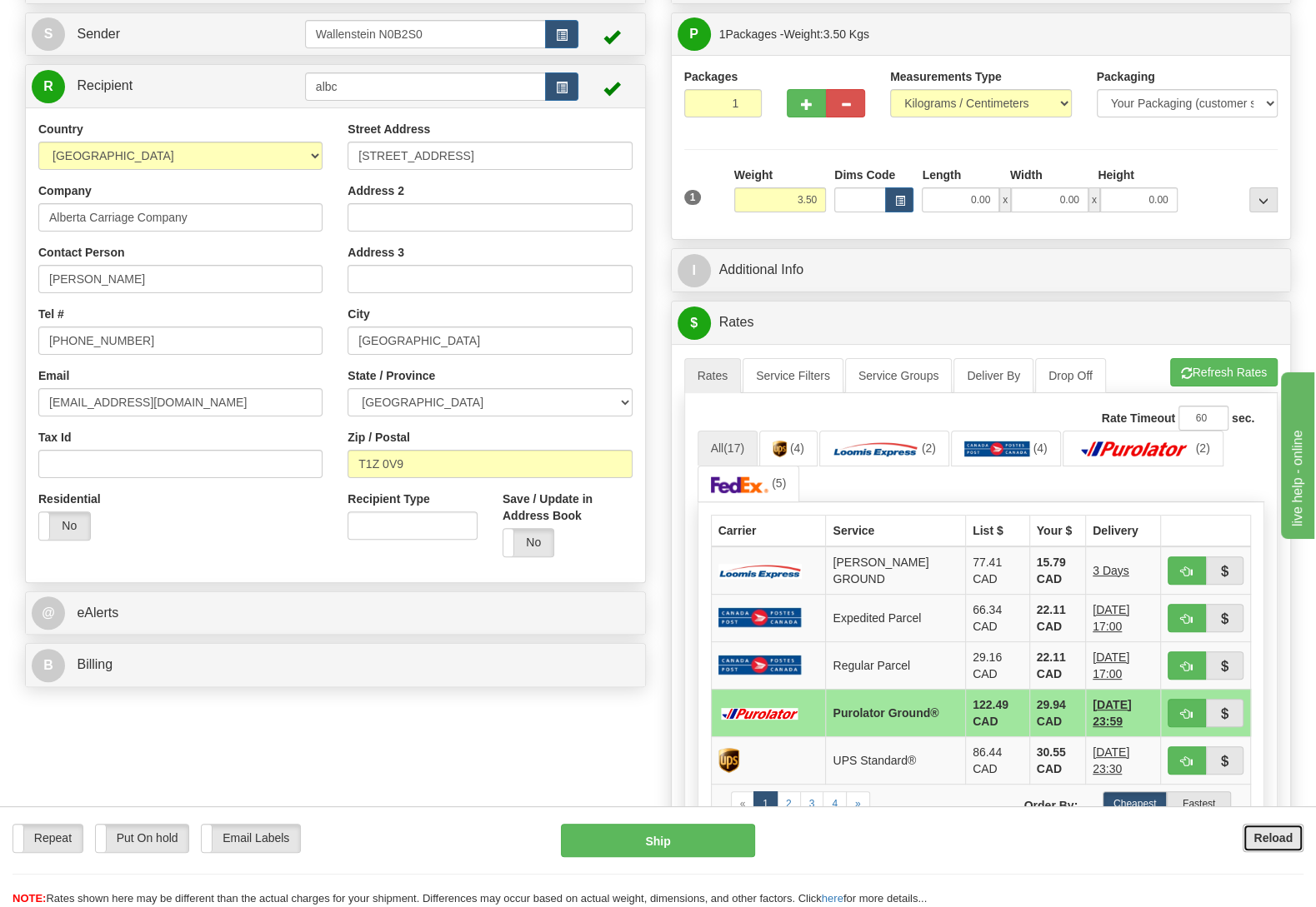
click at [1264, 838] on b "Reload" at bounding box center [1273, 838] width 39 height 13
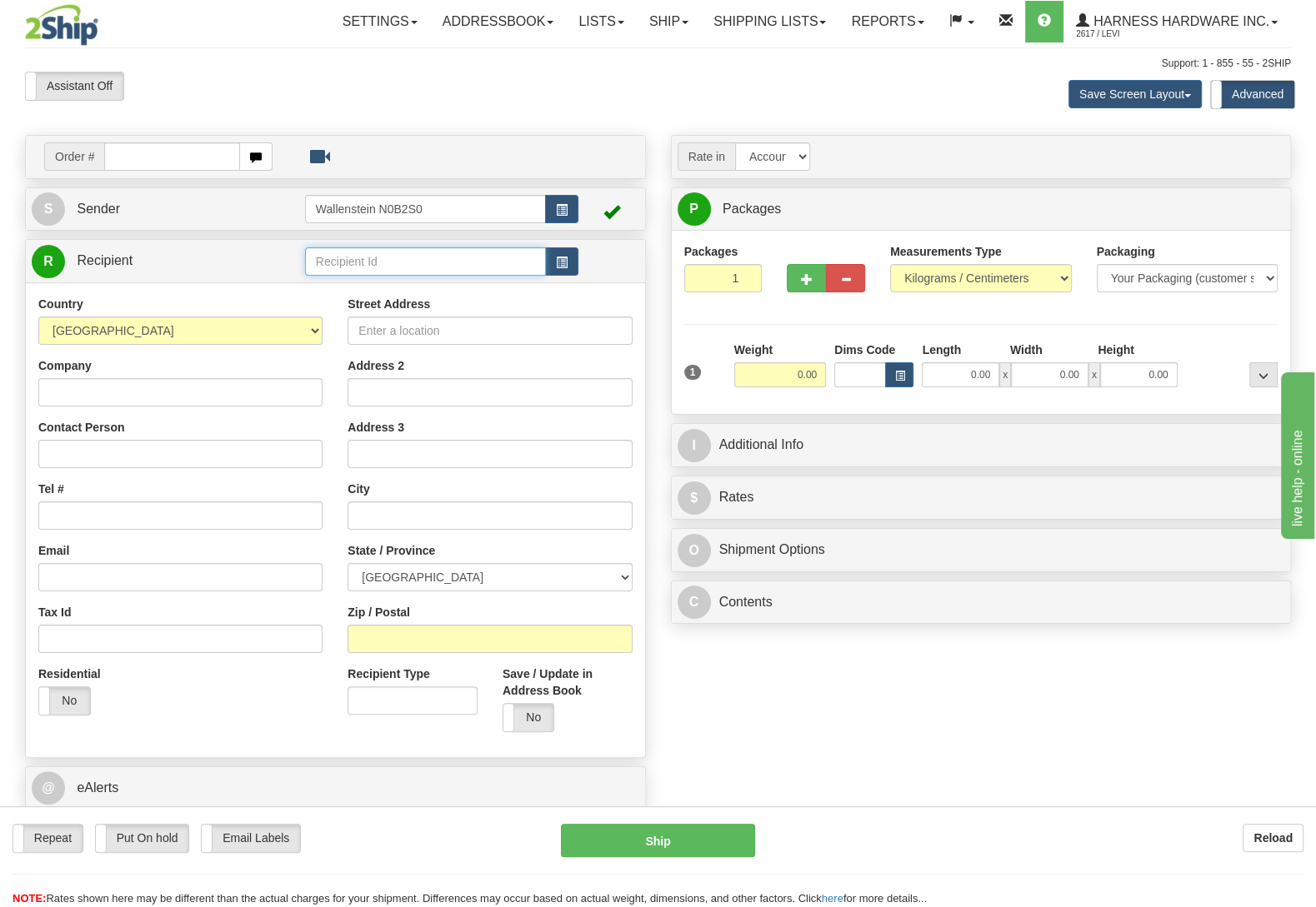
click at [395, 257] on input "text" at bounding box center [425, 262] width 241 height 29
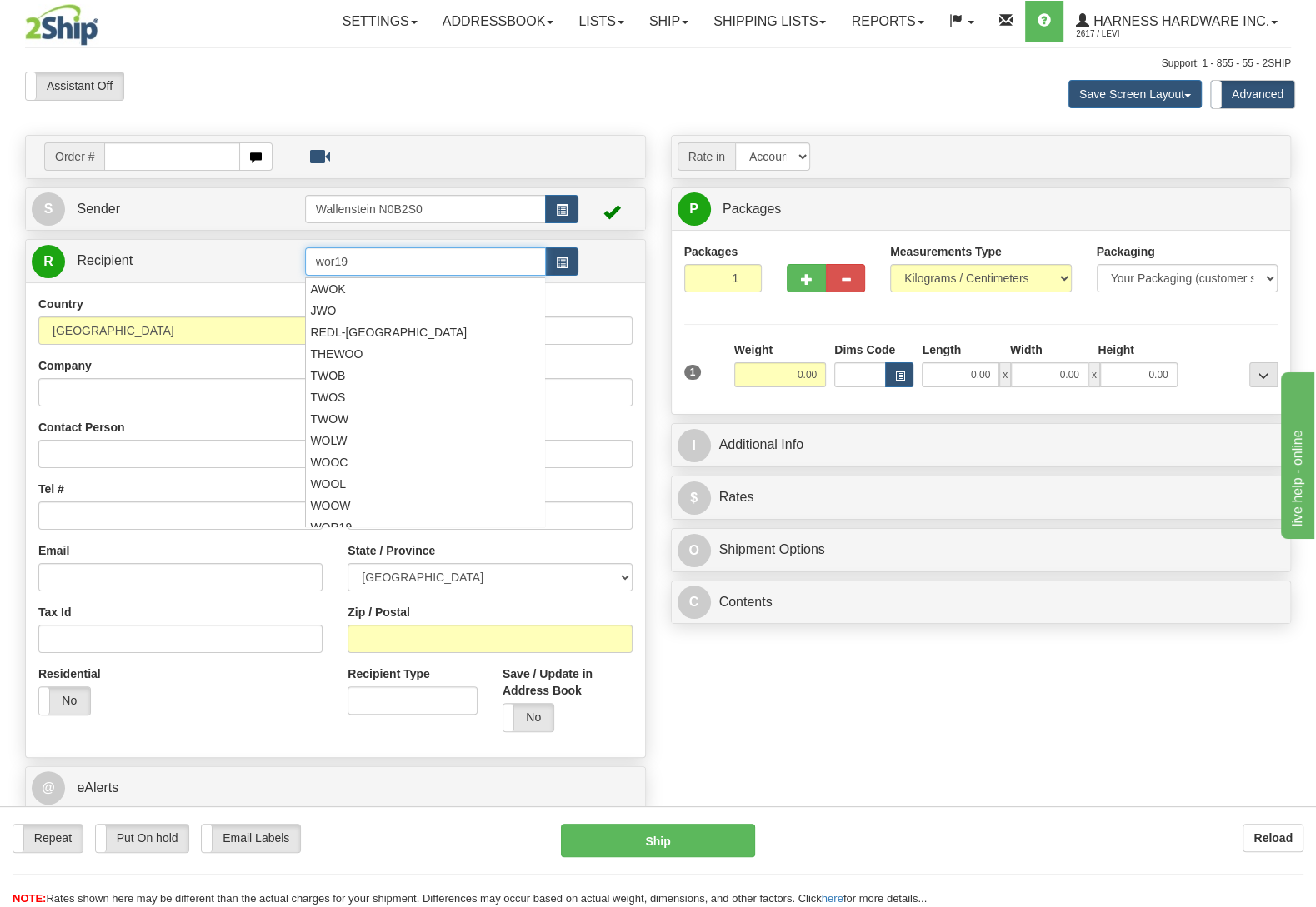
type input "wor19"
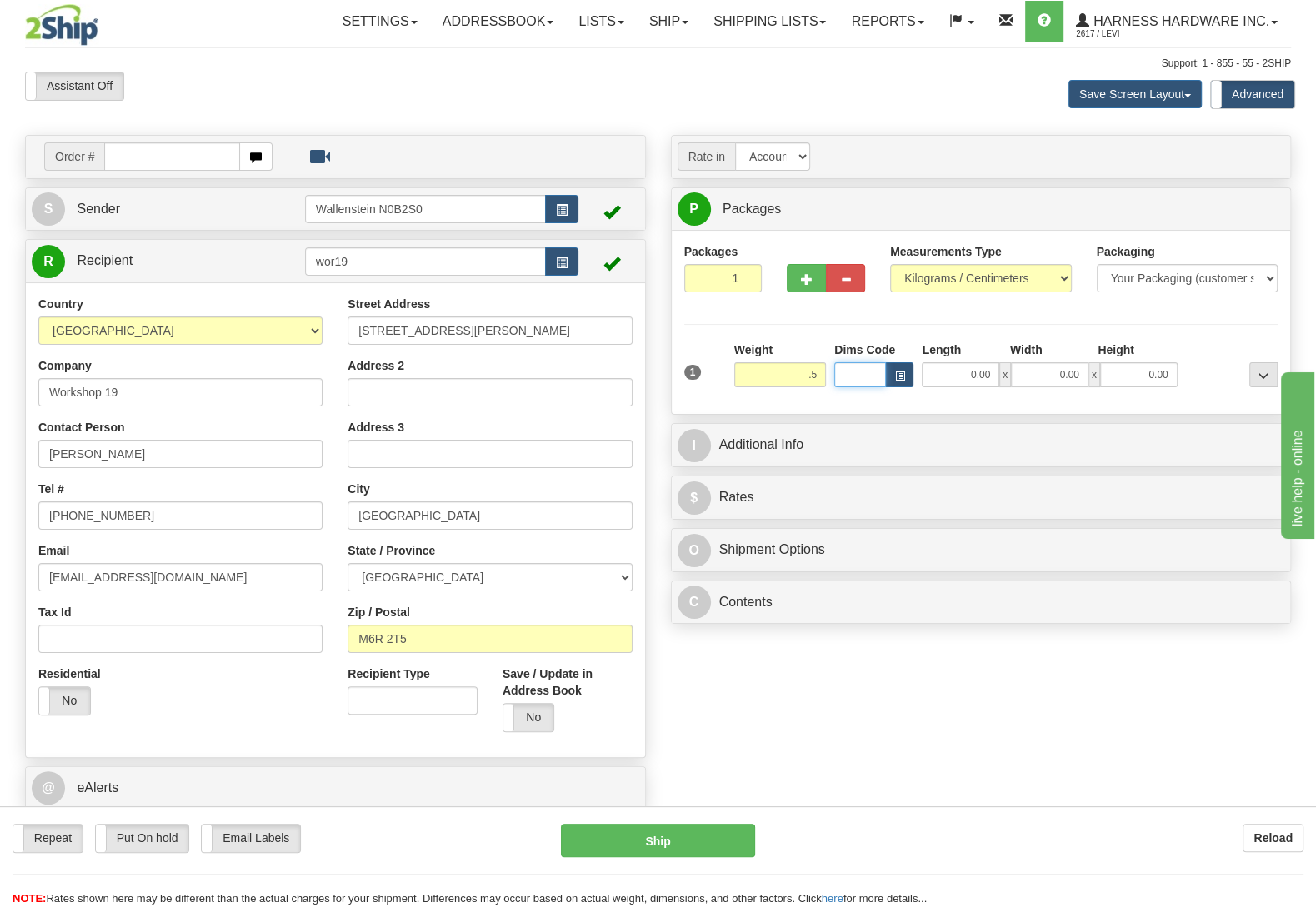
type input "0.50"
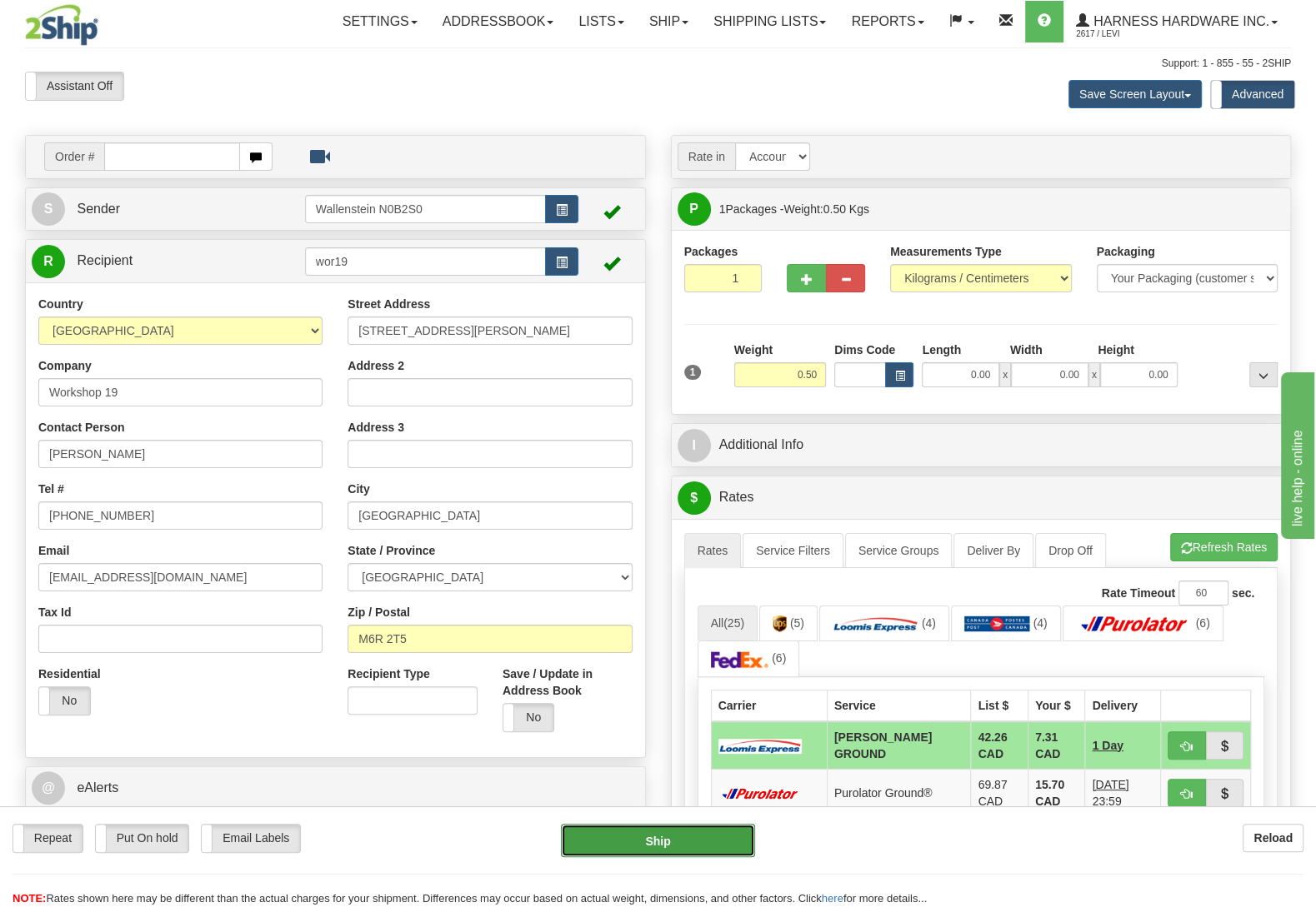
click at [674, 835] on button "Ship" at bounding box center [658, 840] width 195 height 34
type input "DD"
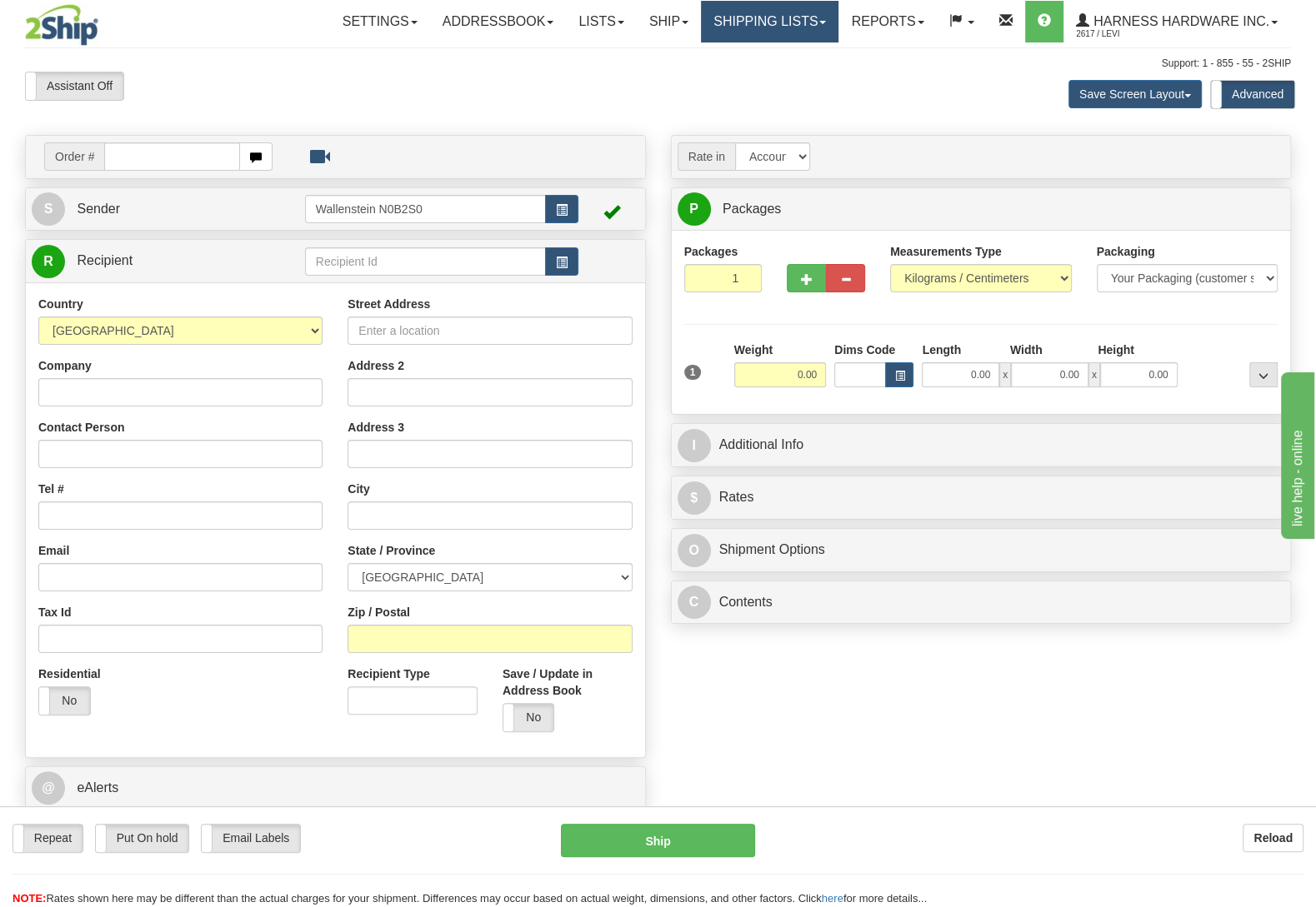
drag, startPoint x: 769, startPoint y: 18, endPoint x: 784, endPoint y: 26, distance: 17.0
click at [770, 18] on link "Shipping lists" at bounding box center [769, 21] width 137 height 41
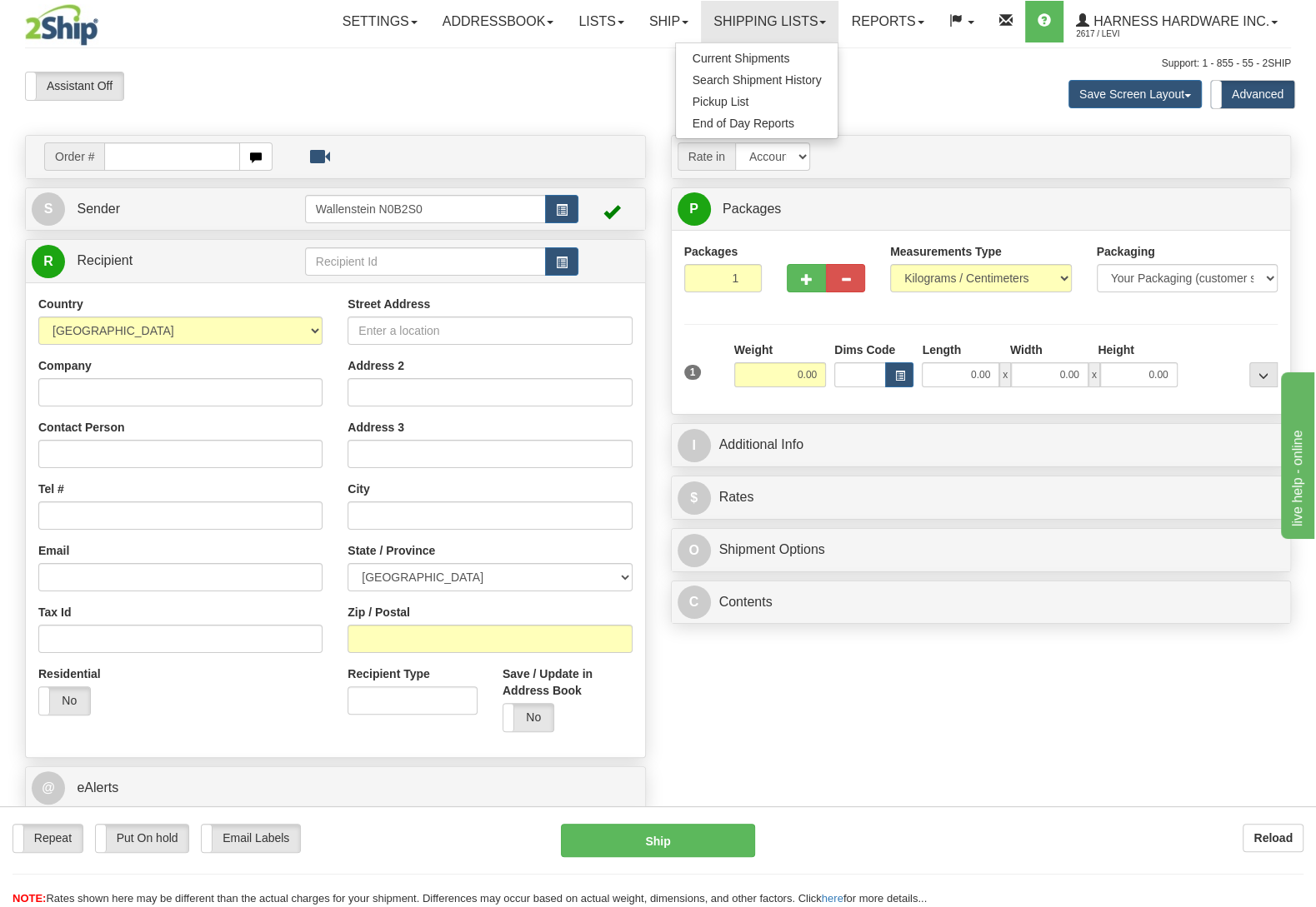
click at [779, 44] on ul "Current Shipments Search Shipment History Pickup List End of Day Reports" at bounding box center [757, 90] width 164 height 97
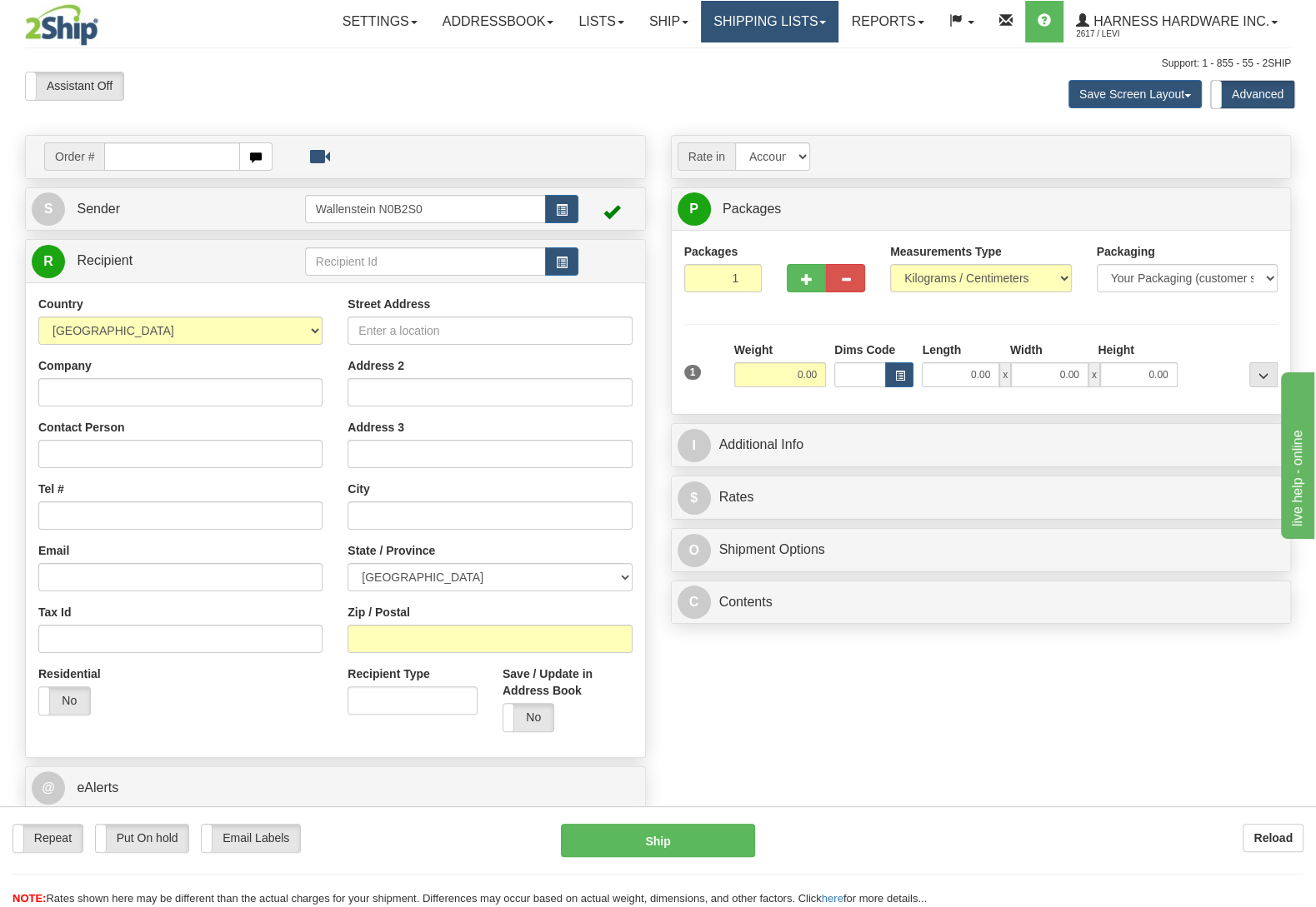
click at [763, 20] on link "Shipping lists" at bounding box center [769, 21] width 137 height 41
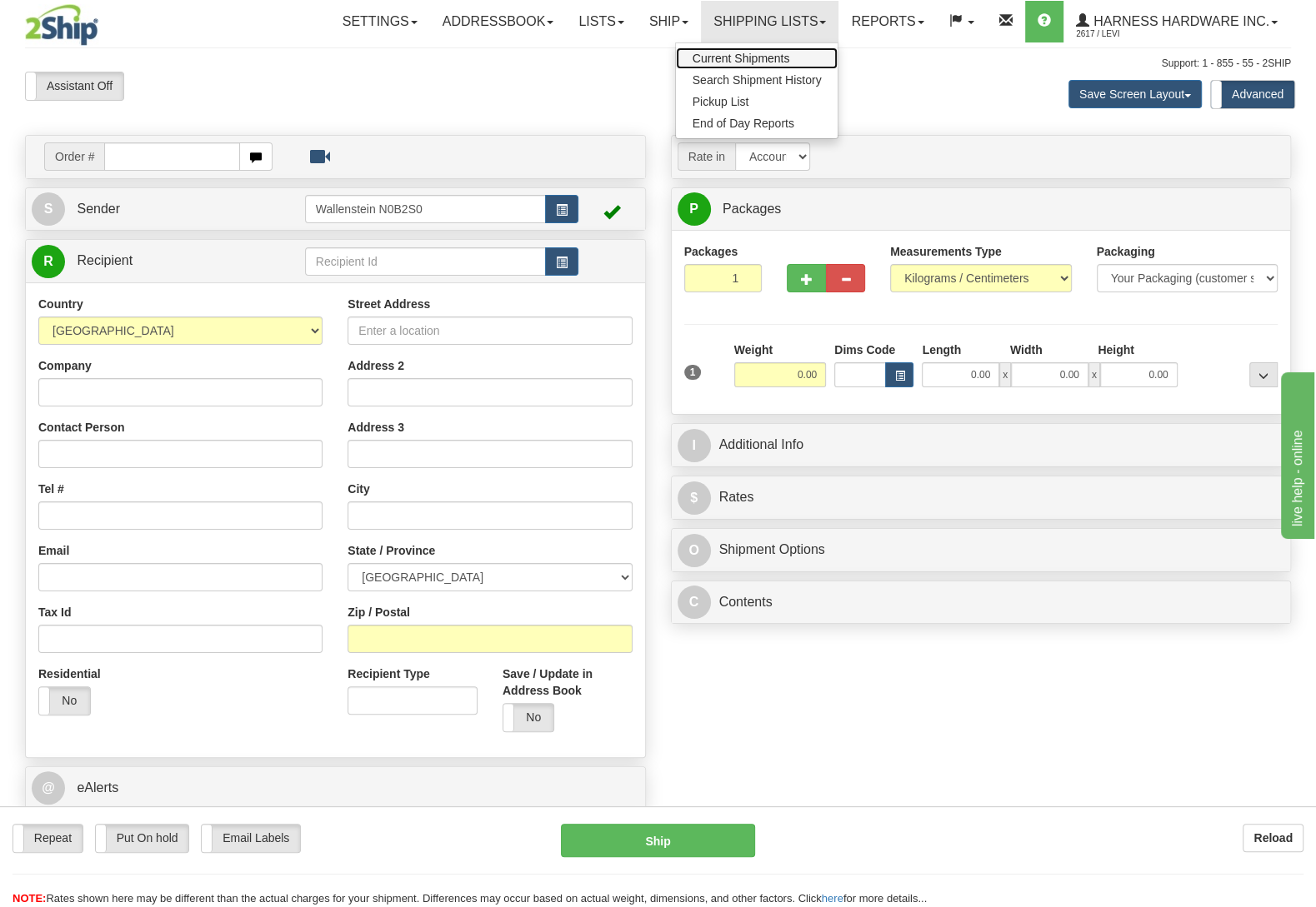
click at [762, 52] on link "Current Shipments" at bounding box center [757, 58] width 163 height 22
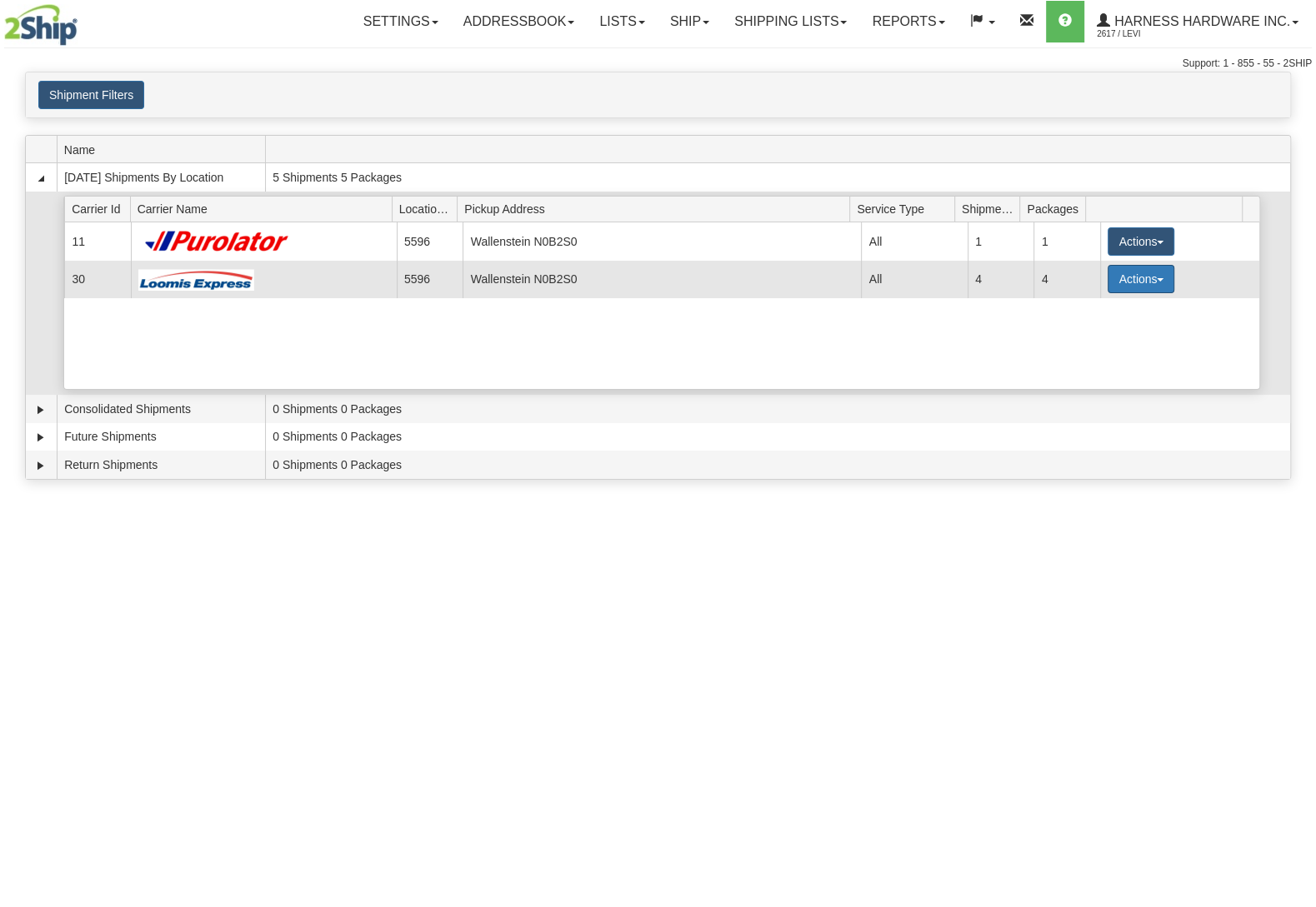
click at [1126, 275] on button "Actions" at bounding box center [1141, 280] width 67 height 29
click at [1107, 319] on link "Details" at bounding box center [1107, 311] width 133 height 22
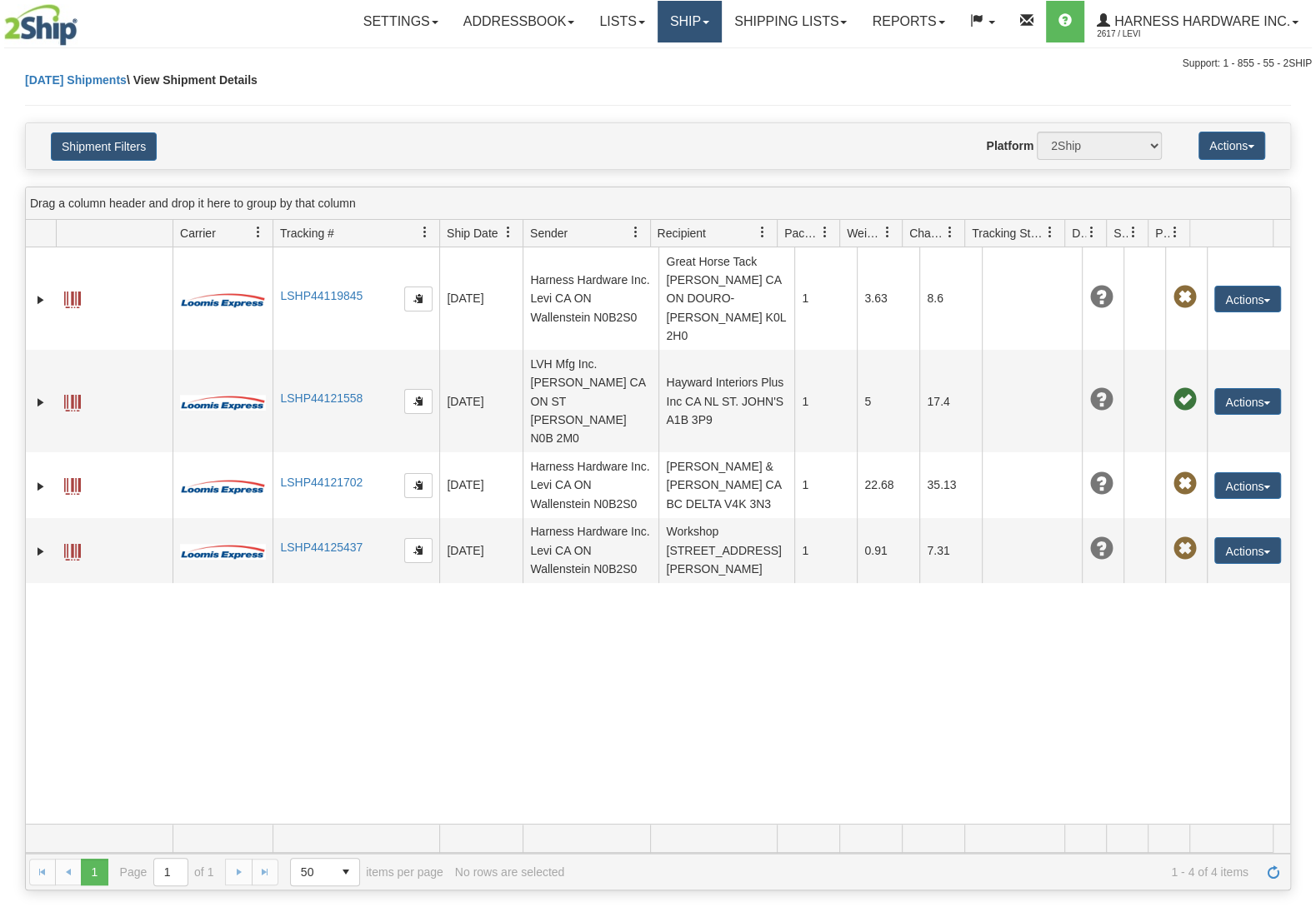
click at [658, 21] on link "Ship" at bounding box center [690, 21] width 64 height 41
click at [650, 77] on span "OnHold / Order Queue" at bounding box center [645, 80] width 117 height 13
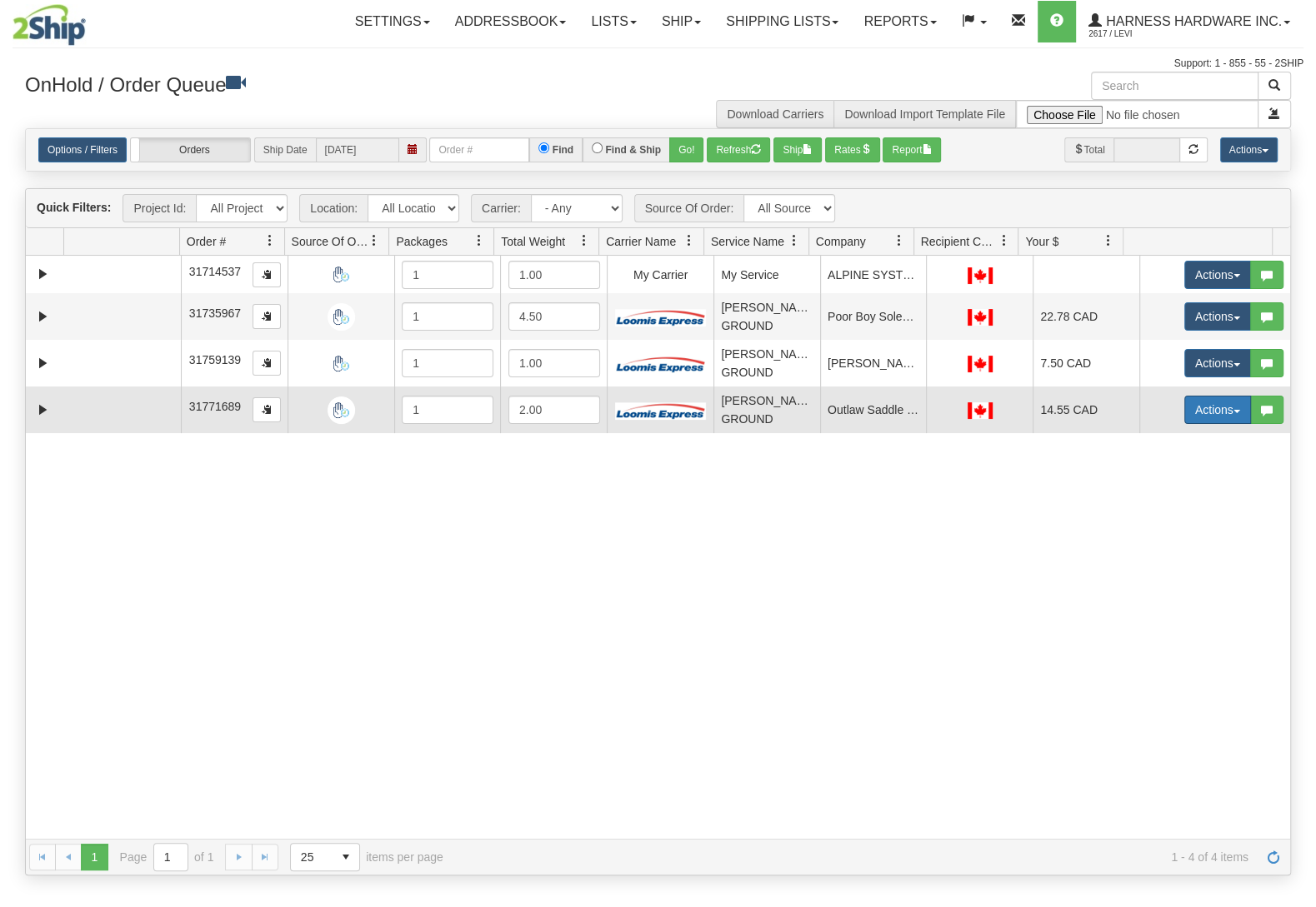
click at [1185, 417] on button "Actions" at bounding box center [1217, 410] width 67 height 29
click at [1169, 446] on link "Open" at bounding box center [1184, 441] width 133 height 22
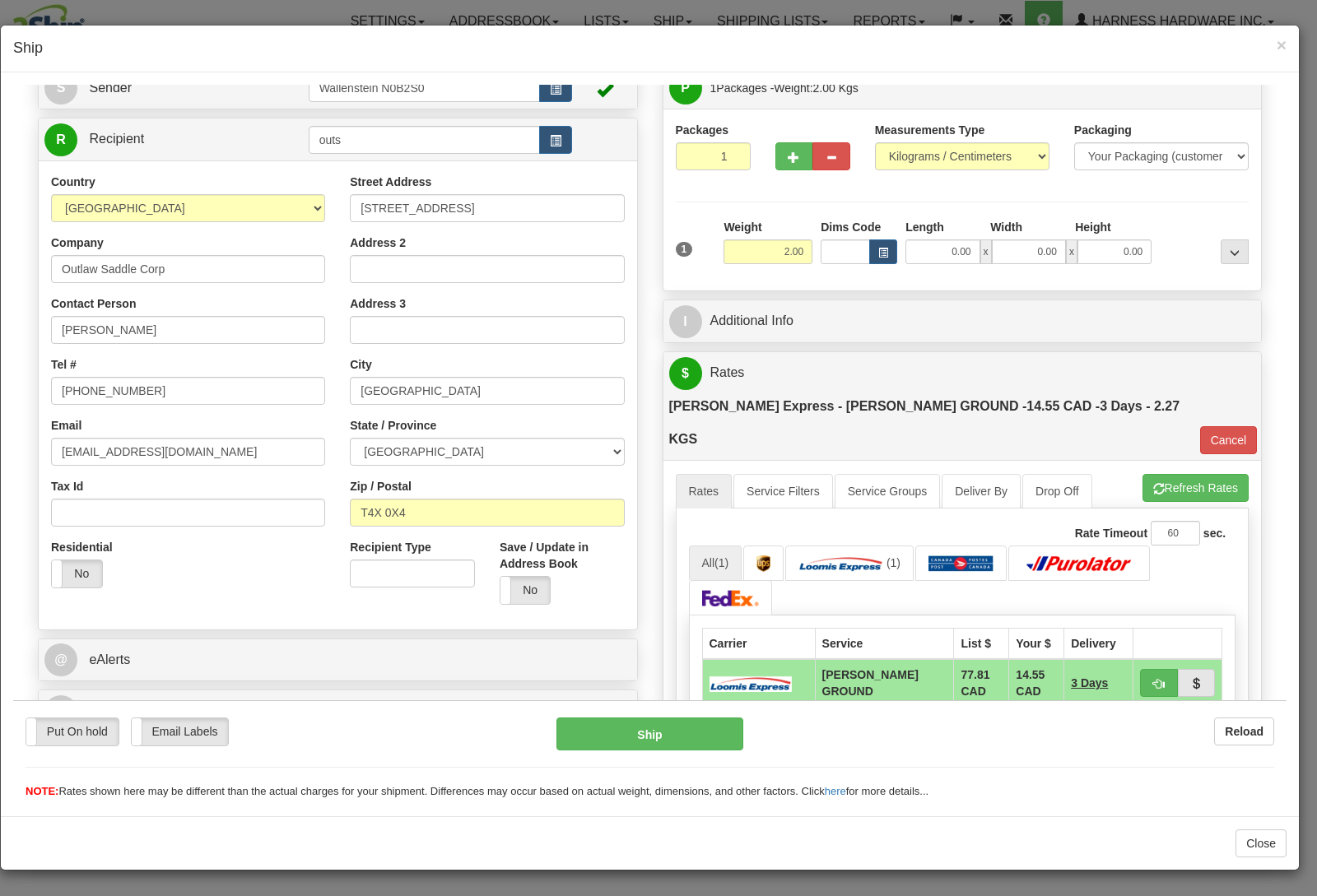
scroll to position [173, 0]
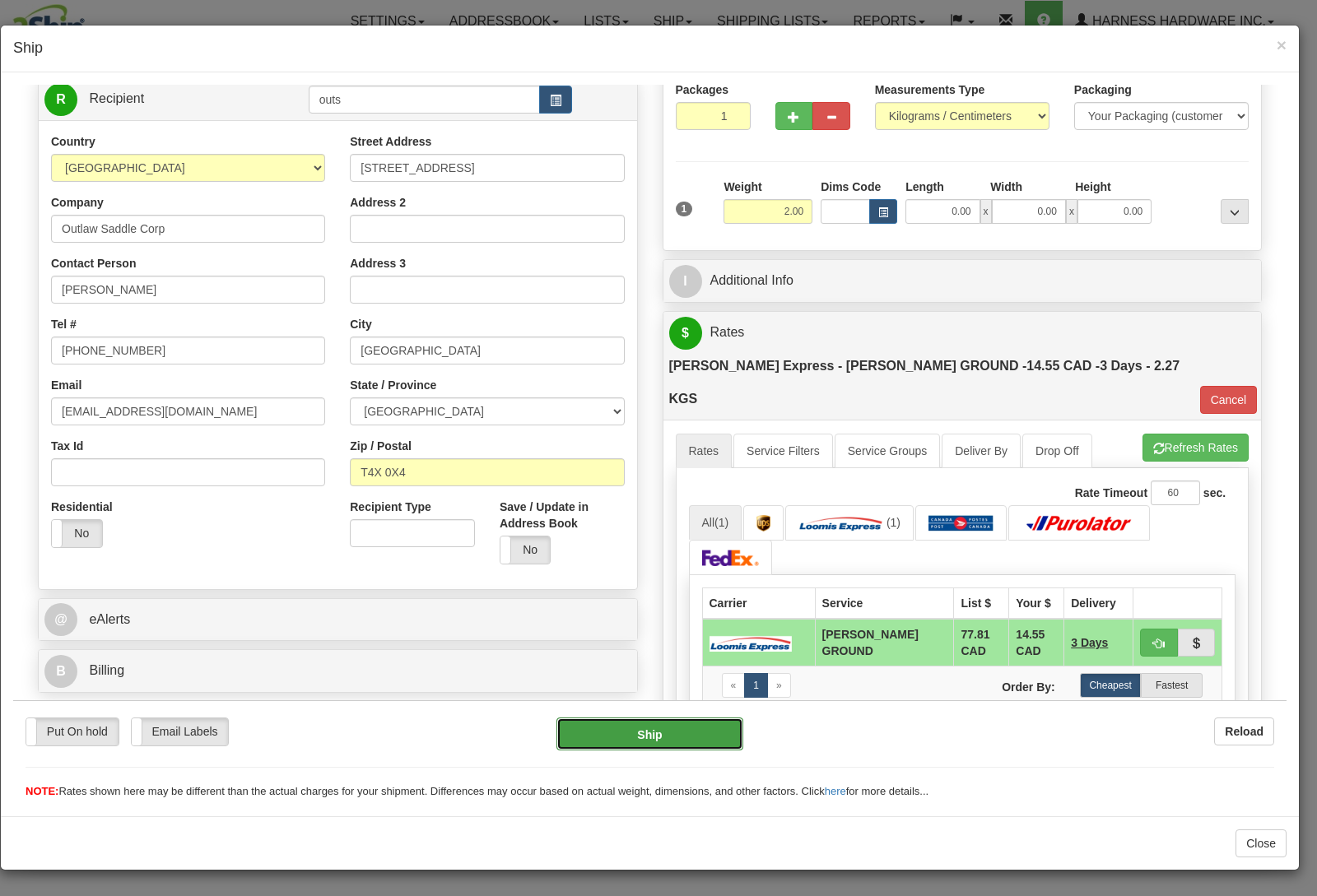
drag, startPoint x: 655, startPoint y: 732, endPoint x: 1963, endPoint y: 463, distance: 1335.4
click at [627, 721] on button "Ship" at bounding box center [651, 734] width 188 height 33
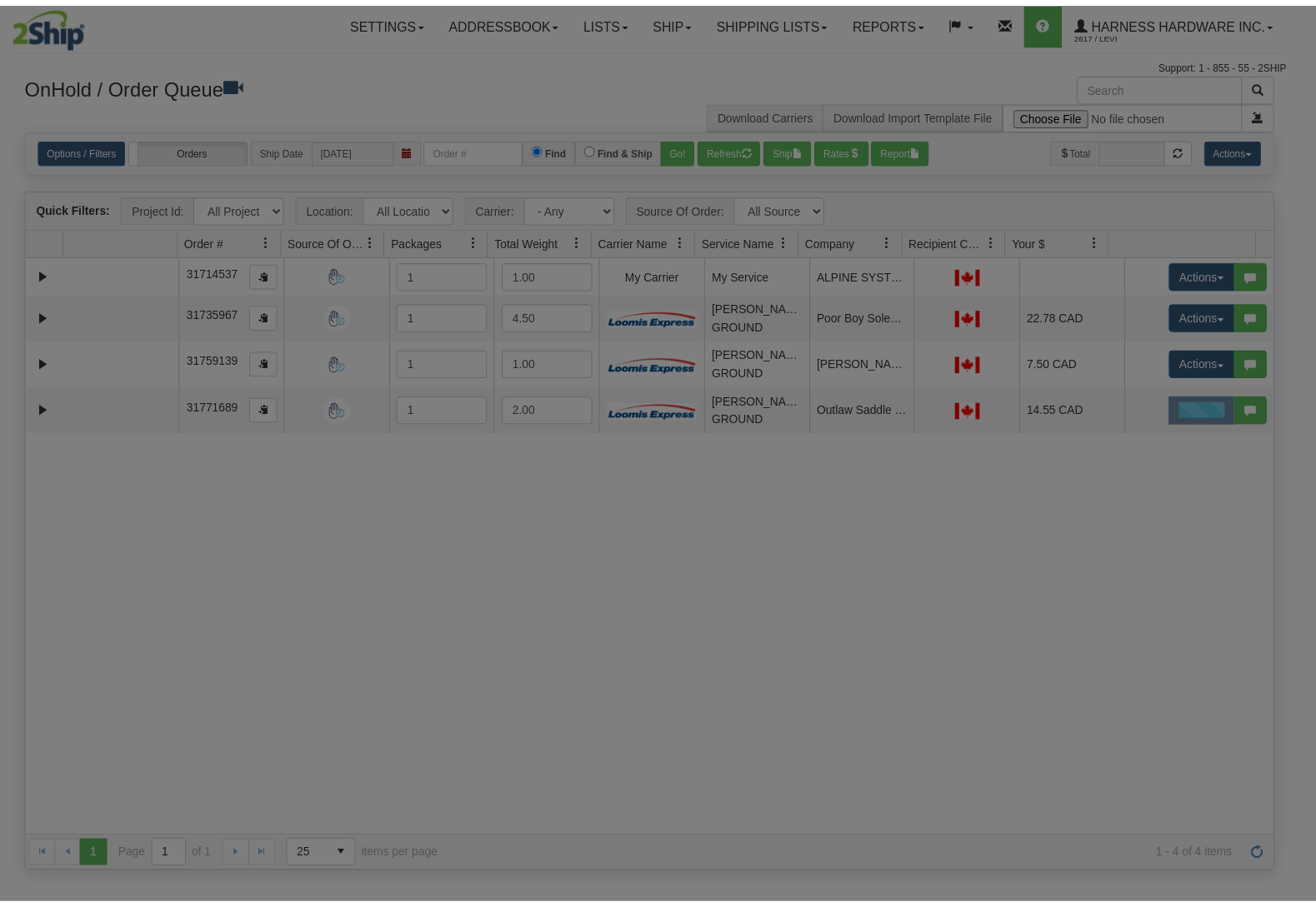
scroll to position [0, 0]
